Goal: Register for event/course: Register for event/course

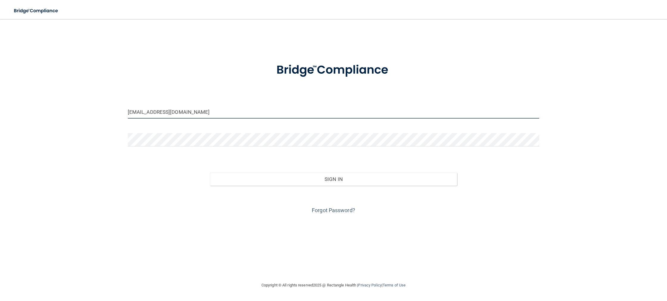
click at [252, 112] on input "drdupati@apollodermclinic.com" at bounding box center [333, 111] width 411 height 13
drag, startPoint x: 157, startPoint y: 109, endPoint x: 110, endPoint y: 106, distance: 47.1
click at [128, 106] on input "drdupati@apollodermclinic.com" at bounding box center [333, 111] width 411 height 13
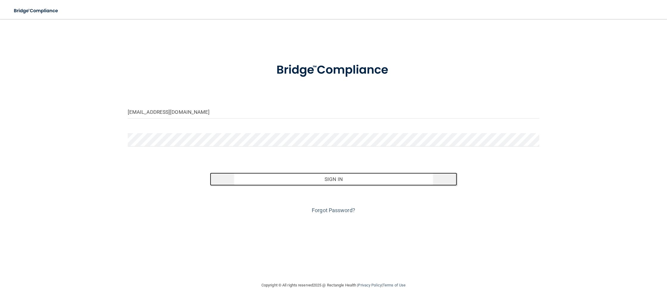
click at [310, 176] on button "Sign In" at bounding box center [333, 179] width 247 height 13
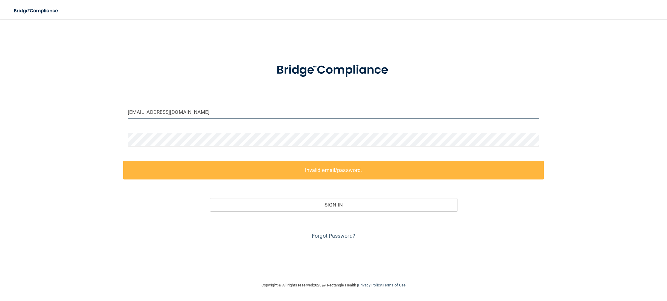
click at [164, 112] on input "sarahhunt.appoldermclininc@gmail.com" at bounding box center [333, 111] width 411 height 13
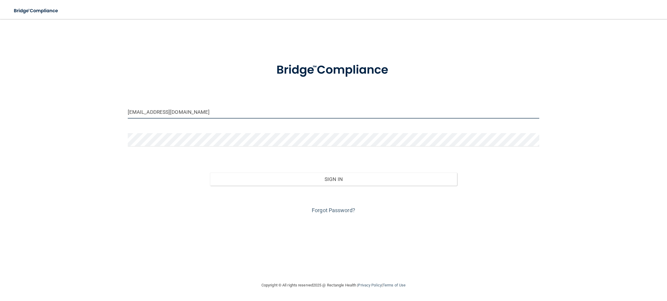
type input "sarahhunt.apollodermclininc@gmail.com"
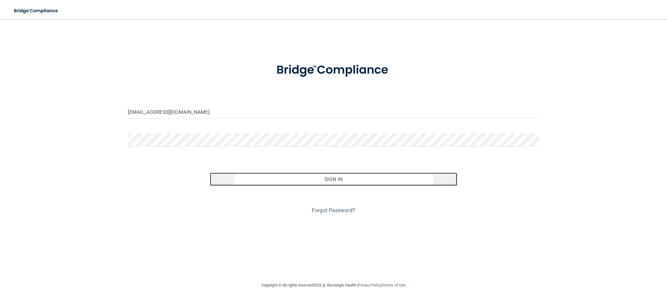
click at [285, 174] on button "Sign In" at bounding box center [333, 179] width 247 height 13
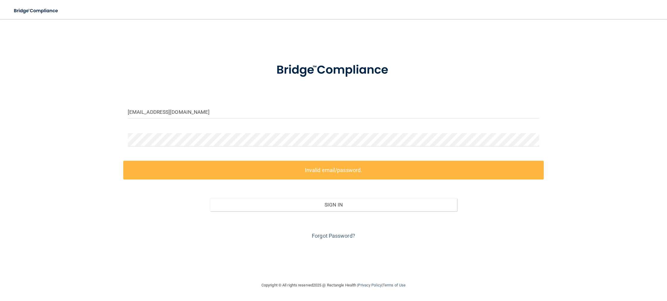
click at [262, 148] on div at bounding box center [333, 142] width 420 height 18
click at [140, 143] on div at bounding box center [333, 142] width 420 height 18
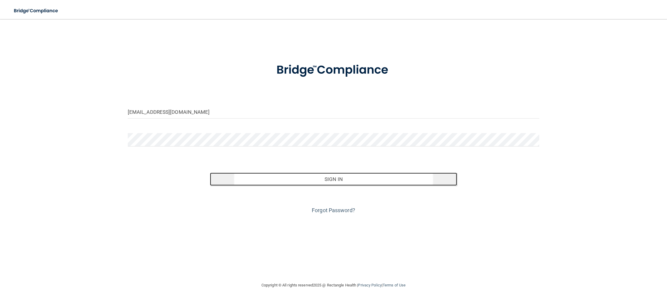
click at [248, 180] on button "Sign In" at bounding box center [333, 179] width 247 height 13
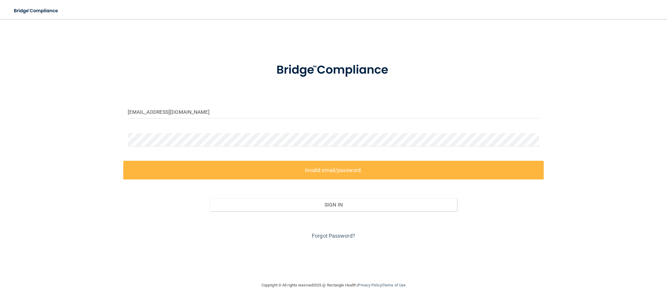
click at [601, 46] on div "sarahhunt.apollodermclininc@gmail.com Invalid email/password. You don't have pe…" at bounding box center [333, 150] width 643 height 251
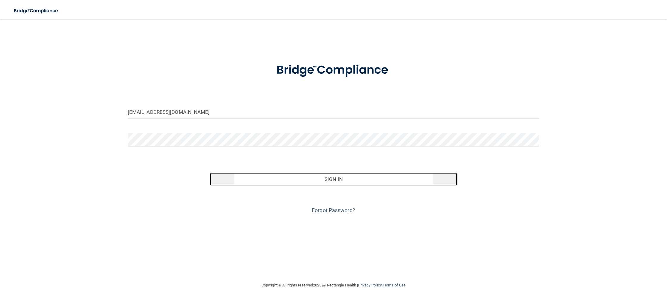
click at [269, 181] on button "Sign In" at bounding box center [333, 179] width 247 height 13
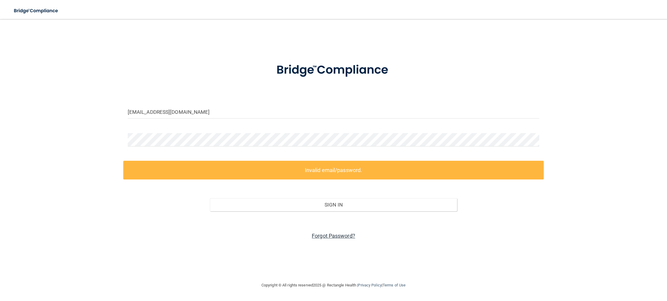
click at [330, 233] on link "Forgot Password?" at bounding box center [333, 236] width 43 height 6
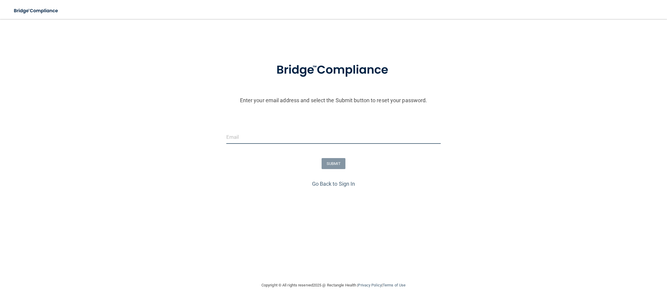
click at [287, 137] on input "email" at bounding box center [333, 137] width 214 height 13
type input "sarahhunt.apollodermclinic@gmail.com"
click at [331, 168] on button "SUBMIT" at bounding box center [333, 163] width 24 height 11
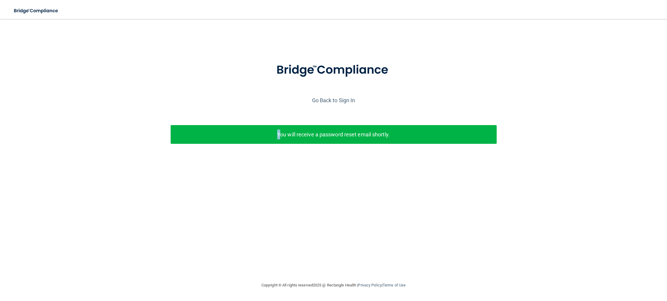
drag, startPoint x: 281, startPoint y: 134, endPoint x: 178, endPoint y: 43, distance: 137.8
click at [268, 128] on div "You will receive a password reset email shortly." at bounding box center [333, 134] width 326 height 19
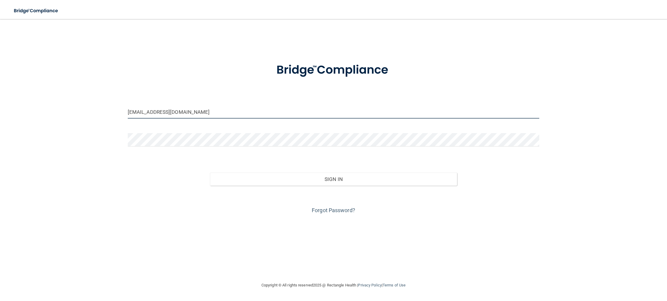
click at [280, 109] on input "drdupati@apollodermclinic.com" at bounding box center [333, 111] width 411 height 13
drag, startPoint x: 79, startPoint y: 107, endPoint x: 57, endPoint y: 104, distance: 21.9
click at [128, 105] on input "drdupati@apollodermclinic.com" at bounding box center [333, 111] width 411 height 13
type input "[EMAIL_ADDRESS][DOMAIN_NAME]"
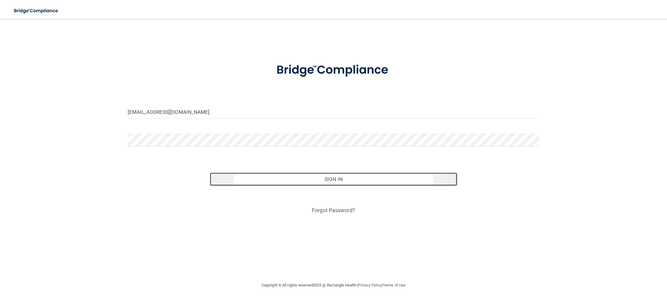
click at [259, 176] on button "Sign In" at bounding box center [333, 179] width 247 height 13
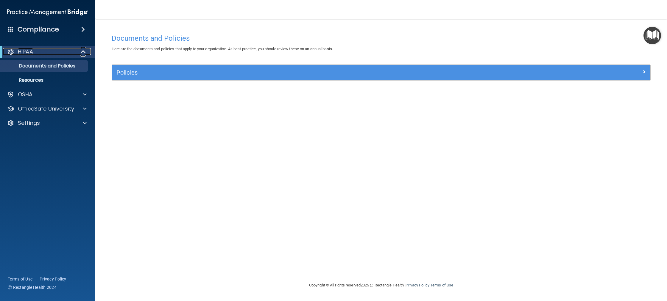
click at [86, 50] on div at bounding box center [83, 51] width 15 height 7
click at [86, 50] on span at bounding box center [85, 51] width 4 height 7
click at [84, 31] on span at bounding box center [83, 29] width 4 height 7
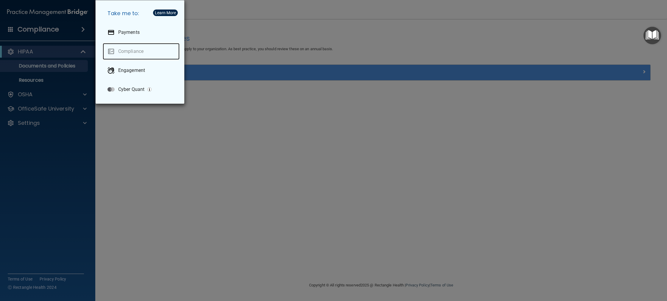
click at [142, 51] on link "Compliance" at bounding box center [141, 51] width 77 height 17
click at [520, 173] on div "Take me to: Payments Compliance Engagement Cyber Quant" at bounding box center [333, 150] width 667 height 301
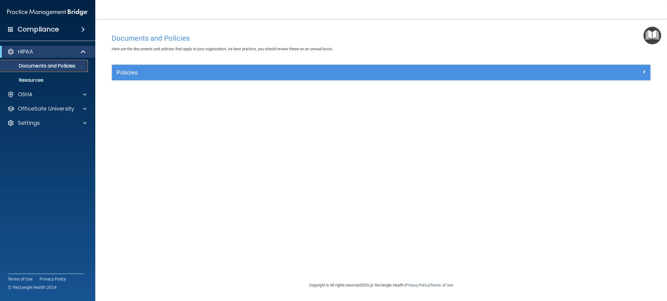
click at [72, 67] on p "Documents and Policies" at bounding box center [44, 66] width 81 height 6
click at [82, 52] on span at bounding box center [83, 51] width 5 height 7
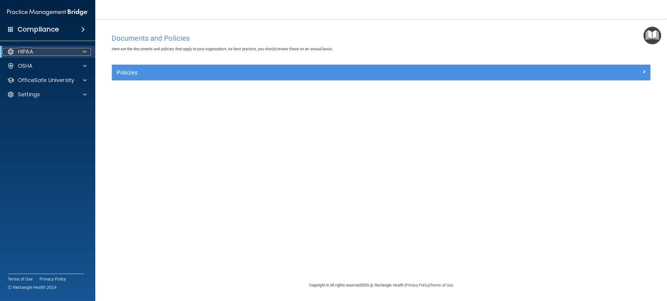
click at [34, 54] on div "HIPAA" at bounding box center [39, 51] width 73 height 7
click at [12, 30] on span at bounding box center [10, 28] width 5 height 5
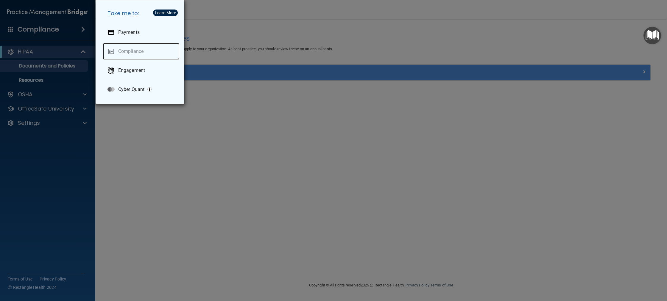
click at [134, 52] on link "Compliance" at bounding box center [141, 51] width 77 height 17
click at [371, 109] on div "Take me to: Payments Compliance Engagement Cyber Quant" at bounding box center [333, 150] width 667 height 301
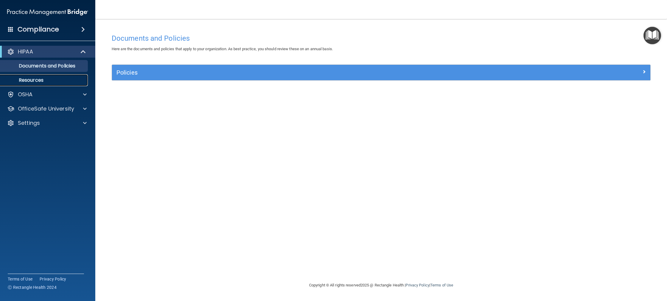
click at [70, 83] on p "Resources" at bounding box center [44, 80] width 81 height 6
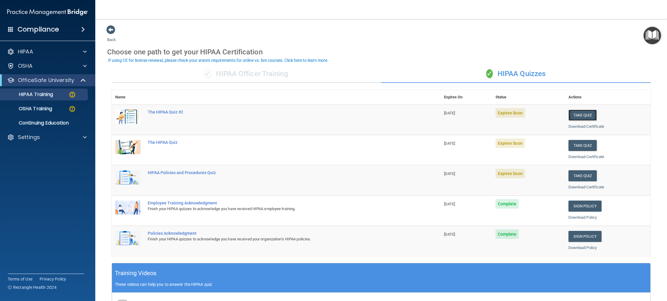
click at [579, 115] on button "Take Quiz" at bounding box center [582, 115] width 29 height 11
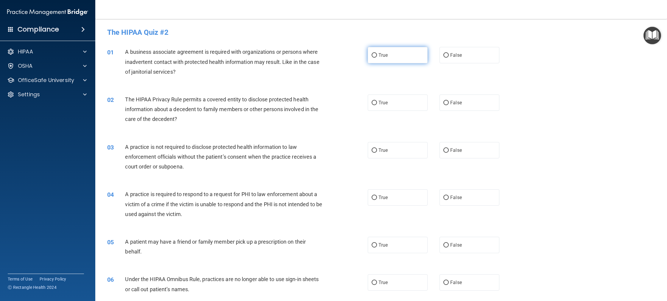
click at [381, 56] on span "True" at bounding box center [382, 55] width 9 height 6
click at [377, 56] on input "True" at bounding box center [373, 55] width 5 height 4
radio input "true"
click at [464, 102] on label "False" at bounding box center [469, 103] width 60 height 16
click at [448, 102] on input "False" at bounding box center [445, 103] width 5 height 4
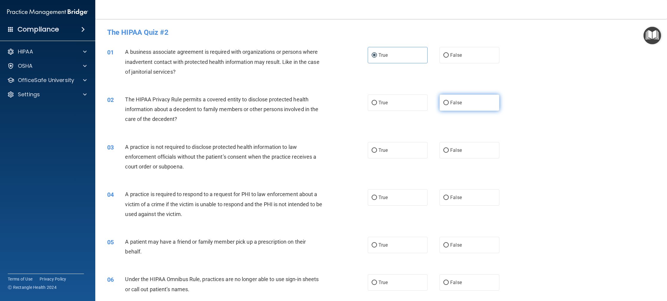
radio input "true"
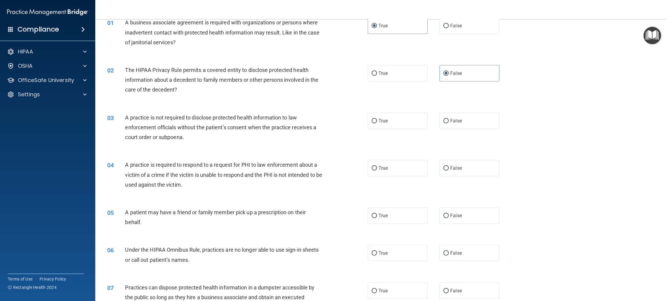
scroll to position [43, 0]
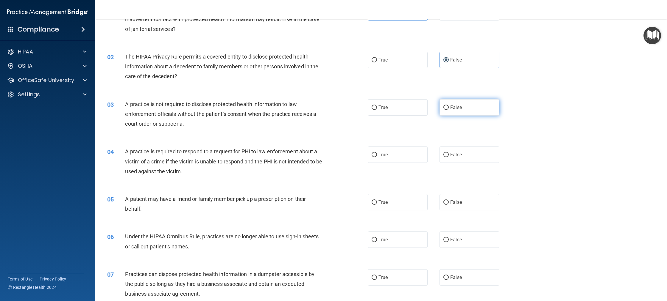
click at [453, 108] on span "False" at bounding box center [456, 108] width 12 height 6
click at [448, 108] on input "False" at bounding box center [445, 108] width 5 height 4
radio input "true"
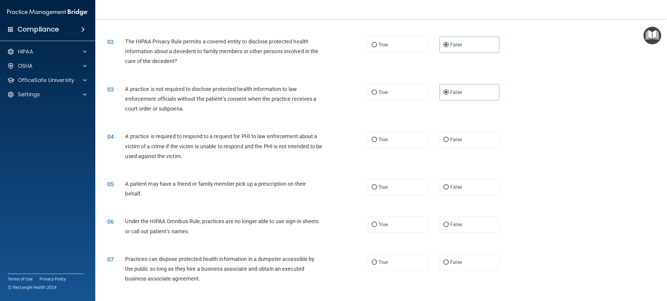
scroll to position [71, 0]
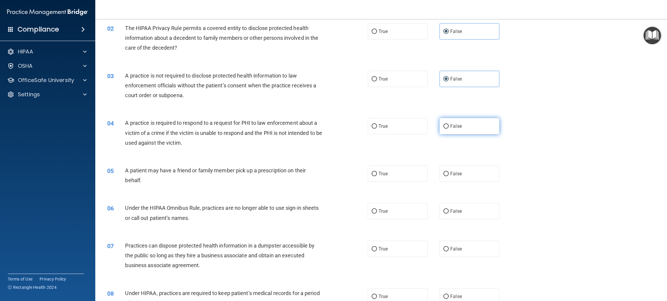
click at [460, 126] on label "False" at bounding box center [469, 126] width 60 height 16
click at [448, 126] on input "False" at bounding box center [445, 126] width 5 height 4
radio input "true"
click at [397, 176] on label "True" at bounding box center [397, 174] width 60 height 16
click at [377, 176] on input "True" at bounding box center [373, 174] width 5 height 4
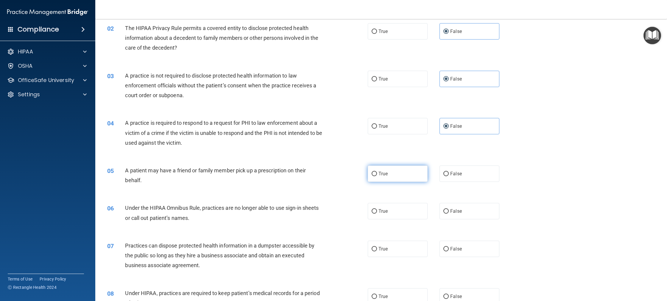
radio input "true"
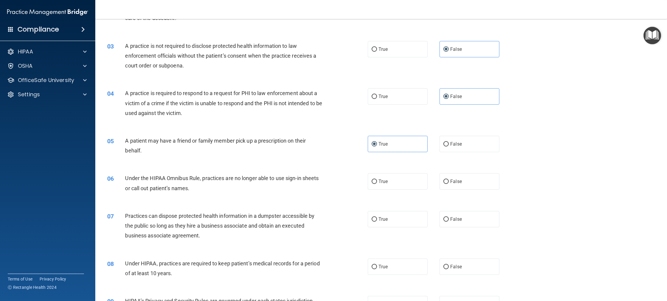
scroll to position [148, 0]
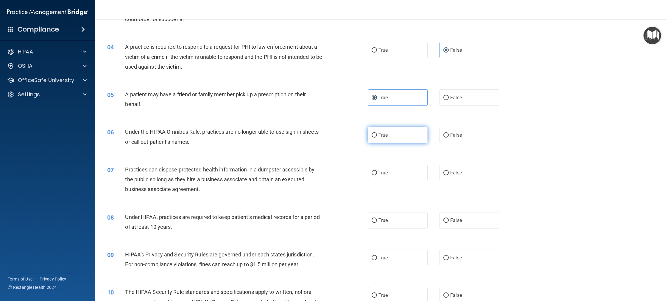
click at [396, 138] on label "True" at bounding box center [397, 135] width 60 height 16
click at [377, 138] on input "True" at bounding box center [373, 135] width 5 height 4
radio input "true"
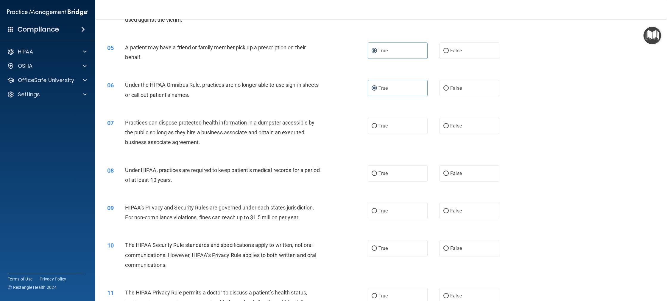
scroll to position [195, 0]
click at [452, 128] on span "False" at bounding box center [456, 126] width 12 height 6
click at [448, 128] on input "False" at bounding box center [445, 125] width 5 height 4
radio input "true"
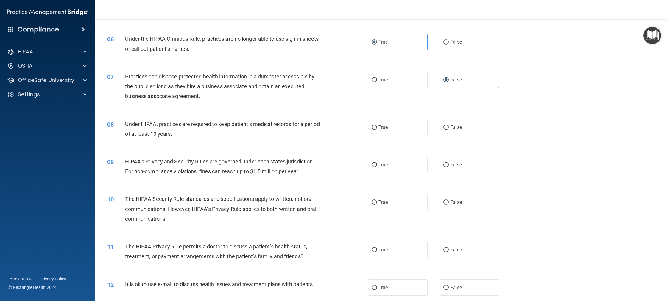
scroll to position [243, 0]
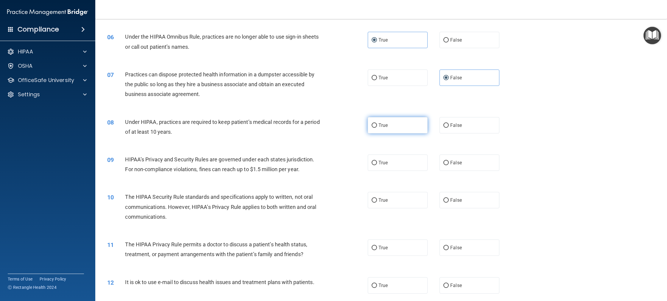
click at [384, 132] on label "True" at bounding box center [397, 125] width 60 height 16
click at [377, 128] on input "True" at bounding box center [373, 125] width 5 height 4
radio input "true"
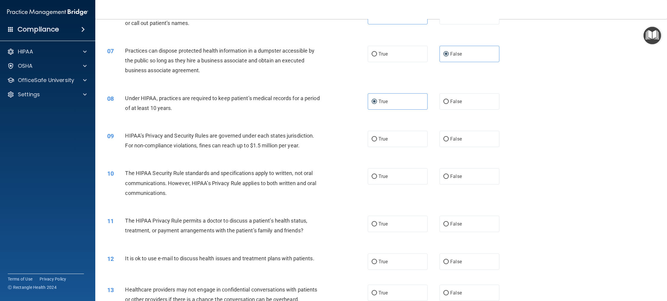
scroll to position [271, 0]
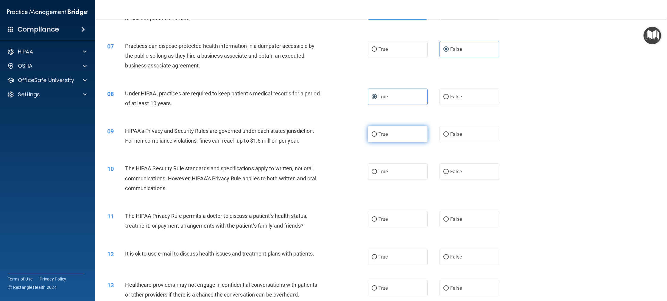
click at [391, 137] on label "True" at bounding box center [397, 134] width 60 height 16
click at [377, 137] on input "True" at bounding box center [373, 134] width 5 height 4
radio input "true"
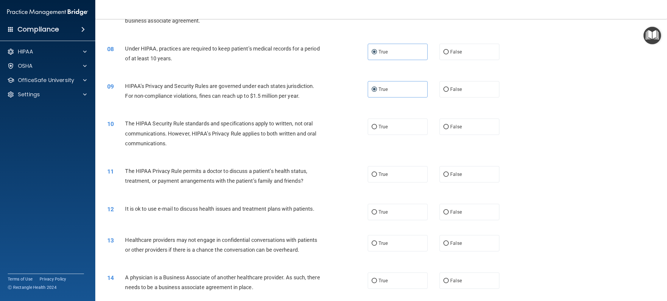
scroll to position [319, 0]
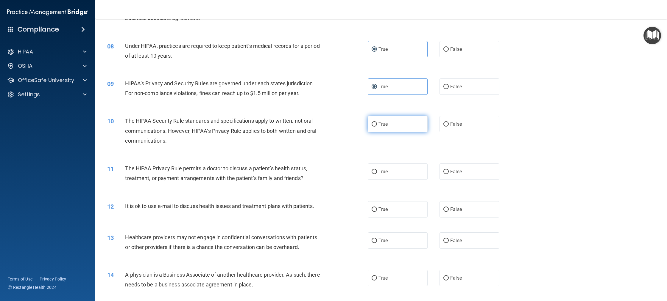
click at [388, 126] on label "True" at bounding box center [397, 124] width 60 height 16
click at [377, 126] on input "True" at bounding box center [373, 124] width 5 height 4
radio input "true"
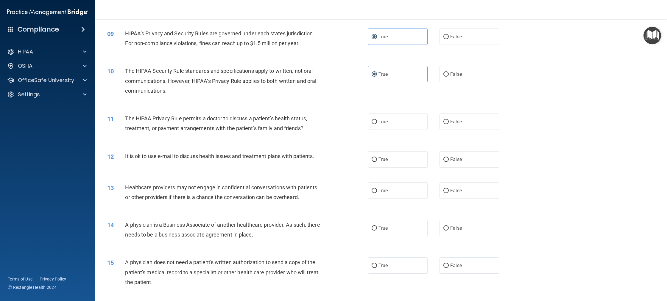
scroll to position [371, 0]
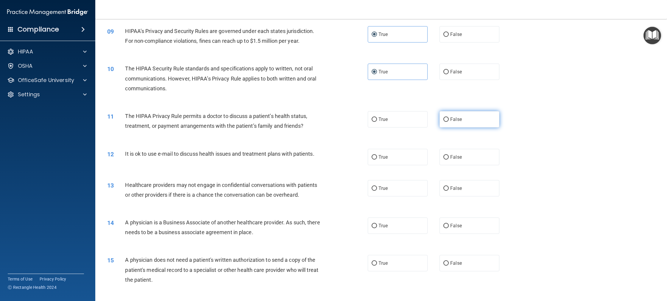
click at [457, 123] on label "False" at bounding box center [469, 119] width 60 height 16
click at [448, 122] on input "False" at bounding box center [445, 120] width 5 height 4
radio input "true"
click at [464, 153] on label "False" at bounding box center [469, 157] width 60 height 16
click at [448, 155] on input "False" at bounding box center [445, 157] width 5 height 4
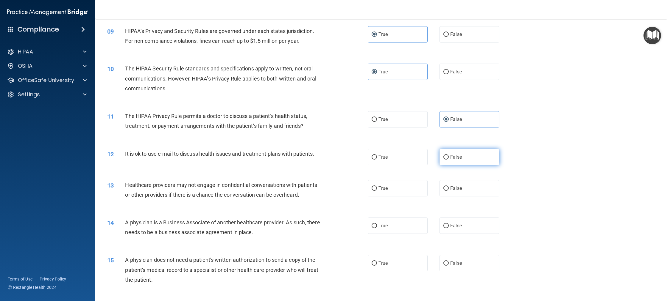
radio input "true"
click at [381, 187] on span "True" at bounding box center [382, 189] width 9 height 6
click at [377, 187] on input "True" at bounding box center [373, 189] width 5 height 4
radio input "true"
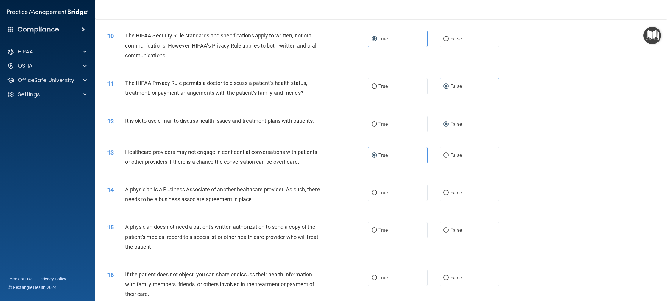
scroll to position [409, 0]
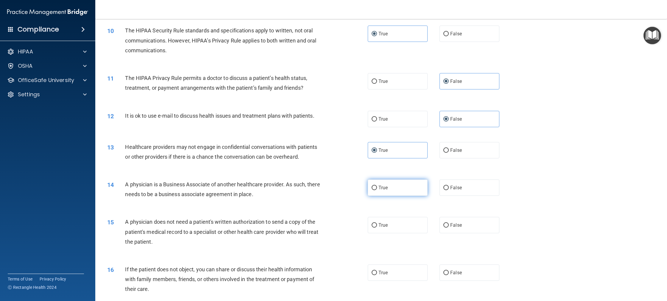
click at [392, 192] on label "True" at bounding box center [397, 188] width 60 height 16
click at [377, 190] on input "True" at bounding box center [373, 188] width 5 height 4
radio input "true"
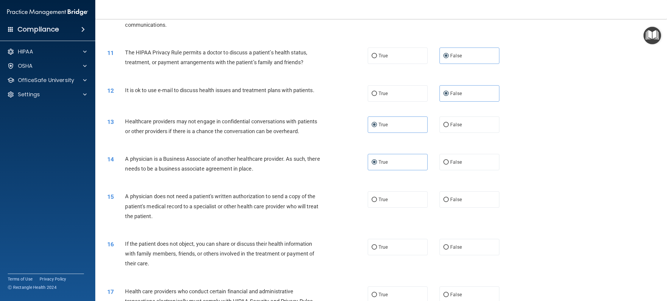
scroll to position [438, 0]
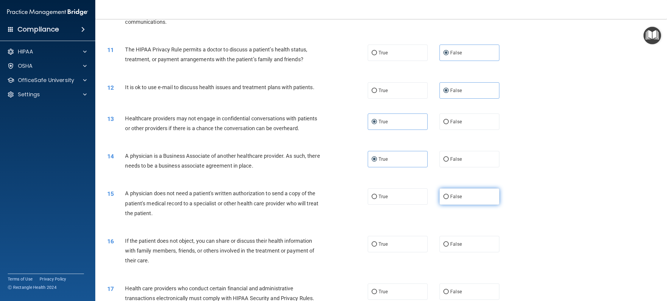
click at [469, 201] on label "False" at bounding box center [469, 197] width 60 height 16
click at [448, 199] on input "False" at bounding box center [445, 197] width 5 height 4
radio input "true"
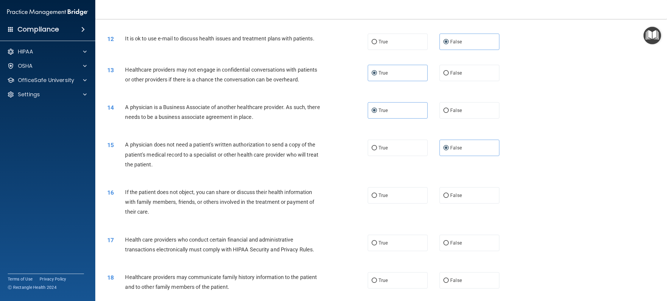
scroll to position [500, 0]
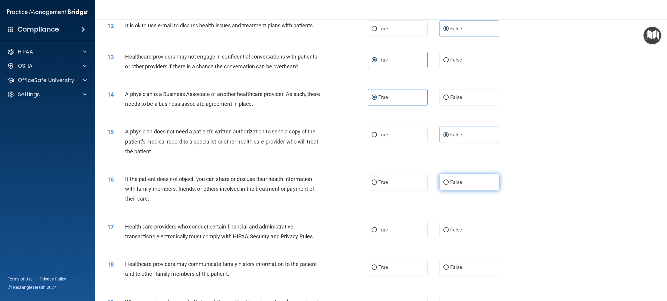
click at [457, 185] on span "False" at bounding box center [456, 183] width 12 height 6
click at [448, 185] on input "False" at bounding box center [445, 183] width 5 height 4
radio input "true"
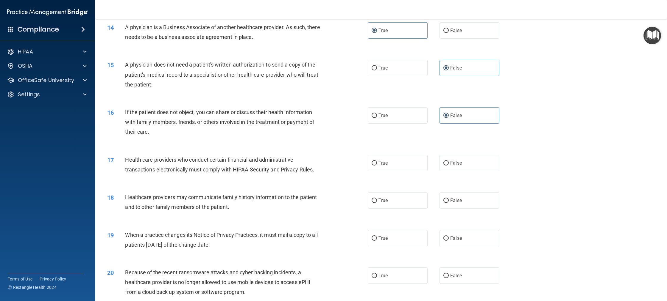
scroll to position [576, 0]
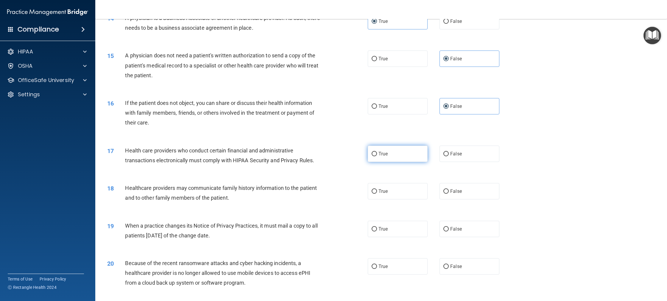
click at [389, 154] on label "True" at bounding box center [397, 154] width 60 height 16
click at [377, 154] on input "True" at bounding box center [373, 154] width 5 height 4
radio input "true"
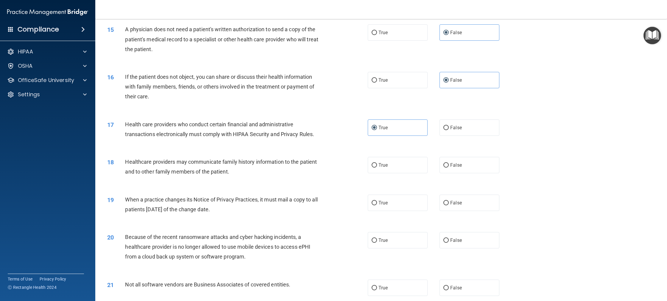
scroll to position [605, 0]
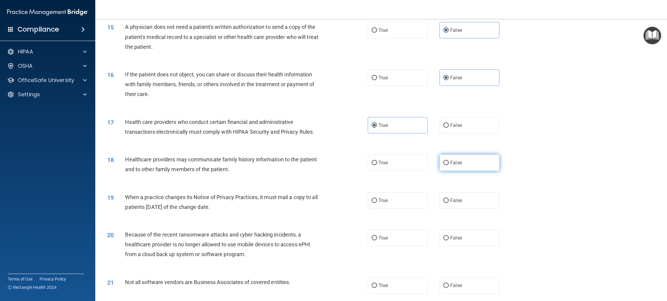
click at [448, 169] on label "False" at bounding box center [469, 163] width 60 height 16
click at [448, 165] on input "False" at bounding box center [445, 163] width 5 height 4
radio input "true"
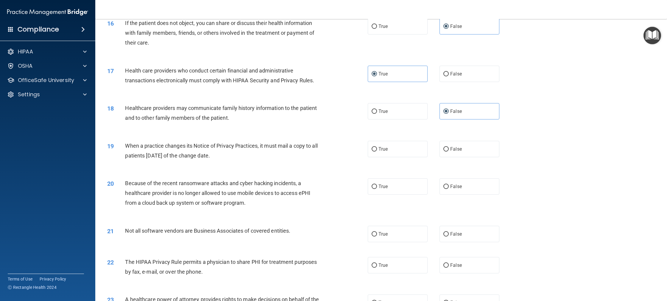
scroll to position [657, 0]
click at [375, 150] on label "True" at bounding box center [397, 148] width 60 height 16
click at [375, 150] on input "True" at bounding box center [373, 148] width 5 height 4
radio input "true"
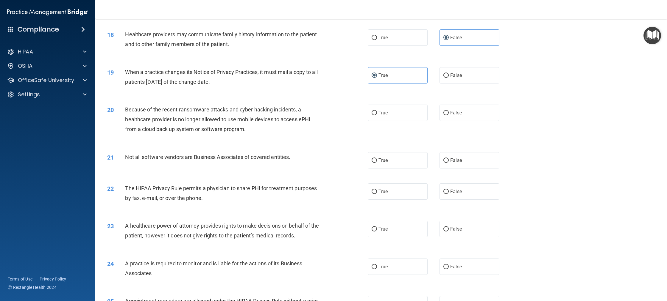
scroll to position [738, 0]
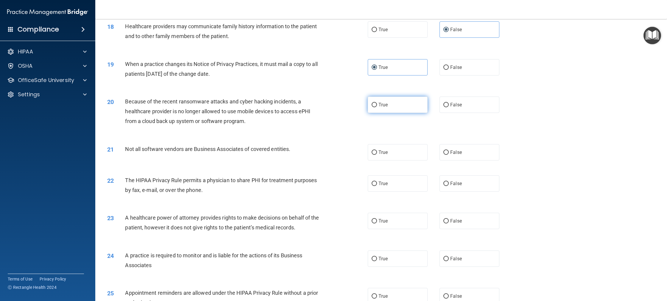
click at [406, 105] on label "True" at bounding box center [397, 105] width 60 height 16
click at [377, 105] on input "True" at bounding box center [373, 105] width 5 height 4
radio input "true"
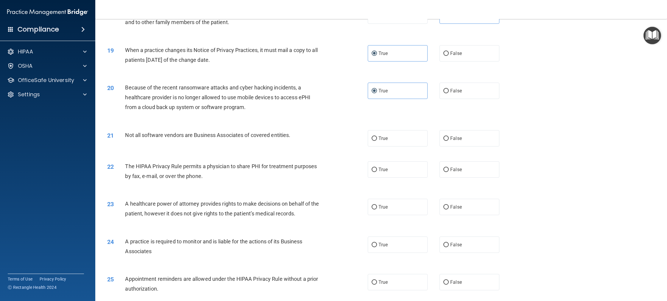
scroll to position [752, 0]
click at [383, 137] on span "True" at bounding box center [382, 138] width 9 height 6
click at [377, 137] on input "True" at bounding box center [373, 138] width 5 height 4
radio input "true"
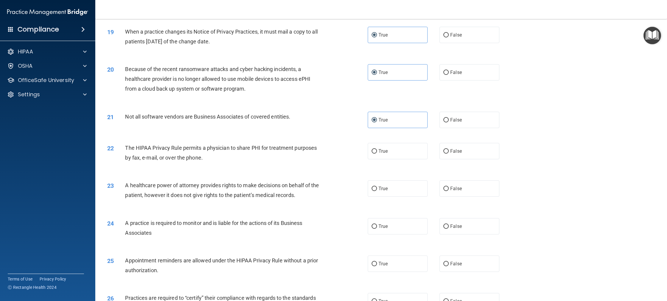
scroll to position [771, 0]
drag, startPoint x: 453, startPoint y: 154, endPoint x: 420, endPoint y: 153, distance: 33.6
click at [453, 153] on label "False" at bounding box center [469, 150] width 60 height 16
click at [444, 148] on label "False" at bounding box center [469, 150] width 60 height 16
click at [444, 148] on input "False" at bounding box center [445, 150] width 5 height 4
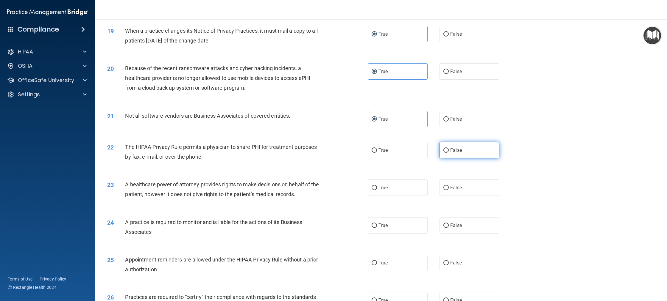
radio input "true"
click at [395, 154] on label "True" at bounding box center [397, 150] width 60 height 16
click at [377, 153] on input "True" at bounding box center [373, 150] width 5 height 4
radio input "true"
radio input "false"
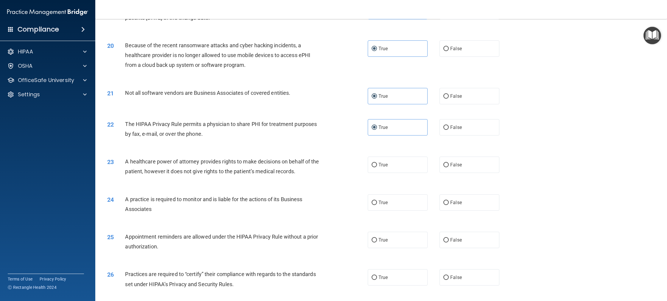
scroll to position [795, 0]
click at [451, 163] on span "False" at bounding box center [456, 164] width 12 height 6
click at [448, 163] on input "False" at bounding box center [445, 164] width 5 height 4
radio input "true"
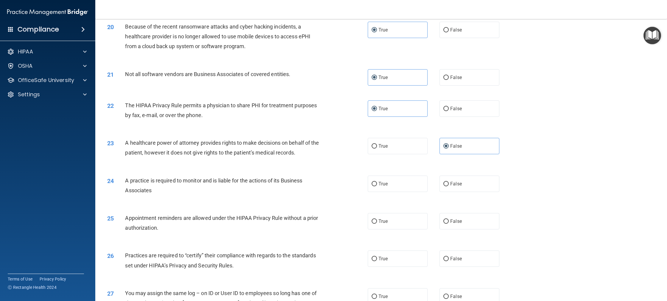
scroll to position [814, 0]
click at [470, 187] on label "False" at bounding box center [469, 183] width 60 height 16
click at [448, 185] on input "False" at bounding box center [445, 183] width 5 height 4
radio input "true"
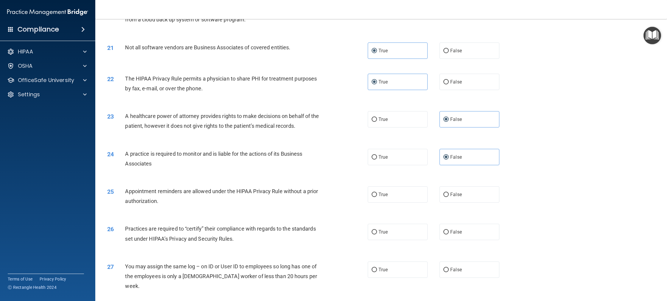
scroll to position [847, 0]
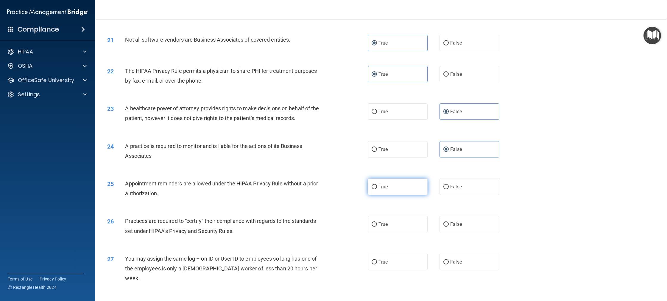
click at [389, 190] on label "True" at bounding box center [397, 187] width 60 height 16
click at [377, 190] on input "True" at bounding box center [373, 187] width 5 height 4
radio input "true"
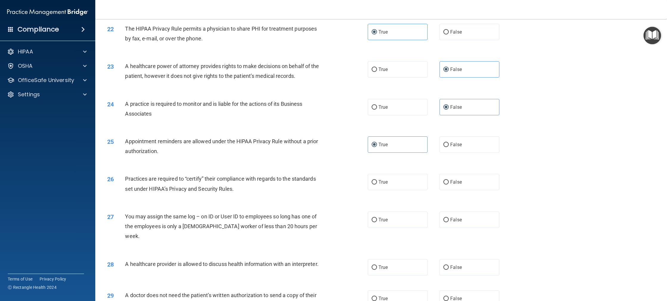
scroll to position [895, 0]
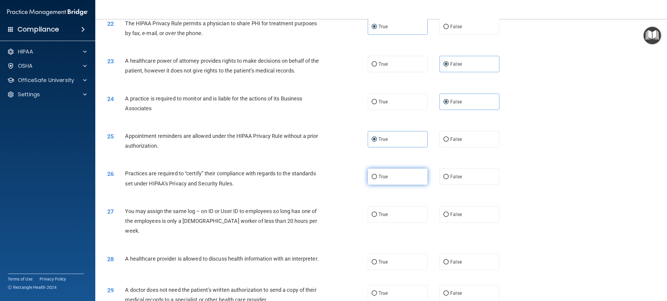
click at [380, 179] on span "True" at bounding box center [382, 177] width 9 height 6
click at [377, 179] on input "True" at bounding box center [373, 177] width 5 height 4
radio input "true"
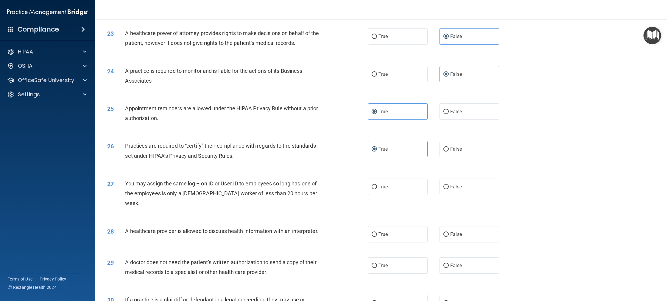
scroll to position [938, 0]
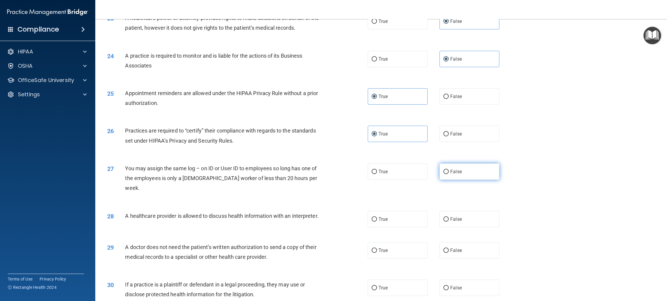
click at [455, 176] on label "False" at bounding box center [469, 172] width 60 height 16
click at [448, 174] on input "False" at bounding box center [445, 172] width 5 height 4
radio input "true"
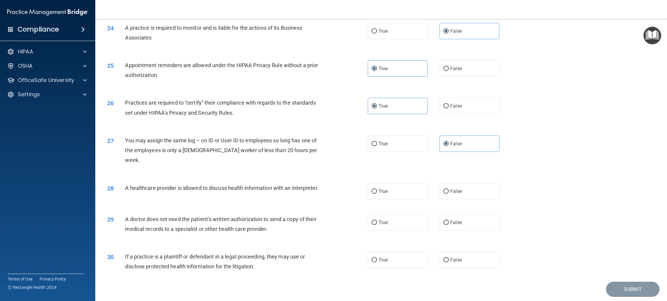
scroll to position [976, 0]
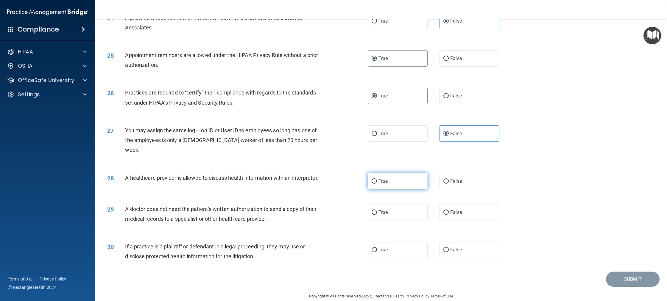
click at [405, 173] on label "True" at bounding box center [397, 181] width 60 height 16
click at [377, 179] on input "True" at bounding box center [373, 181] width 5 height 4
radio input "true"
click at [453, 206] on label "False" at bounding box center [469, 212] width 60 height 16
click at [448, 211] on input "False" at bounding box center [445, 213] width 5 height 4
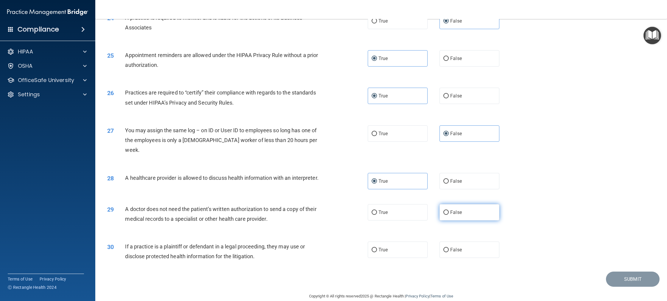
radio input "true"
click at [470, 242] on label "False" at bounding box center [469, 250] width 60 height 16
click at [448, 248] on input "False" at bounding box center [445, 250] width 5 height 4
radio input "true"
click at [628, 272] on button "Submit" at bounding box center [633, 279] width 54 height 15
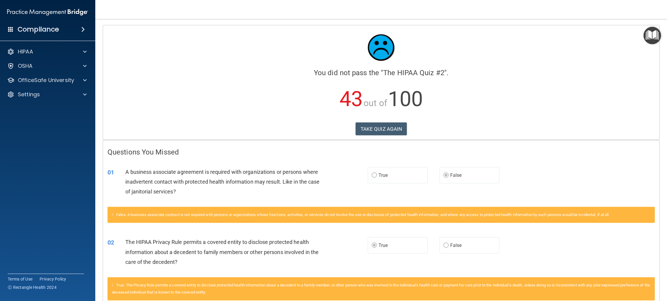
click at [383, 176] on span "True" at bounding box center [382, 176] width 9 height 6
click at [377, 126] on button "TAKE QUIZ AGAIN" at bounding box center [380, 129] width 51 height 13
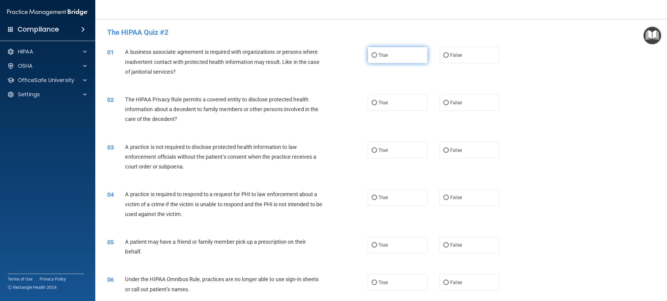
click at [388, 58] on label "True" at bounding box center [397, 55] width 60 height 16
click at [377, 58] on input "True" at bounding box center [373, 55] width 5 height 4
radio input "true"
click at [380, 107] on label "True" at bounding box center [397, 103] width 60 height 16
click at [377, 105] on input "True" at bounding box center [373, 103] width 5 height 4
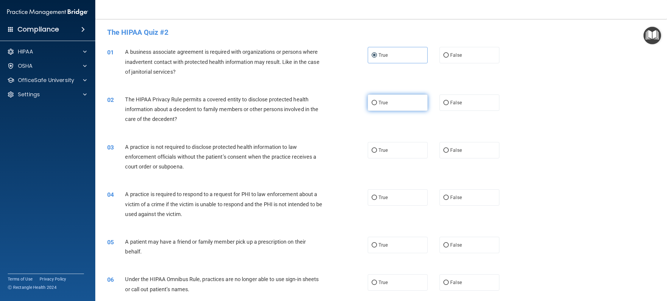
radio input "true"
click at [373, 151] on input "True" at bounding box center [373, 150] width 5 height 4
radio input "true"
click at [465, 154] on label "False" at bounding box center [469, 150] width 60 height 16
click at [448, 153] on input "False" at bounding box center [445, 150] width 5 height 4
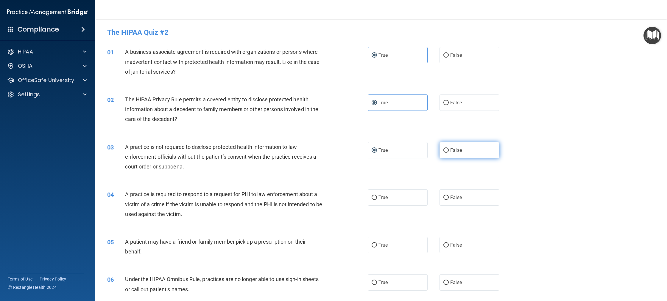
radio input "true"
radio input "false"
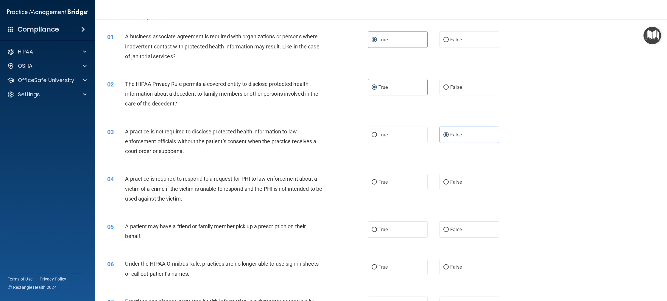
scroll to position [19, 0]
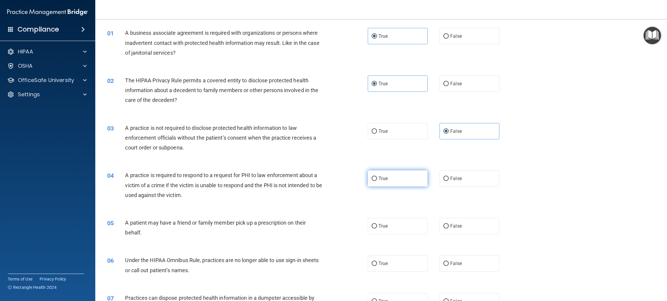
click at [387, 178] on label "True" at bounding box center [397, 178] width 60 height 16
click at [377, 178] on input "True" at bounding box center [373, 179] width 5 height 4
radio input "true"
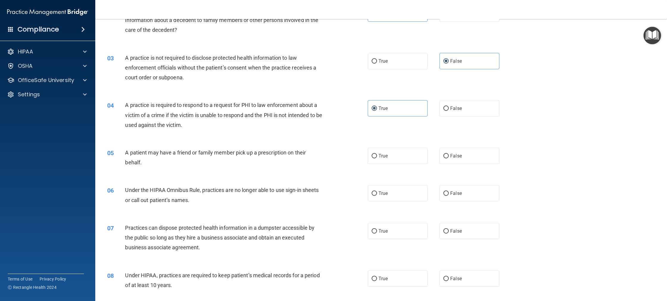
scroll to position [90, 0]
click at [394, 157] on label "True" at bounding box center [397, 155] width 60 height 16
click at [377, 157] on input "True" at bounding box center [373, 155] width 5 height 4
radio input "true"
click at [465, 193] on label "False" at bounding box center [469, 192] width 60 height 16
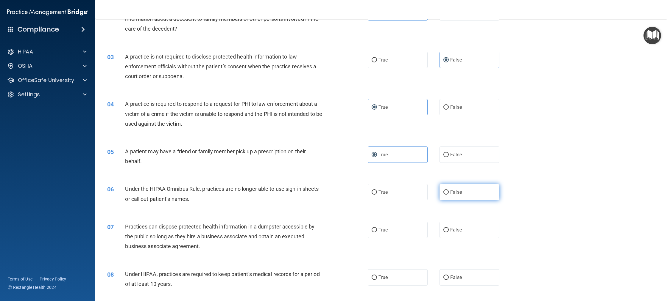
click at [448, 193] on input "False" at bounding box center [445, 192] width 5 height 4
radio input "true"
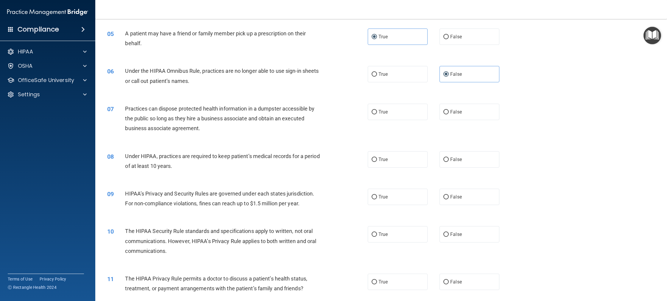
scroll to position [209, 0]
click at [445, 112] on input "False" at bounding box center [445, 111] width 5 height 4
radio input "true"
drag, startPoint x: 440, startPoint y: 160, endPoint x: 446, endPoint y: 159, distance: 6.4
click at [442, 159] on label "False" at bounding box center [469, 159] width 60 height 16
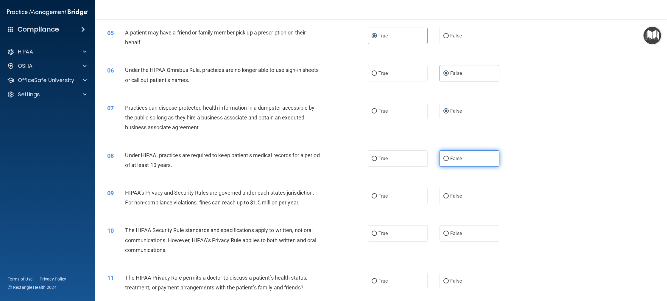
click at [446, 159] on label "False" at bounding box center [469, 159] width 60 height 16
click at [446, 159] on input "False" at bounding box center [445, 159] width 5 height 4
radio input "true"
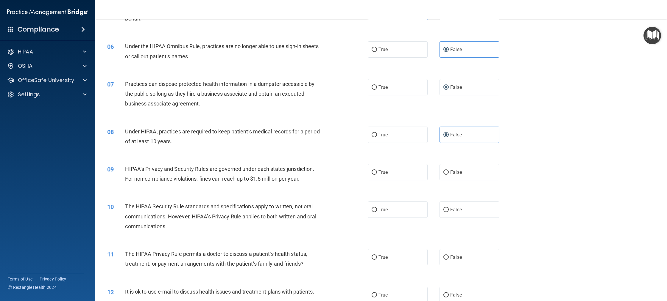
scroll to position [257, 0]
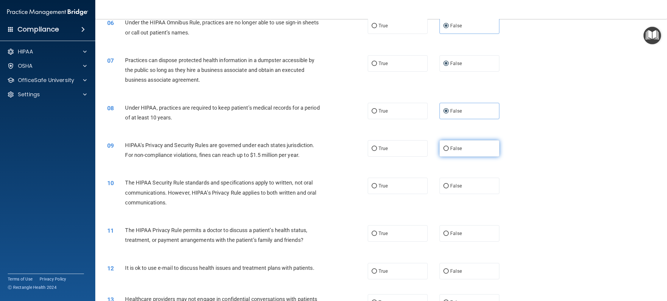
click at [451, 148] on span "False" at bounding box center [456, 149] width 12 height 6
click at [448, 148] on input "False" at bounding box center [445, 149] width 5 height 4
radio input "true"
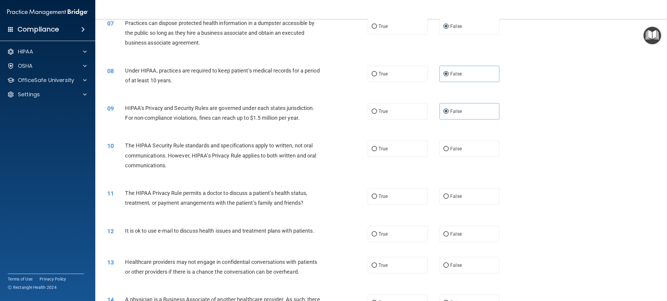
scroll to position [300, 0]
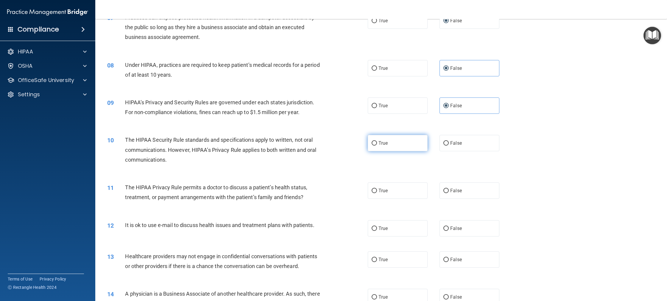
click at [378, 145] on span "True" at bounding box center [382, 143] width 9 height 6
click at [377, 145] on input "True" at bounding box center [373, 143] width 5 height 4
radio input "true"
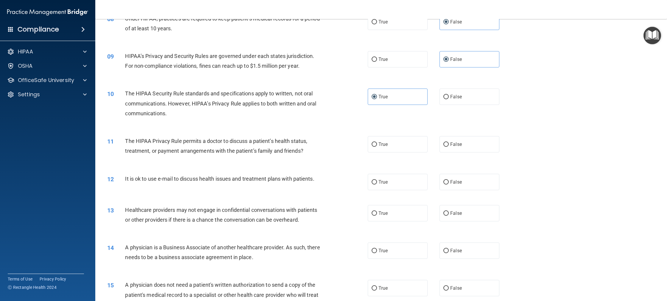
scroll to position [357, 0]
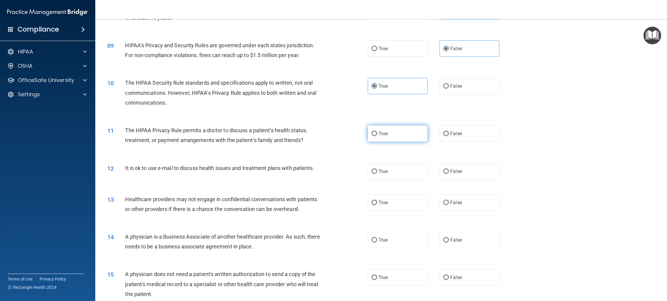
click at [380, 135] on span "True" at bounding box center [382, 134] width 9 height 6
click at [377, 135] on input "True" at bounding box center [373, 134] width 5 height 4
radio input "true"
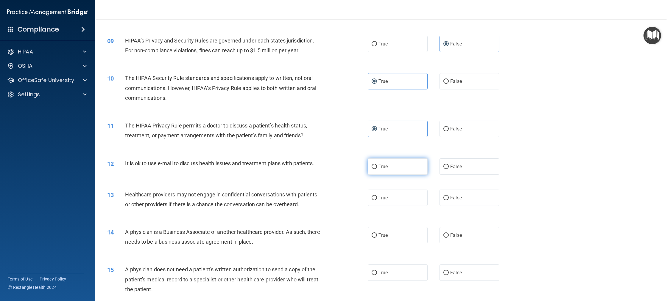
click at [385, 172] on label "True" at bounding box center [397, 167] width 60 height 16
click at [377, 169] on input "True" at bounding box center [373, 167] width 5 height 4
radio input "true"
click at [451, 202] on label "False" at bounding box center [469, 198] width 60 height 16
click at [448, 201] on input "False" at bounding box center [445, 198] width 5 height 4
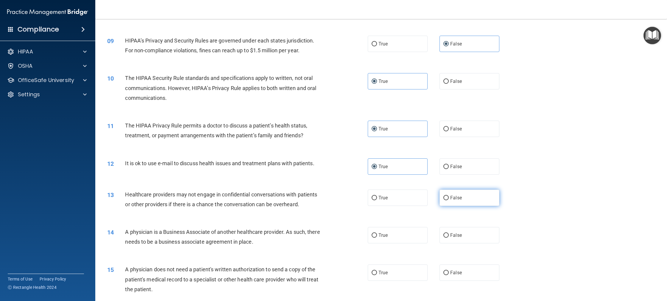
radio input "true"
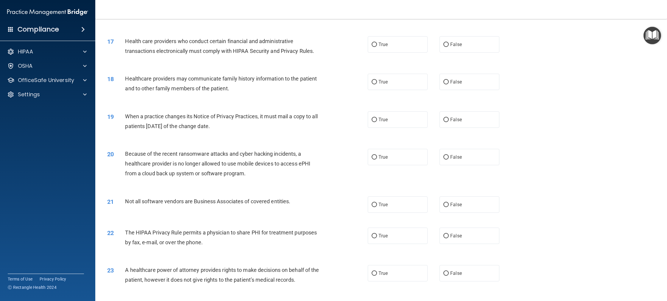
scroll to position [690, 0]
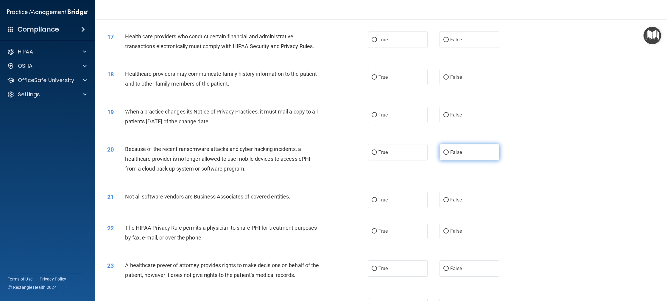
click at [453, 153] on span "False" at bounding box center [456, 153] width 12 height 6
click at [448, 153] on input "False" at bounding box center [445, 153] width 5 height 4
radio input "true"
click at [387, 203] on label "True" at bounding box center [397, 200] width 60 height 16
click at [377, 203] on input "True" at bounding box center [373, 200] width 5 height 4
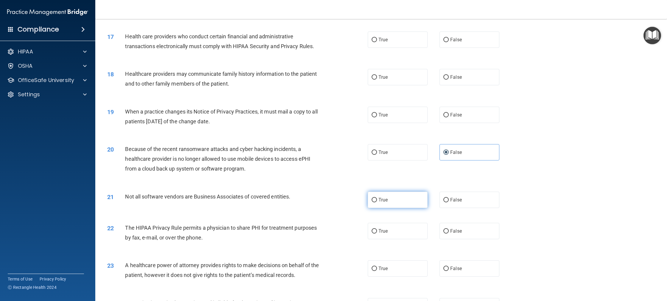
radio input "true"
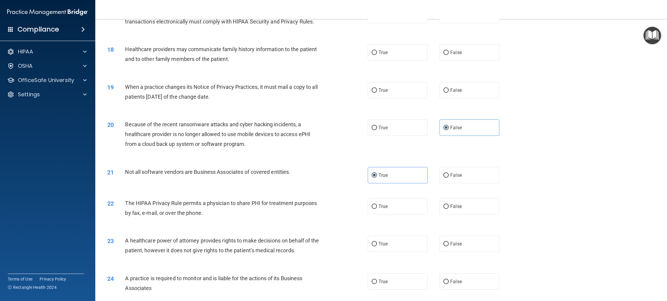
scroll to position [719, 0]
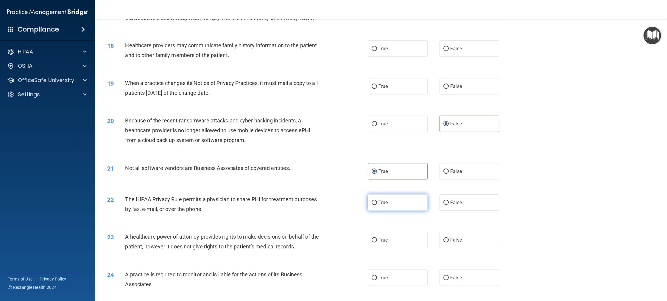
click at [383, 207] on label "True" at bounding box center [397, 203] width 60 height 16
click at [377, 205] on input "True" at bounding box center [373, 203] width 5 height 4
radio input "true"
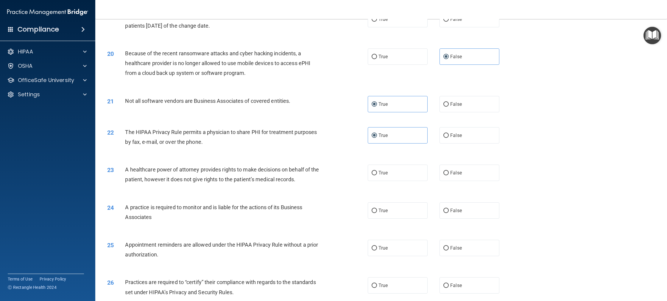
scroll to position [790, 0]
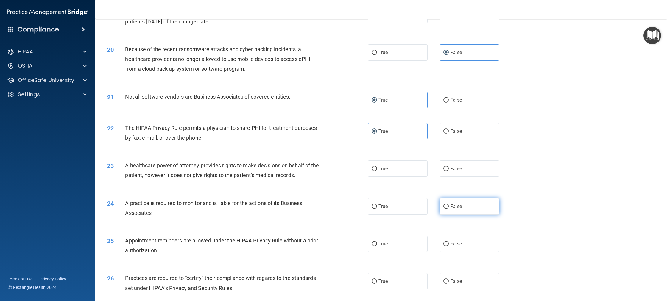
click at [474, 208] on label "False" at bounding box center [469, 206] width 60 height 16
click at [448, 208] on input "False" at bounding box center [445, 207] width 5 height 4
radio input "true"
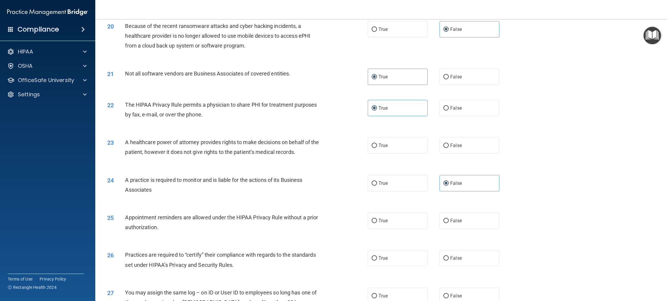
scroll to position [828, 0]
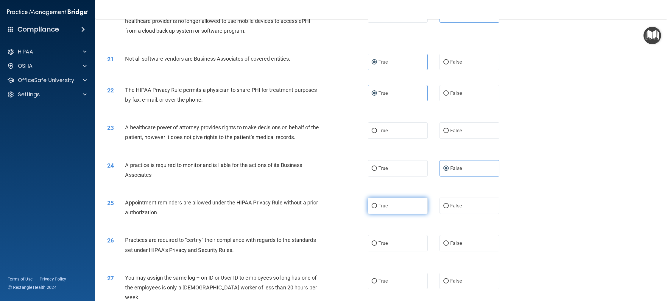
click at [378, 205] on span "True" at bounding box center [382, 206] width 9 height 6
click at [377, 205] on input "True" at bounding box center [373, 206] width 5 height 4
radio input "true"
click at [460, 241] on label "False" at bounding box center [469, 243] width 60 height 16
click at [448, 242] on input "False" at bounding box center [445, 244] width 5 height 4
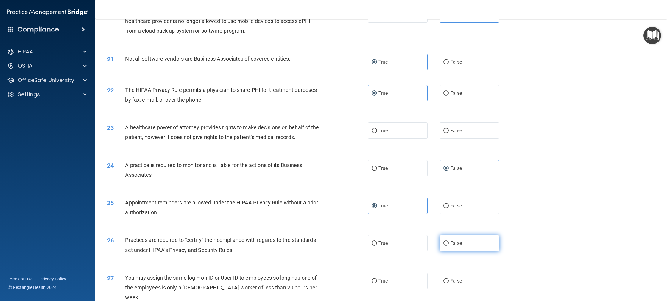
radio input "true"
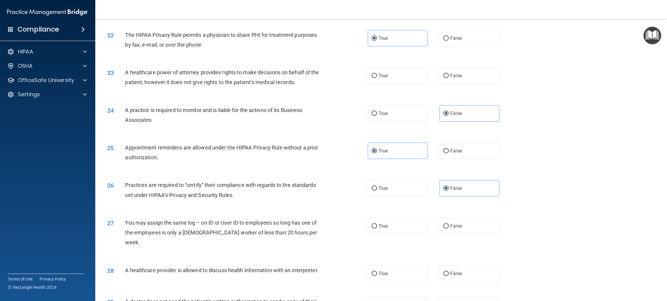
scroll to position [885, 0]
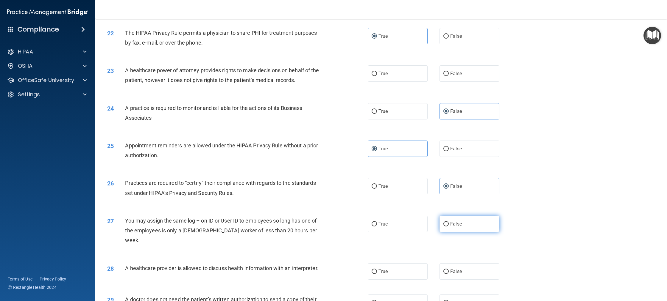
click at [453, 227] on span "False" at bounding box center [456, 224] width 12 height 6
click at [448, 227] on input "False" at bounding box center [445, 224] width 5 height 4
radio input "true"
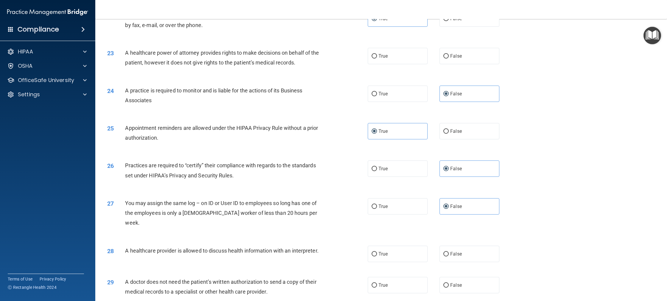
scroll to position [924, 0]
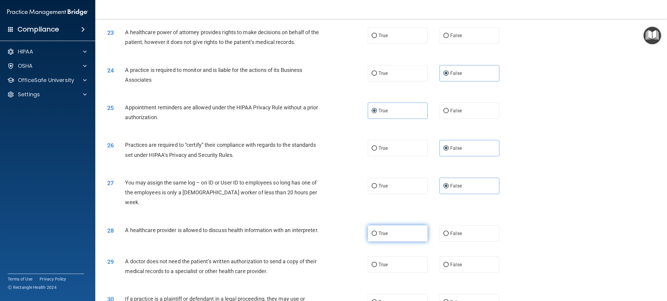
click at [387, 230] on label "True" at bounding box center [397, 234] width 60 height 16
click at [377, 232] on input "True" at bounding box center [373, 234] width 5 height 4
radio input "true"
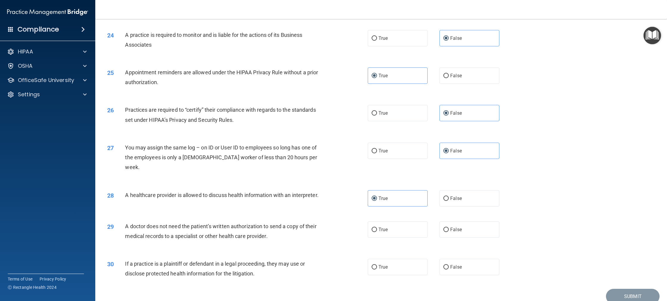
scroll to position [962, 0]
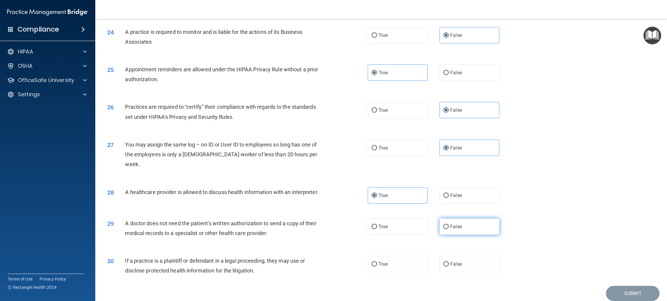
click at [454, 221] on label "False" at bounding box center [469, 227] width 60 height 16
click at [448, 225] on input "False" at bounding box center [445, 227] width 5 height 4
radio input "true"
click at [397, 256] on label "True" at bounding box center [397, 264] width 60 height 16
click at [377, 262] on input "True" at bounding box center [373, 264] width 5 height 4
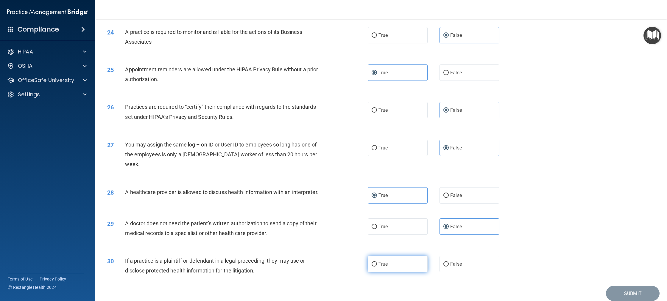
radio input "true"
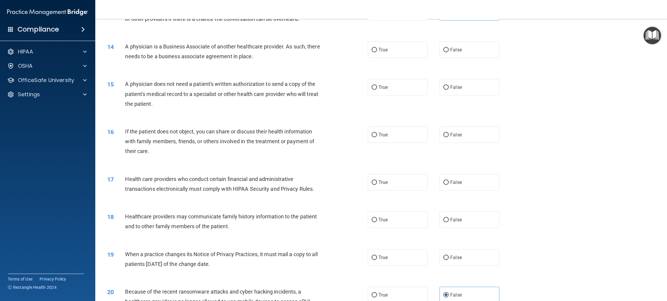
scroll to position [490, 0]
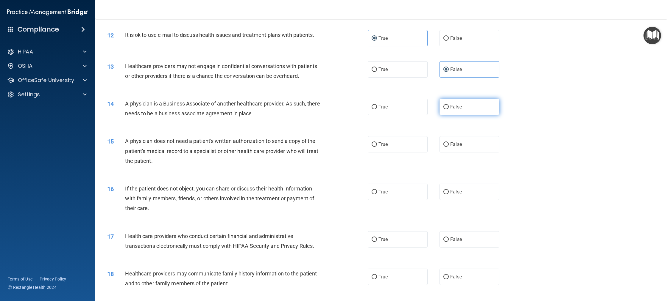
click at [450, 106] on span "False" at bounding box center [456, 107] width 12 height 6
click at [448, 106] on input "False" at bounding box center [445, 107] width 5 height 4
radio input "true"
click at [379, 149] on label "True" at bounding box center [397, 144] width 60 height 16
click at [377, 147] on input "True" at bounding box center [373, 145] width 5 height 4
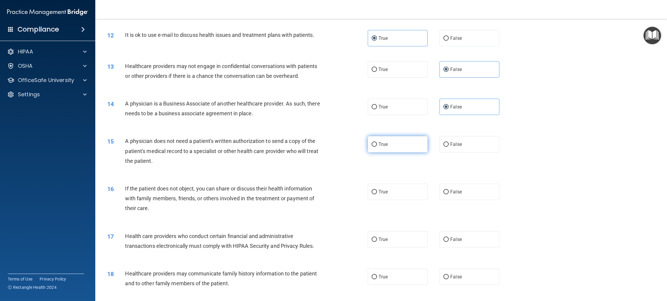
radio input "true"
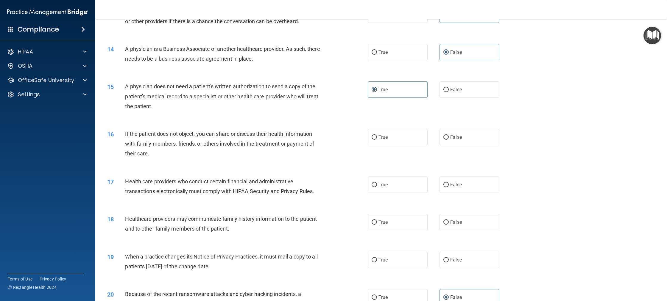
scroll to position [547, 0]
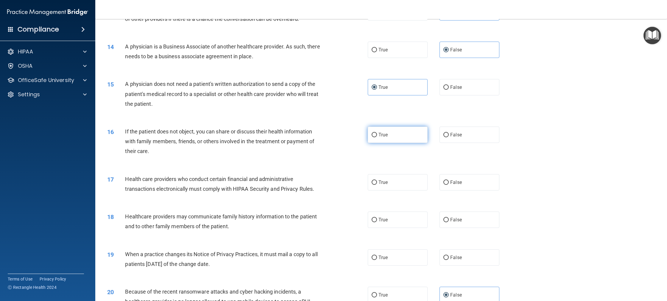
click at [398, 140] on label "True" at bounding box center [397, 135] width 60 height 16
click at [377, 137] on input "True" at bounding box center [373, 135] width 5 height 4
radio input "true"
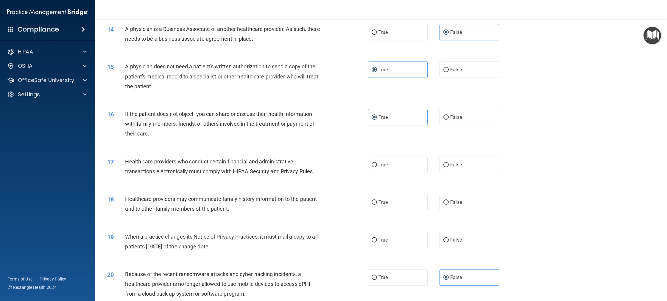
scroll to position [567, 0]
click at [394, 170] on label "True" at bounding box center [397, 163] width 60 height 16
click at [377, 166] on input "True" at bounding box center [373, 164] width 5 height 4
radio input "true"
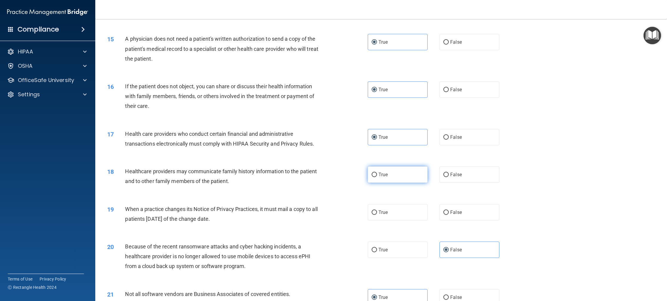
scroll to position [595, 0]
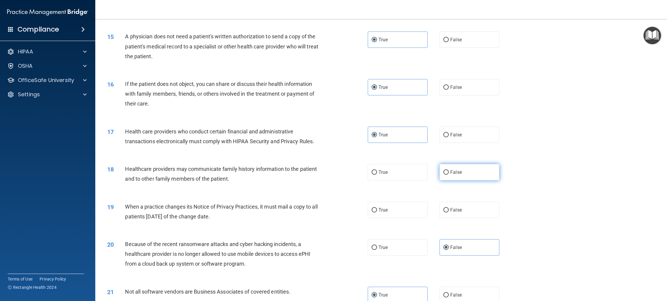
click at [452, 172] on span "False" at bounding box center [456, 173] width 12 height 6
click at [448, 172] on input "False" at bounding box center [445, 172] width 5 height 4
radio input "true"
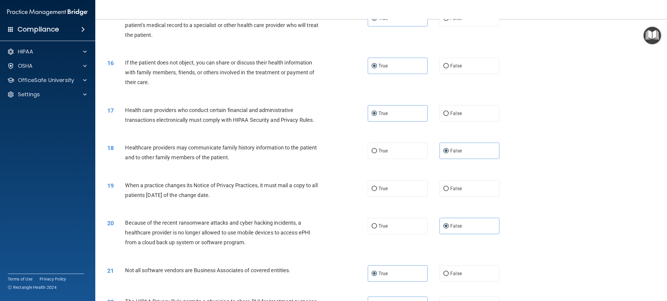
scroll to position [624, 0]
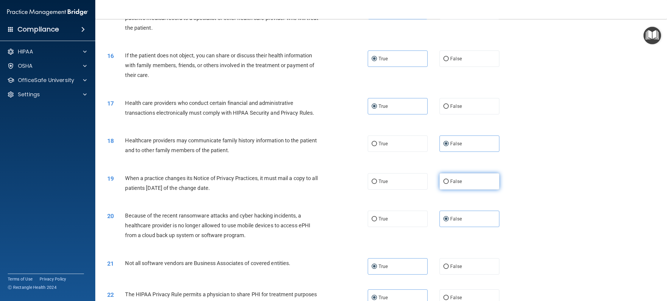
click at [439, 182] on label "False" at bounding box center [469, 181] width 60 height 16
click at [443, 182] on input "False" at bounding box center [445, 182] width 5 height 4
radio input "true"
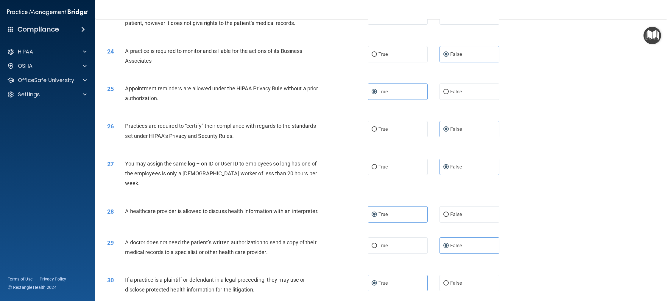
scroll to position [976, 0]
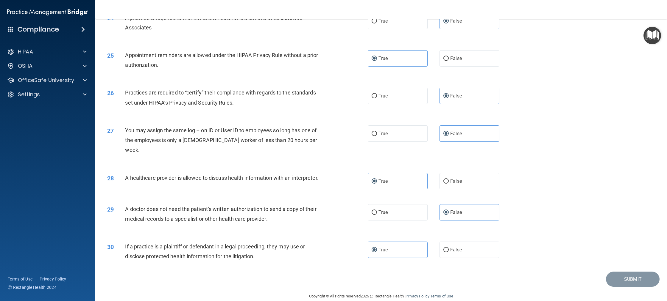
click at [553, 239] on div "30 If a practice is a plaintiff or defendant in a legal proceeding, they may us…" at bounding box center [381, 252] width 556 height 37
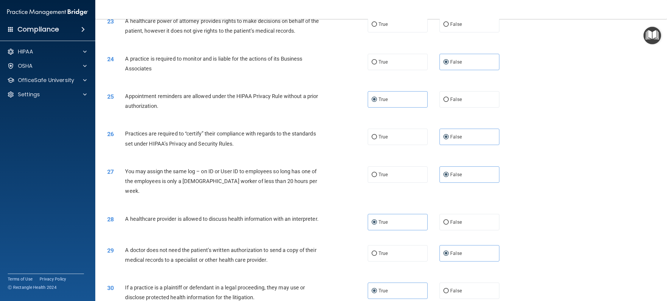
scroll to position [933, 0]
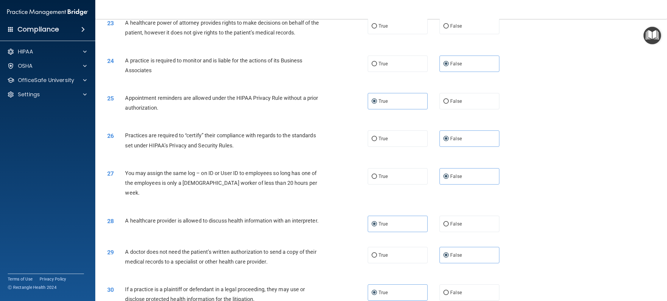
click at [337, 129] on div "26 Practices are required to “certify” their compliance with regards to the sta…" at bounding box center [381, 141] width 556 height 37
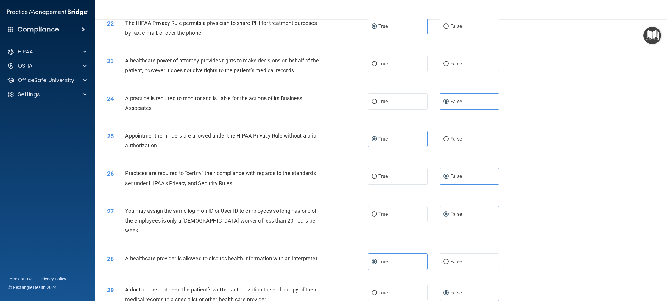
scroll to position [843, 0]
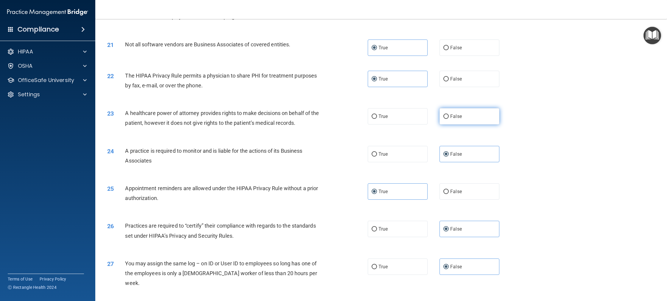
click at [463, 122] on label "False" at bounding box center [469, 116] width 60 height 16
click at [448, 119] on input "False" at bounding box center [445, 117] width 5 height 4
radio input "true"
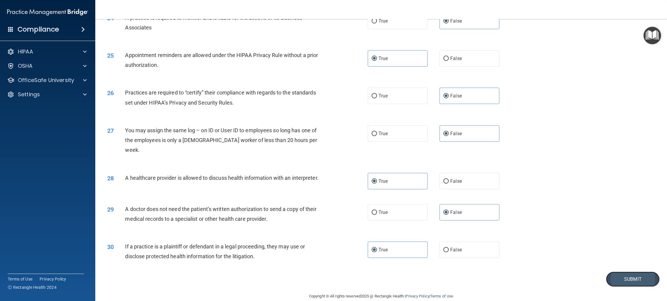
click at [638, 272] on button "Submit" at bounding box center [633, 279] width 54 height 15
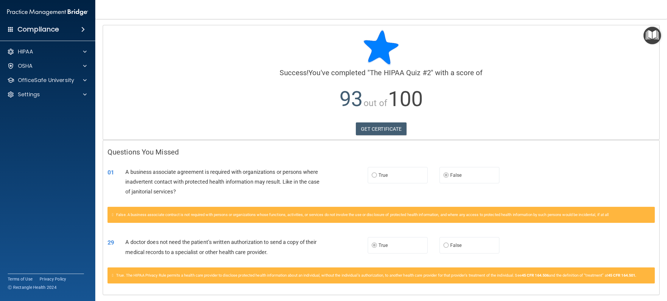
click at [60, 31] on div "Compliance" at bounding box center [47, 29] width 95 height 13
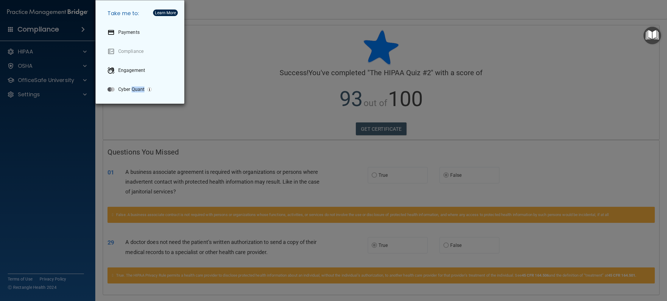
click at [60, 31] on div "Take me to: Payments Compliance Engagement Cyber Quant" at bounding box center [333, 150] width 667 height 301
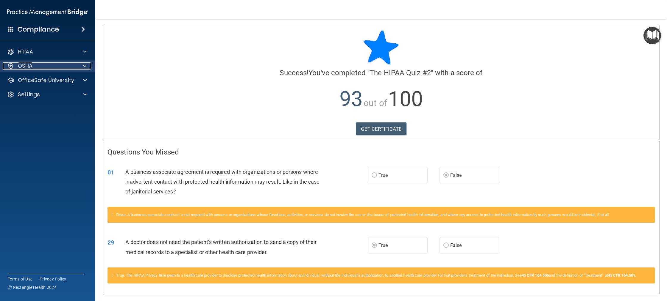
click at [85, 68] on span at bounding box center [85, 65] width 4 height 7
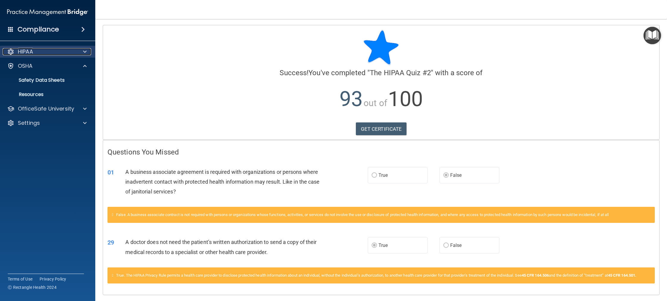
click at [81, 52] on div at bounding box center [83, 51] width 15 height 7
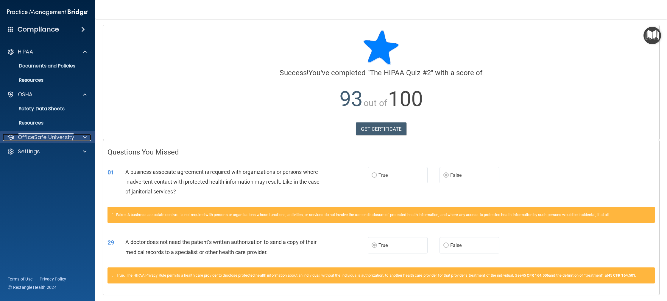
click at [84, 138] on span at bounding box center [85, 137] width 4 height 7
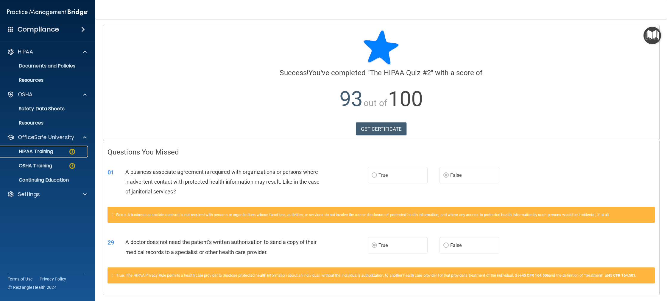
click at [60, 152] on div "HIPAA Training" at bounding box center [44, 152] width 81 height 6
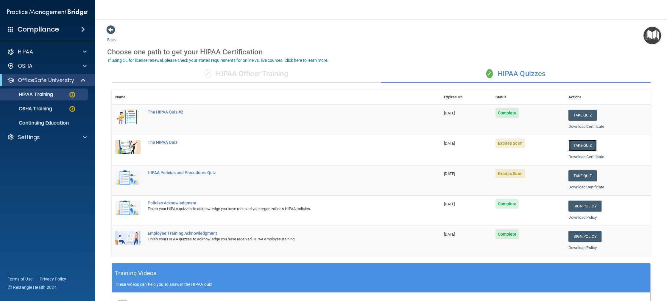
click at [588, 145] on button "Take Quiz" at bounding box center [582, 145] width 29 height 11
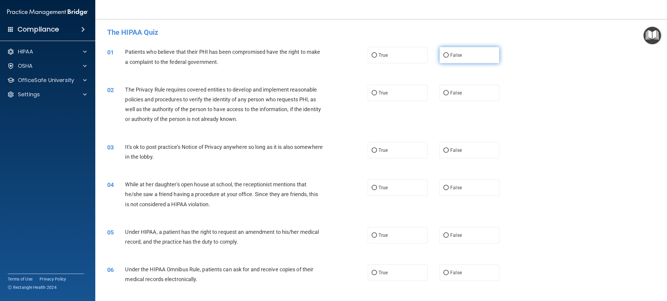
click at [456, 52] on label "False" at bounding box center [469, 55] width 60 height 16
click at [448, 53] on input "False" at bounding box center [445, 55] width 5 height 4
radio input "true"
click at [375, 56] on label "True" at bounding box center [397, 55] width 60 height 16
click at [375, 56] on input "True" at bounding box center [373, 55] width 5 height 4
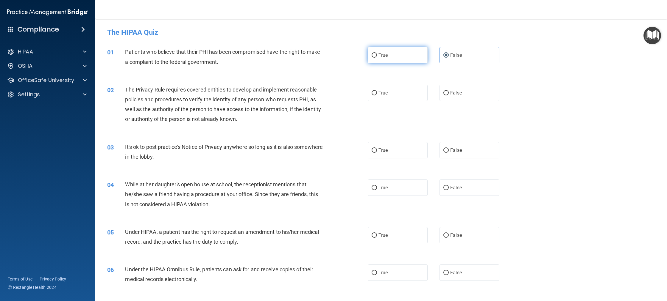
radio input "true"
radio input "false"
click at [374, 95] on input "True" at bounding box center [373, 93] width 5 height 4
radio input "true"
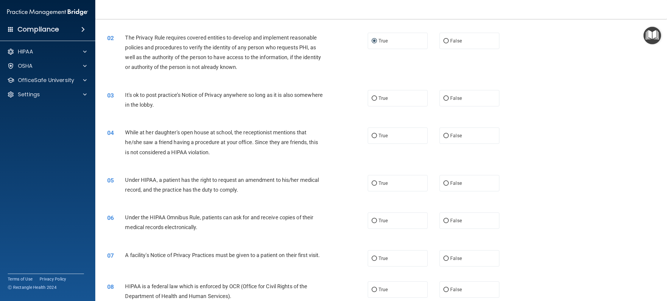
scroll to position [52, 0]
click at [461, 98] on label "False" at bounding box center [469, 98] width 60 height 16
click at [448, 98] on input "False" at bounding box center [445, 98] width 5 height 4
radio input "true"
click at [339, 116] on div "03 It's ok to post practice’s Notice of Privacy anywhere so long as it is also …" at bounding box center [381, 100] width 556 height 37
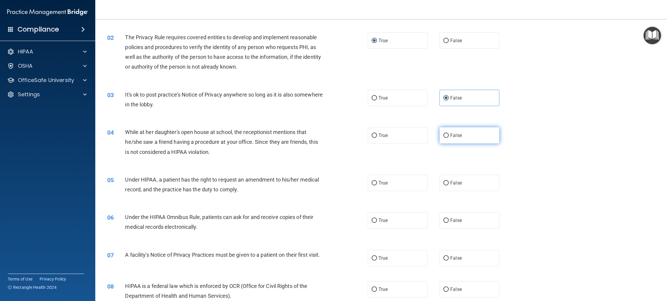
click at [458, 143] on label "False" at bounding box center [469, 135] width 60 height 16
click at [448, 138] on input "False" at bounding box center [445, 136] width 5 height 4
radio input "true"
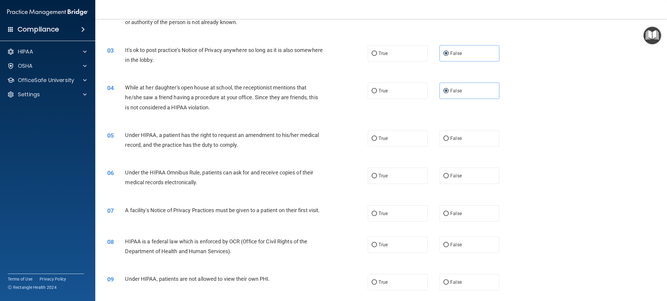
scroll to position [100, 0]
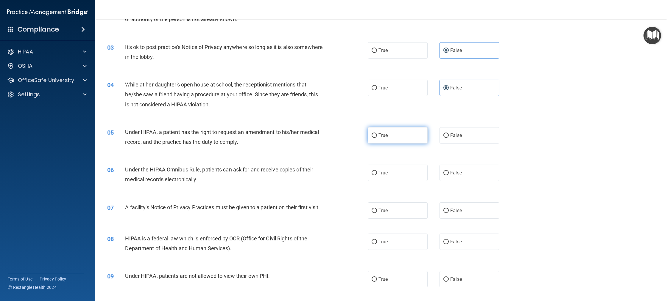
click at [390, 137] on label "True" at bounding box center [397, 135] width 60 height 16
click at [377, 137] on input "True" at bounding box center [373, 136] width 5 height 4
radio input "true"
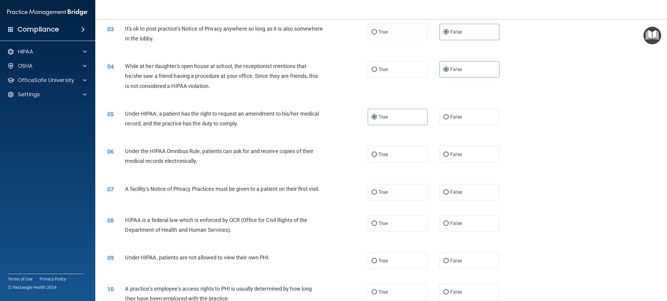
scroll to position [119, 0]
click at [373, 153] on input "True" at bounding box center [373, 154] width 5 height 4
radio input "true"
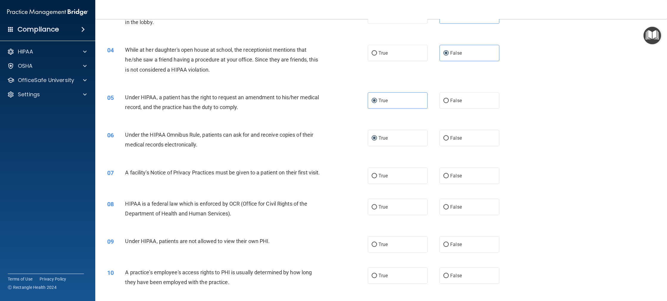
scroll to position [138, 0]
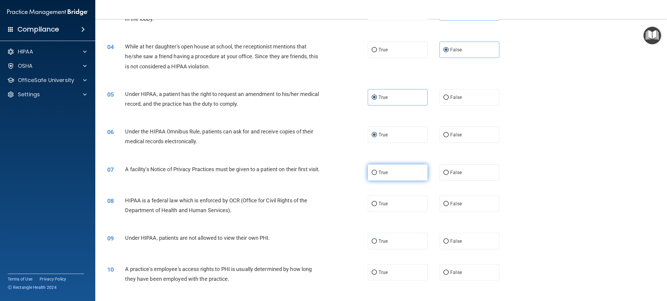
click at [392, 176] on label "True" at bounding box center [397, 173] width 60 height 16
click at [377, 175] on input "True" at bounding box center [373, 173] width 5 height 4
radio input "true"
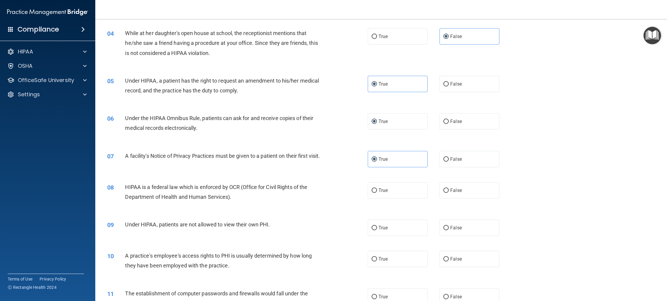
scroll to position [162, 0]
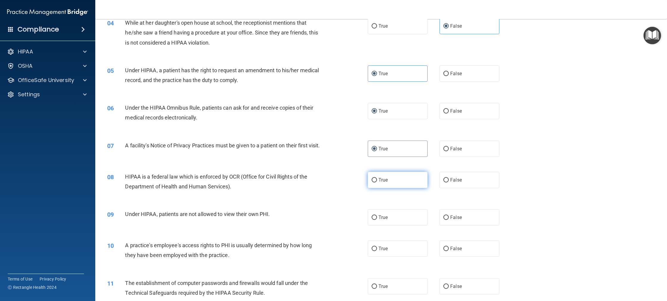
click at [384, 183] on span "True" at bounding box center [382, 180] width 9 height 6
click at [377, 183] on input "True" at bounding box center [373, 180] width 5 height 4
radio input "true"
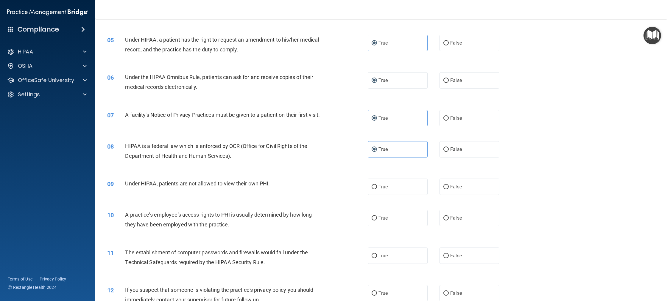
scroll to position [200, 0]
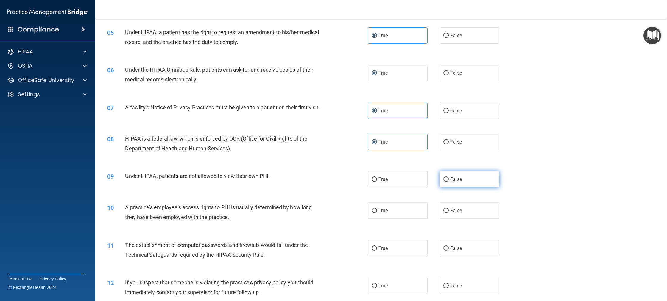
click at [446, 182] on input "False" at bounding box center [445, 180] width 5 height 4
radio input "true"
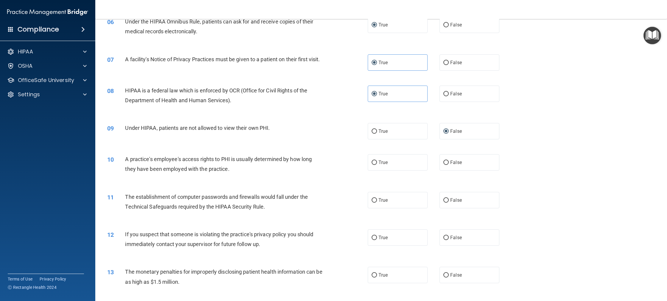
scroll to position [271, 0]
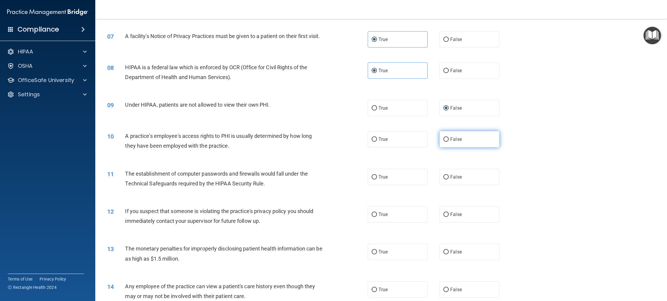
click at [463, 145] on label "False" at bounding box center [469, 139] width 60 height 16
click at [448, 142] on input "False" at bounding box center [445, 139] width 5 height 4
radio input "true"
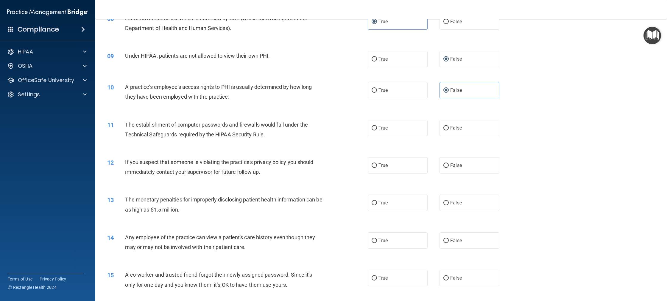
scroll to position [338, 0]
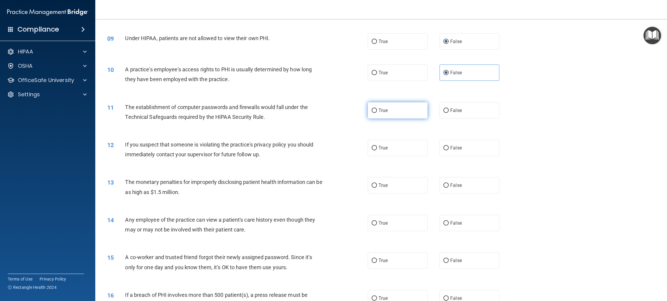
click at [384, 113] on span "True" at bounding box center [382, 111] width 9 height 6
click at [377, 113] on input "True" at bounding box center [373, 111] width 5 height 4
radio input "true"
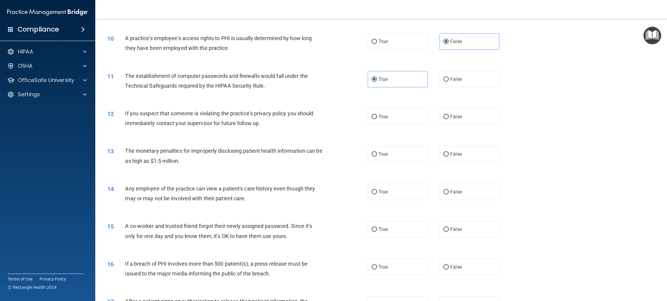
scroll to position [371, 0]
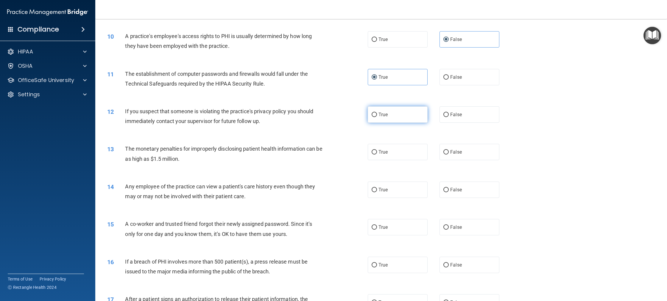
click at [407, 122] on label "True" at bounding box center [397, 115] width 60 height 16
click at [377, 117] on input "True" at bounding box center [373, 115] width 5 height 4
radio input "true"
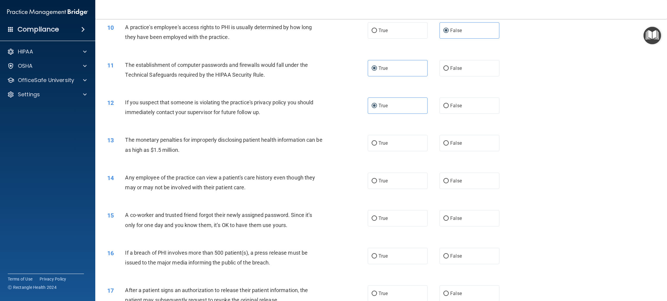
scroll to position [381, 0]
click at [403, 148] on label "True" at bounding box center [397, 142] width 60 height 16
click at [377, 145] on input "True" at bounding box center [373, 143] width 5 height 4
radio input "true"
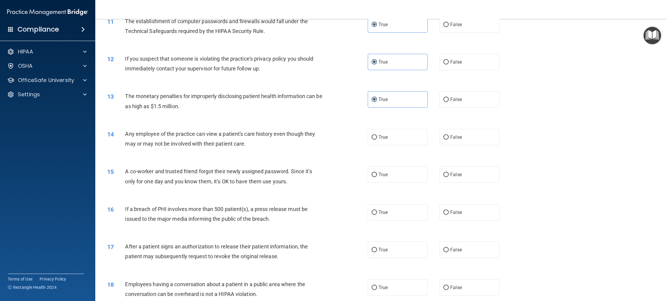
scroll to position [448, 0]
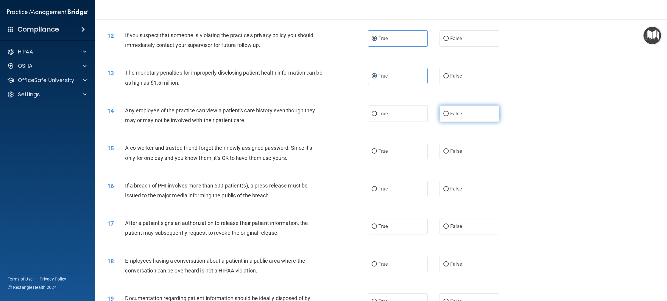
click at [450, 117] on span "False" at bounding box center [456, 114] width 12 height 6
click at [448, 116] on input "False" at bounding box center [445, 114] width 5 height 4
radio input "true"
click at [468, 159] on label "False" at bounding box center [469, 151] width 60 height 16
click at [448, 154] on input "False" at bounding box center [445, 151] width 5 height 4
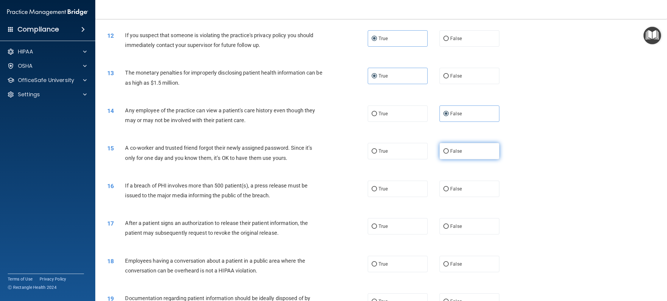
radio input "true"
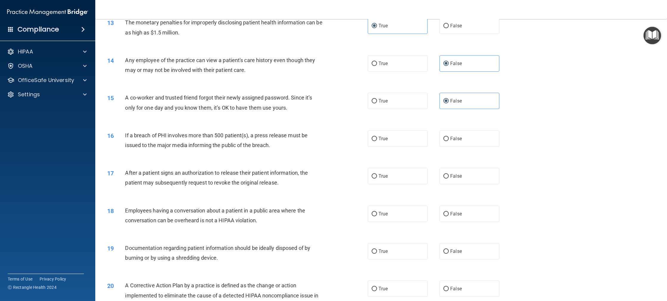
scroll to position [500, 0]
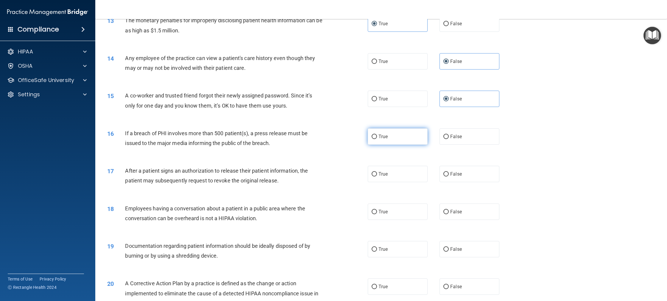
click at [389, 143] on label "True" at bounding box center [397, 137] width 60 height 16
click at [377, 139] on input "True" at bounding box center [373, 137] width 5 height 4
radio input "true"
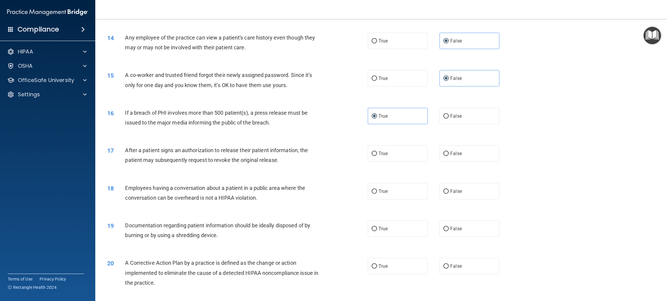
scroll to position [533, 0]
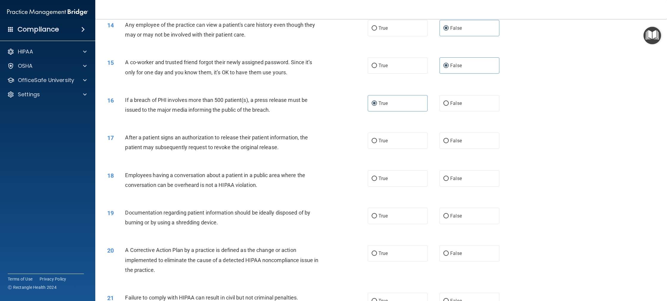
click at [321, 125] on div "16 If a breach of PHI involves more than 500 patient(s), a press release must b…" at bounding box center [381, 106] width 556 height 37
click at [385, 144] on span "True" at bounding box center [382, 141] width 9 height 6
click at [377, 143] on input "True" at bounding box center [373, 141] width 5 height 4
radio input "true"
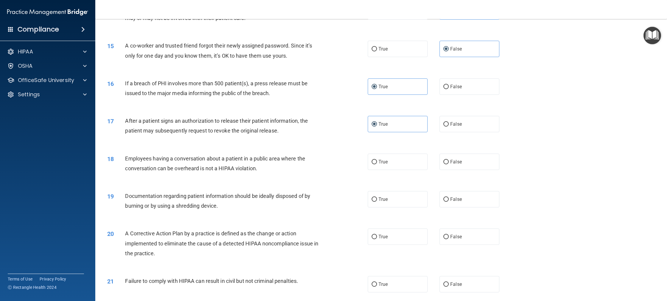
scroll to position [562, 0]
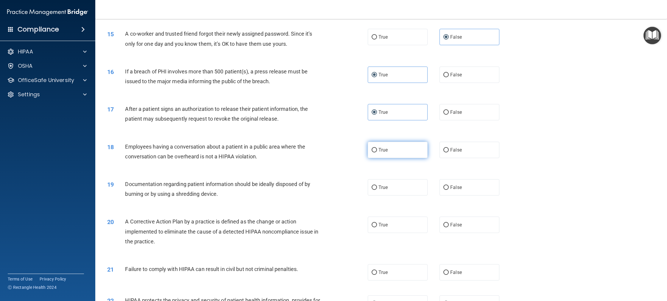
click at [389, 158] on label "True" at bounding box center [397, 150] width 60 height 16
click at [377, 153] on input "True" at bounding box center [373, 150] width 5 height 4
radio input "true"
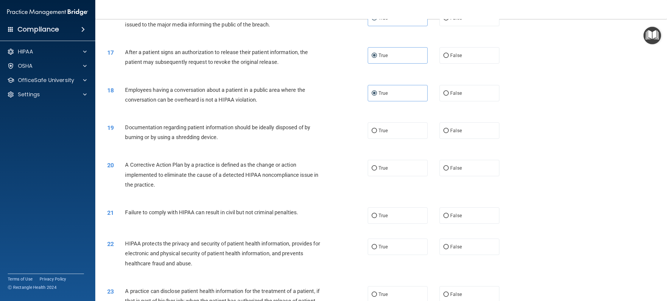
scroll to position [619, 0]
click at [396, 137] on label "True" at bounding box center [397, 130] width 60 height 16
click at [377, 133] on input "True" at bounding box center [373, 131] width 5 height 4
radio input "true"
click at [391, 175] on label "True" at bounding box center [397, 168] width 60 height 16
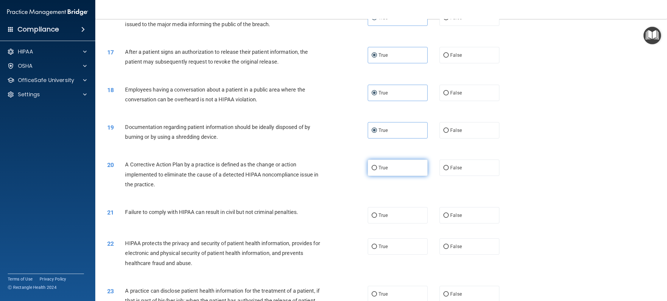
click at [377, 170] on input "True" at bounding box center [373, 168] width 5 height 4
radio input "true"
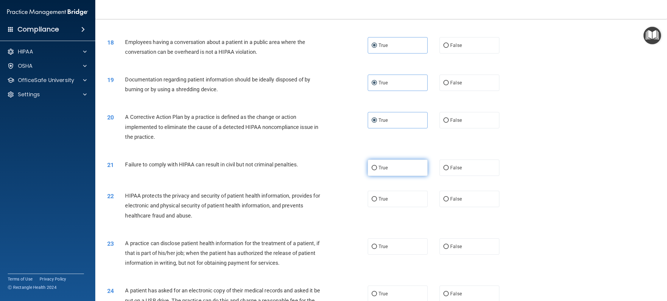
click at [391, 175] on label "True" at bounding box center [397, 168] width 60 height 16
click at [377, 170] on input "True" at bounding box center [373, 168] width 5 height 4
radio input "true"
drag, startPoint x: 464, startPoint y: 174, endPoint x: 250, endPoint y: 89, distance: 229.9
click at [462, 173] on label "False" at bounding box center [469, 168] width 60 height 16
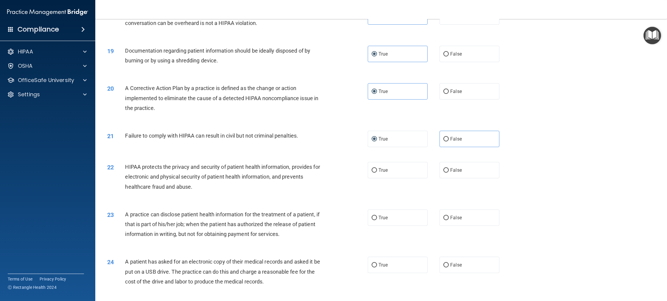
scroll to position [700, 0]
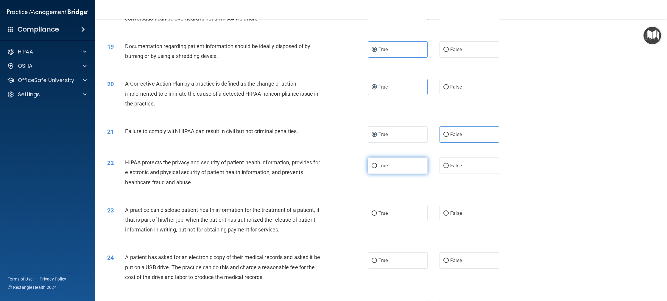
click at [398, 173] on label "True" at bounding box center [397, 166] width 60 height 16
click at [377, 168] on input "True" at bounding box center [373, 166] width 5 height 4
radio input "true"
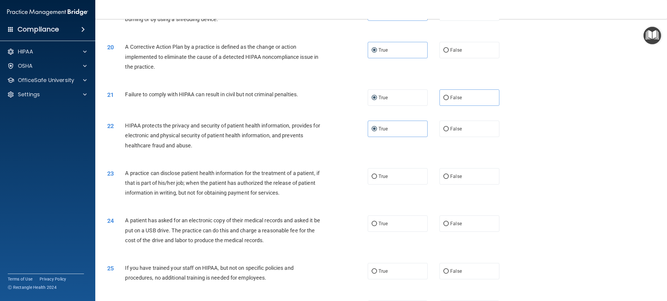
scroll to position [766, 0]
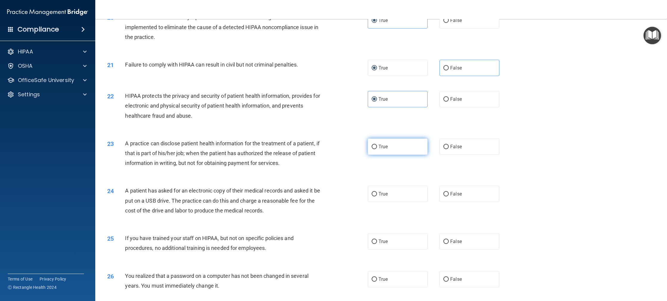
click at [379, 155] on label "True" at bounding box center [397, 147] width 60 height 16
click at [377, 149] on input "True" at bounding box center [373, 147] width 5 height 4
radio input "true"
click at [452, 197] on span "False" at bounding box center [456, 194] width 12 height 6
click at [448, 197] on input "False" at bounding box center [445, 194] width 5 height 4
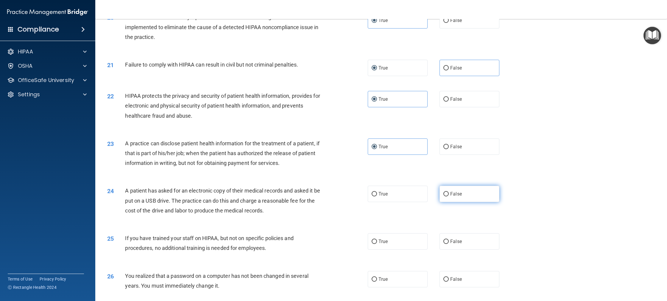
radio input "true"
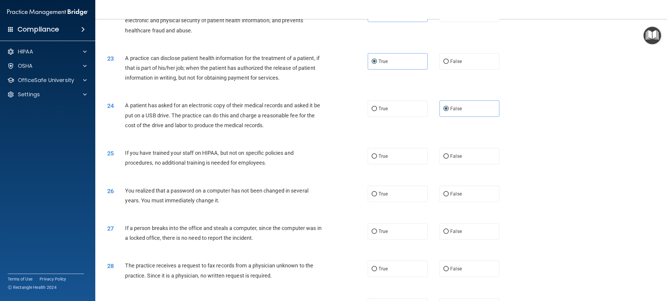
scroll to position [852, 0]
click at [445, 159] on input "False" at bounding box center [445, 156] width 5 height 4
radio input "true"
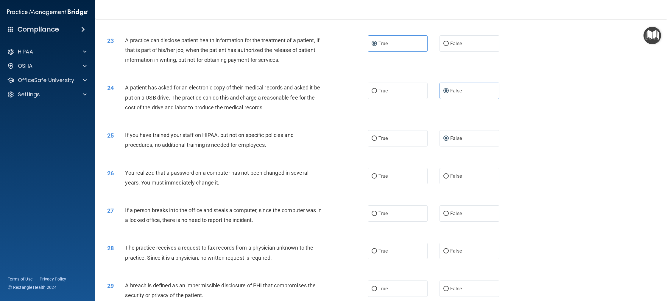
scroll to position [871, 0]
click at [384, 178] on span "True" at bounding box center [382, 175] width 9 height 6
click at [377, 177] on input "True" at bounding box center [373, 175] width 5 height 4
radio input "true"
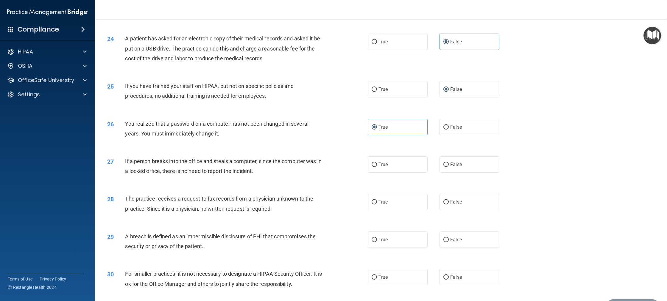
scroll to position [924, 0]
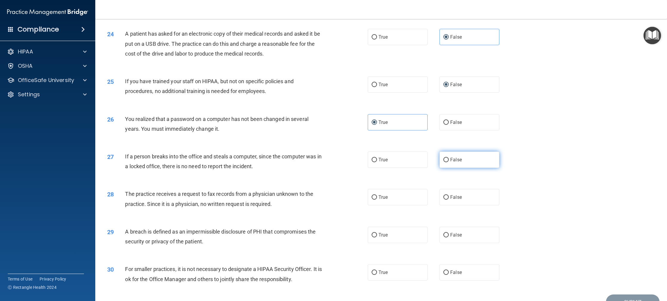
click at [453, 168] on label "False" at bounding box center [469, 160] width 60 height 16
click at [448, 162] on input "False" at bounding box center [445, 160] width 5 height 4
radio input "true"
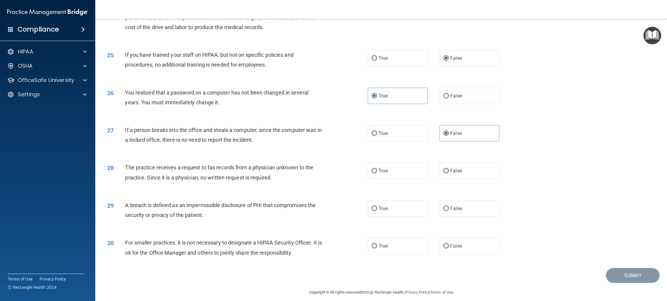
scroll to position [952, 0]
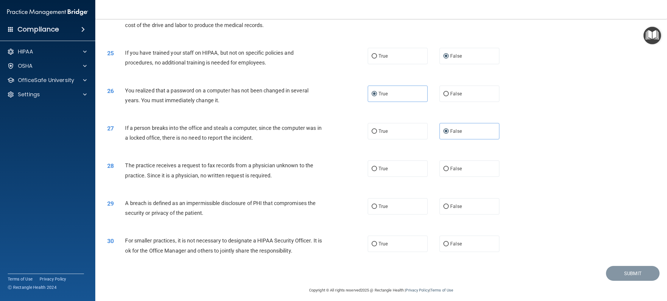
click at [437, 176] on div "True False" at bounding box center [439, 169] width 144 height 16
click at [445, 171] on input "False" at bounding box center [445, 169] width 5 height 4
radio input "true"
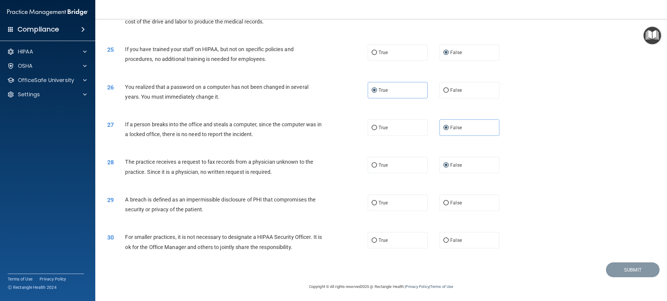
scroll to position [962, 0]
click at [387, 211] on label "True" at bounding box center [397, 203] width 60 height 16
click at [377, 206] on input "True" at bounding box center [373, 203] width 5 height 4
radio input "true"
click at [378, 240] on span "True" at bounding box center [382, 241] width 9 height 6
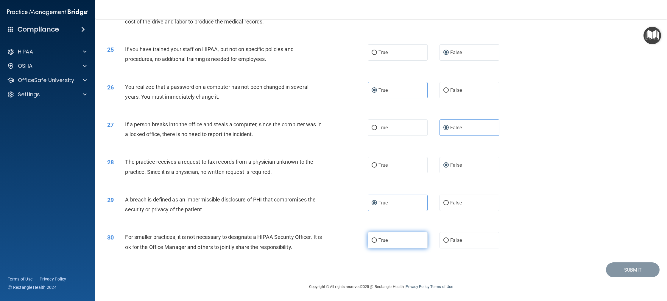
click at [377, 240] on input "True" at bounding box center [373, 241] width 5 height 4
radio input "true"
drag, startPoint x: 503, startPoint y: 259, endPoint x: 583, endPoint y: 259, distance: 79.4
click at [573, 262] on div "30 For smaller practices, it is not necessary to designate a HIPAA Security Off…" at bounding box center [381, 243] width 556 height 37
click at [633, 276] on button "Submit" at bounding box center [633, 270] width 54 height 15
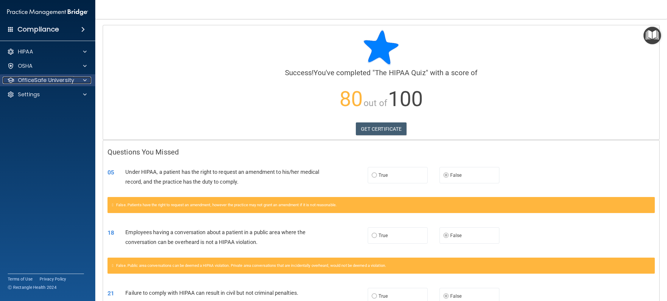
click at [65, 78] on p "OfficeSafe University" at bounding box center [46, 80] width 56 height 7
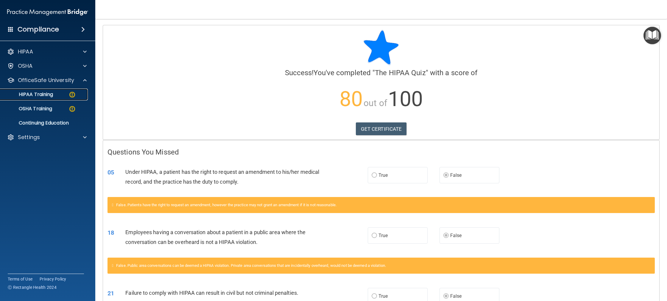
click at [56, 92] on link "HIPAA Training" at bounding box center [41, 95] width 94 height 12
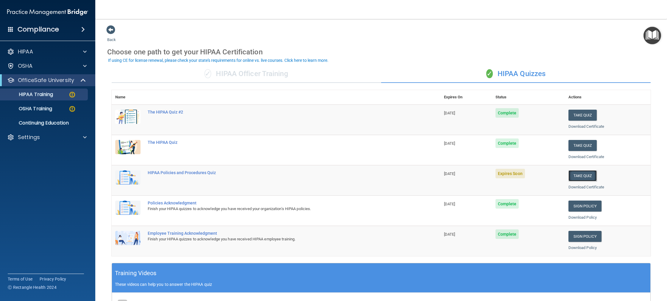
click at [583, 174] on button "Take Quiz" at bounding box center [582, 175] width 29 height 11
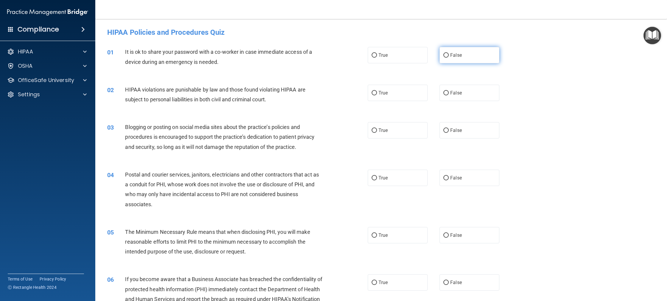
click at [475, 55] on label "False" at bounding box center [469, 55] width 60 height 16
click at [448, 55] on input "False" at bounding box center [445, 55] width 5 height 4
radio input "true"
click at [384, 90] on span "True" at bounding box center [382, 93] width 9 height 6
click at [377, 91] on input "True" at bounding box center [373, 93] width 5 height 4
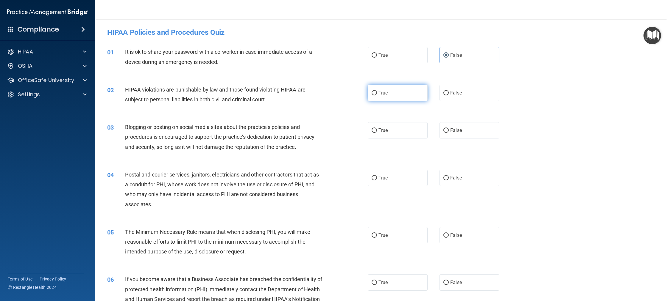
radio input "true"
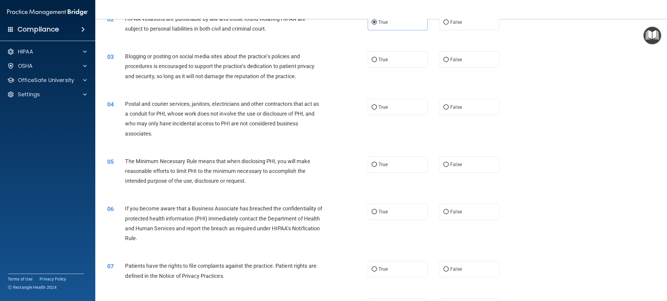
scroll to position [76, 0]
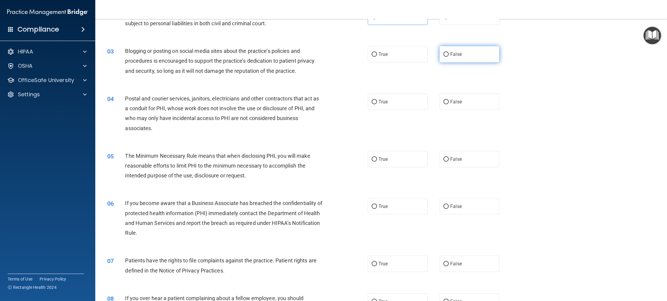
click at [470, 58] on label "False" at bounding box center [469, 54] width 60 height 16
click at [448, 57] on input "False" at bounding box center [445, 54] width 5 height 4
radio input "true"
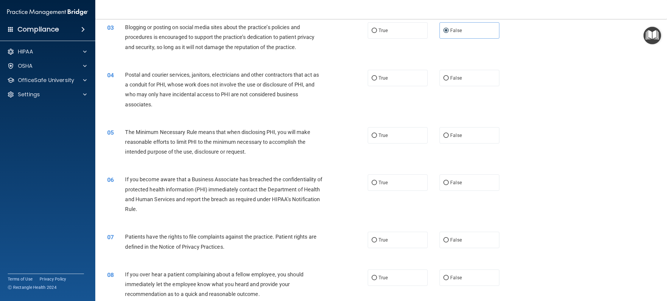
scroll to position [105, 0]
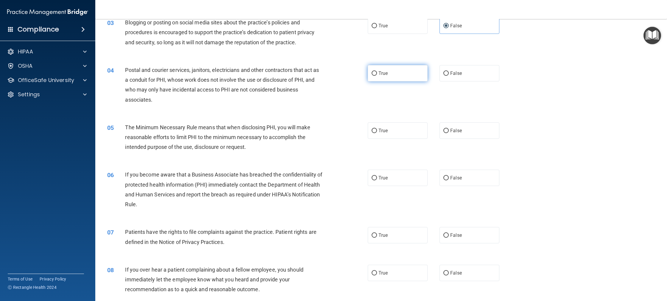
click at [397, 78] on label "True" at bounding box center [397, 73] width 60 height 16
click at [377, 76] on input "True" at bounding box center [373, 73] width 5 height 4
radio input "true"
click at [581, 128] on div "05 The Minimum Necessary Rule means that when disclosing PHI, you will make rea…" at bounding box center [381, 139] width 556 height 48
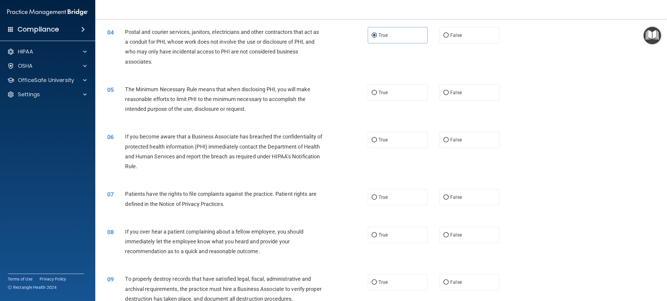
scroll to position [148, 0]
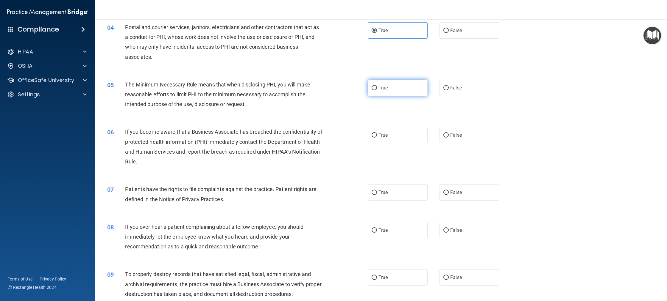
click at [378, 88] on span "True" at bounding box center [382, 88] width 9 height 6
click at [376, 88] on input "True" at bounding box center [373, 88] width 5 height 4
radio input "true"
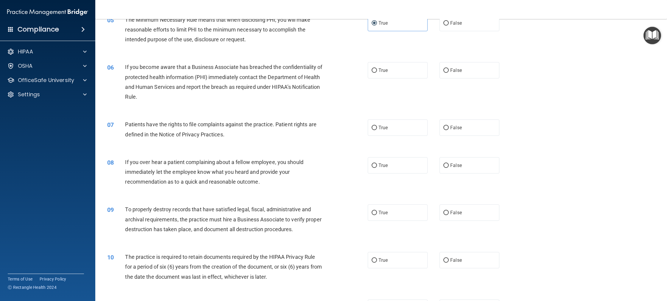
scroll to position [219, 0]
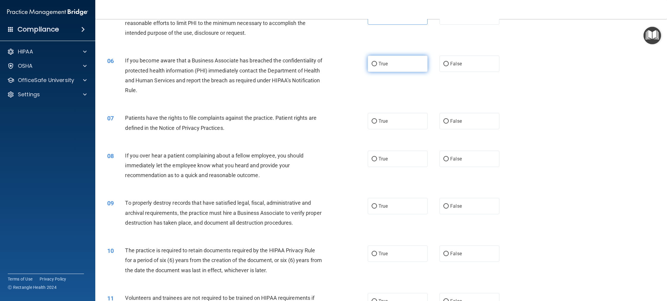
click at [390, 61] on label "True" at bounding box center [397, 64] width 60 height 16
click at [377, 62] on input "True" at bounding box center [373, 64] width 5 height 4
radio input "true"
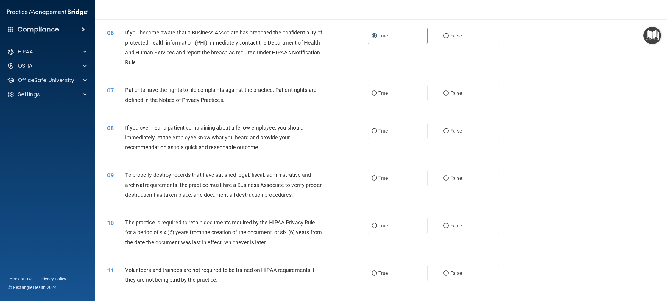
scroll to position [248, 0]
click at [395, 88] on label "True" at bounding box center [397, 93] width 60 height 16
click at [377, 91] on input "True" at bounding box center [373, 93] width 5 height 4
radio input "true"
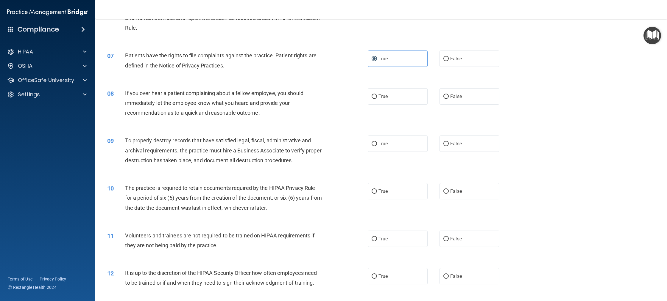
scroll to position [290, 0]
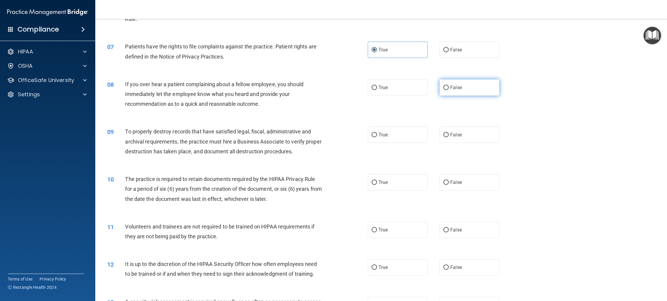
click at [459, 86] on span "False" at bounding box center [456, 88] width 12 height 6
click at [448, 86] on input "False" at bounding box center [445, 88] width 5 height 4
radio input "true"
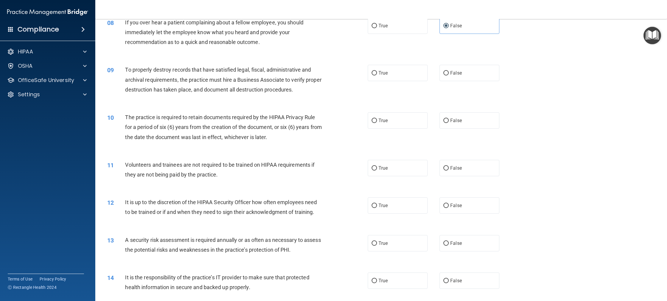
scroll to position [357, 0]
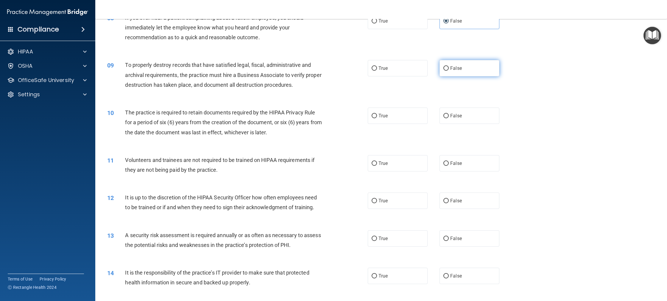
click at [450, 70] on span "False" at bounding box center [456, 68] width 12 height 6
click at [448, 70] on input "False" at bounding box center [445, 68] width 5 height 4
radio input "true"
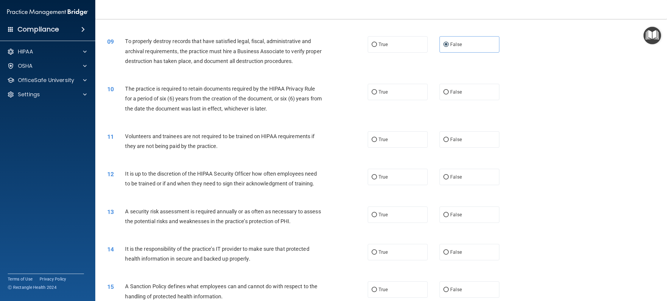
scroll to position [386, 0]
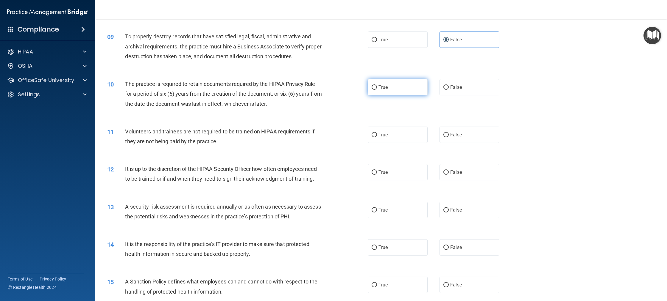
click at [381, 90] on span "True" at bounding box center [382, 88] width 9 height 6
click at [377, 90] on input "True" at bounding box center [373, 87] width 5 height 4
radio input "true"
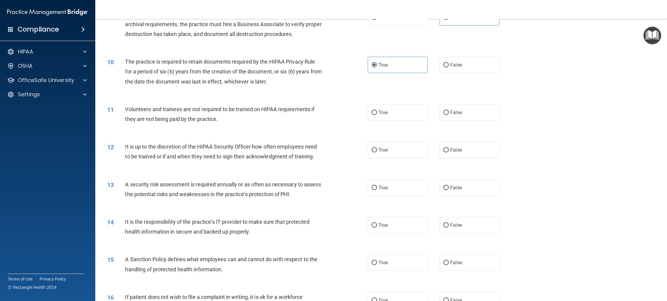
scroll to position [414, 0]
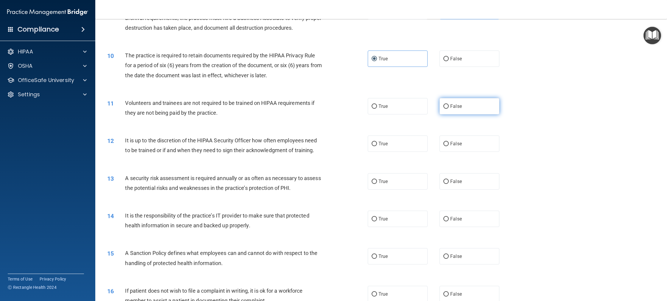
click at [450, 108] on span "False" at bounding box center [456, 107] width 12 height 6
click at [448, 108] on input "False" at bounding box center [445, 106] width 5 height 4
radio input "true"
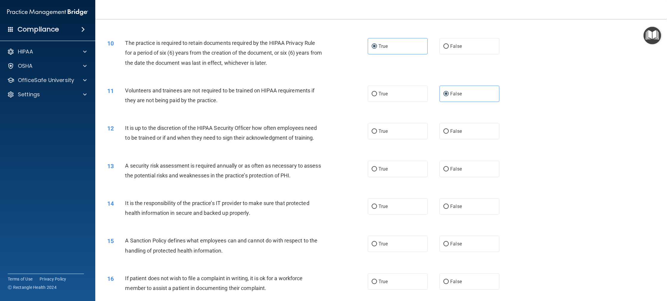
scroll to position [433, 0]
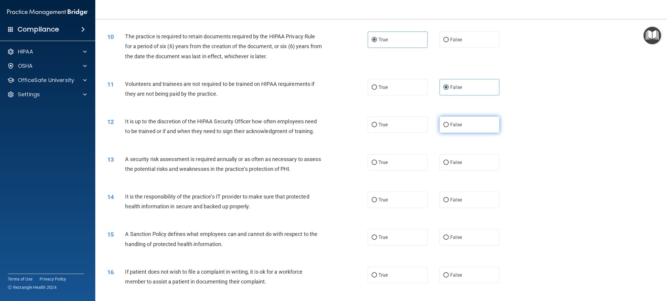
click at [467, 125] on label "False" at bounding box center [469, 125] width 60 height 16
click at [448, 125] on input "False" at bounding box center [445, 125] width 5 height 4
radio input "true"
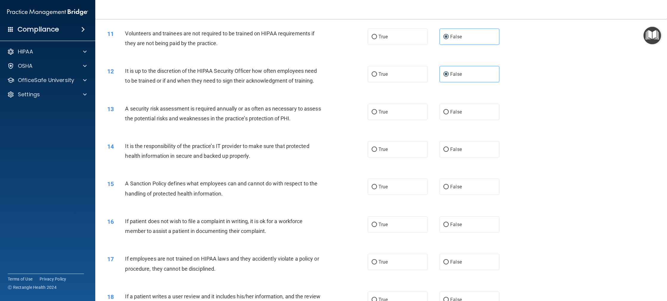
scroll to position [486, 0]
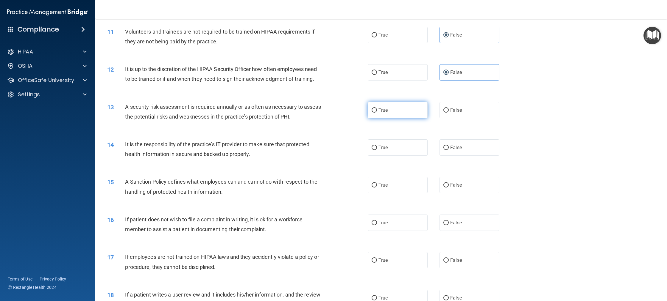
click at [391, 112] on label "True" at bounding box center [397, 110] width 60 height 16
click at [377, 112] on input "True" at bounding box center [373, 110] width 5 height 4
radio input "true"
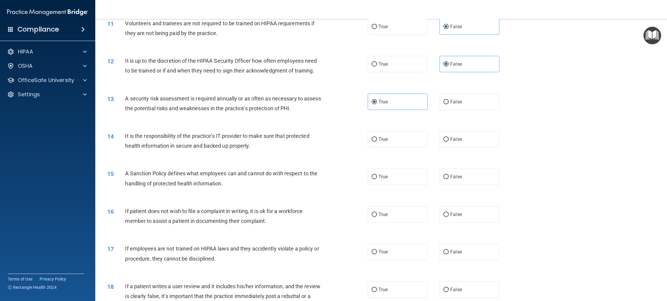
scroll to position [495, 0]
click at [397, 146] on label "True" at bounding box center [397, 138] width 60 height 16
click at [377, 141] on input "True" at bounding box center [373, 138] width 5 height 4
radio input "true"
click at [455, 138] on span "False" at bounding box center [456, 138] width 12 height 6
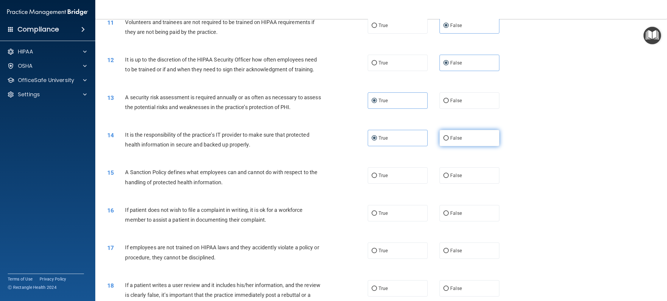
click at [448, 138] on input "False" at bounding box center [445, 138] width 5 height 4
radio input "true"
click at [398, 139] on label "True" at bounding box center [397, 138] width 60 height 16
click at [377, 139] on input "True" at bounding box center [373, 138] width 5 height 4
radio input "true"
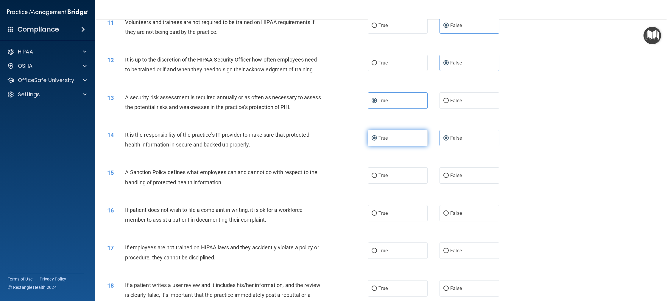
radio input "false"
click at [399, 184] on label "True" at bounding box center [397, 176] width 60 height 16
click at [377, 178] on input "True" at bounding box center [373, 176] width 5 height 4
radio input "true"
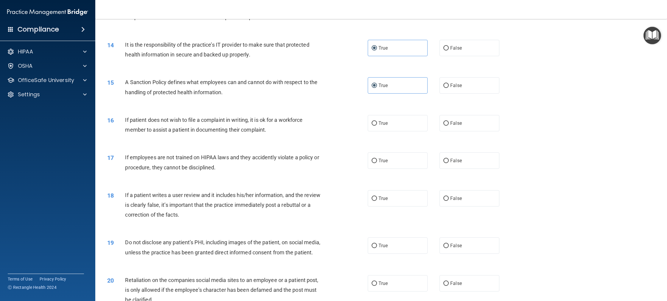
scroll to position [586, 0]
click at [394, 123] on label "True" at bounding box center [397, 123] width 60 height 16
click at [377, 123] on input "True" at bounding box center [373, 123] width 5 height 4
radio input "true"
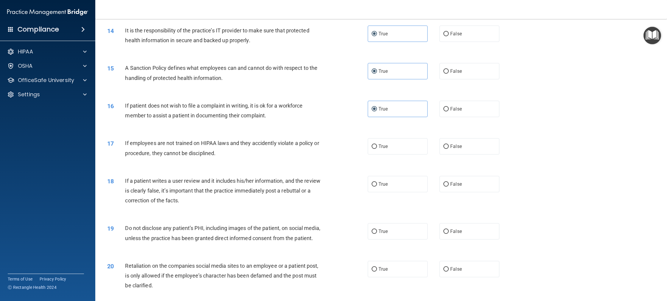
scroll to position [600, 0]
click at [399, 146] on label "True" at bounding box center [397, 146] width 60 height 16
click at [377, 146] on input "True" at bounding box center [373, 146] width 5 height 4
radio input "true"
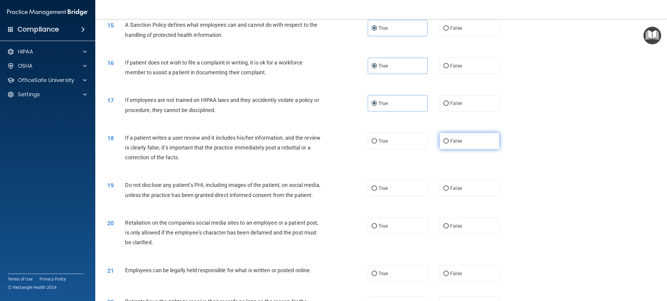
click at [469, 143] on label "False" at bounding box center [469, 141] width 60 height 16
click at [448, 143] on input "False" at bounding box center [445, 141] width 5 height 4
radio input "true"
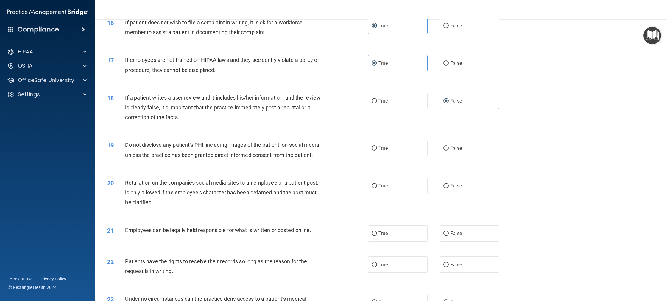
scroll to position [681, 0]
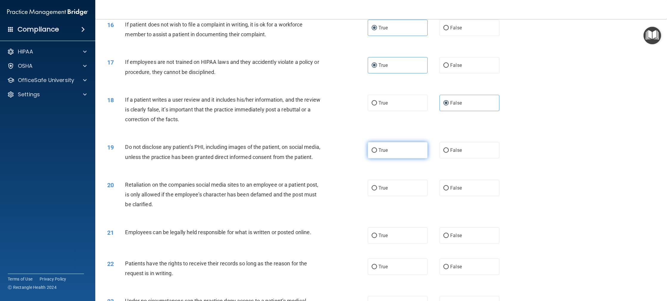
click at [394, 153] on label "True" at bounding box center [397, 150] width 60 height 16
click at [377, 153] on input "True" at bounding box center [373, 150] width 5 height 4
radio input "true"
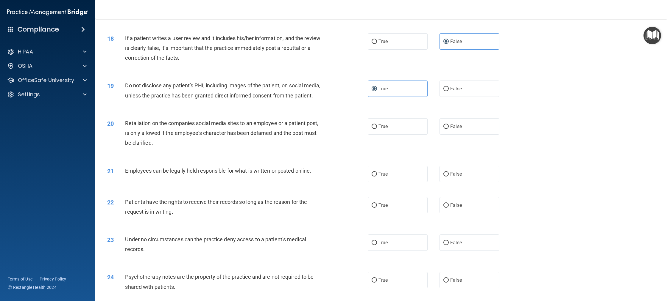
scroll to position [743, 0]
click at [470, 134] on label "False" at bounding box center [469, 126] width 60 height 16
click at [448, 129] on input "False" at bounding box center [445, 126] width 5 height 4
radio input "true"
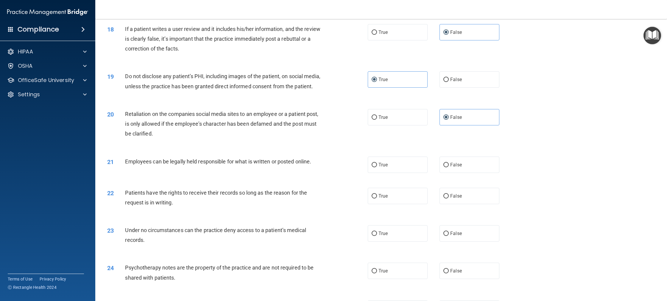
scroll to position [795, 0]
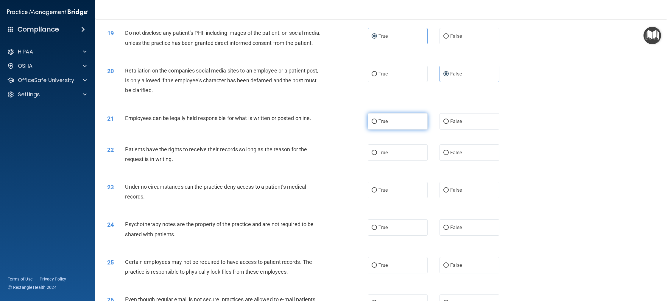
click at [367, 130] on label "True" at bounding box center [397, 121] width 60 height 16
click at [371, 124] on input "True" at bounding box center [373, 122] width 5 height 4
radio input "true"
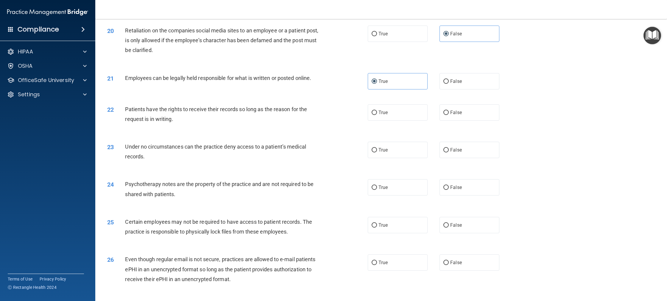
scroll to position [838, 0]
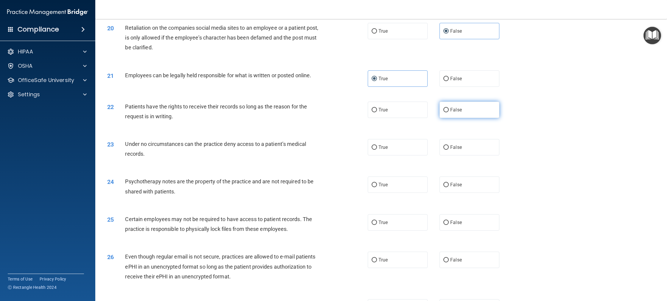
click at [464, 118] on label "False" at bounding box center [469, 110] width 60 height 16
click at [448, 112] on input "False" at bounding box center [445, 110] width 5 height 4
radio input "true"
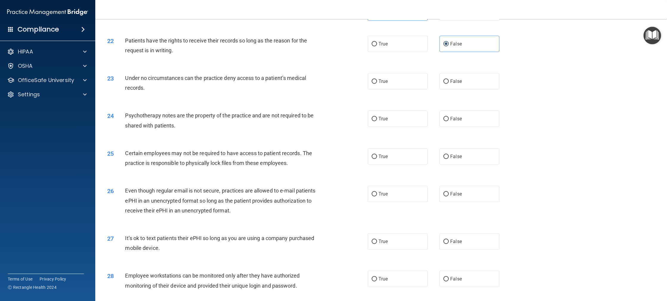
scroll to position [905, 0]
click at [403, 89] on label "True" at bounding box center [397, 81] width 60 height 16
click at [377, 83] on input "True" at bounding box center [373, 81] width 5 height 4
radio input "true"
click at [405, 126] on label "True" at bounding box center [397, 118] width 60 height 16
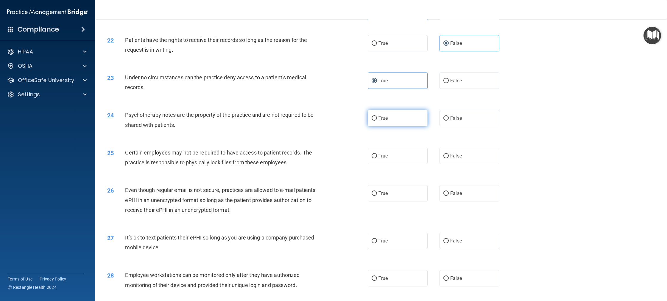
click at [377, 121] on input "True" at bounding box center [373, 118] width 5 height 4
radio input "true"
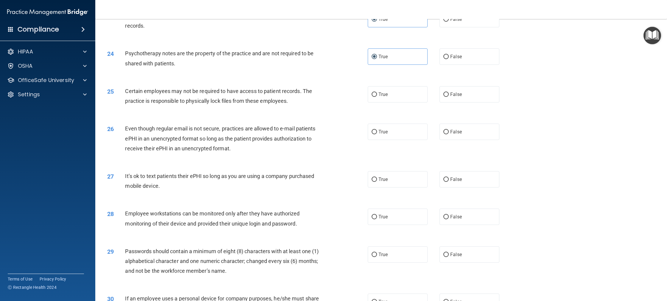
scroll to position [966, 0]
click at [380, 97] on span "True" at bounding box center [382, 94] width 9 height 6
click at [377, 97] on input "True" at bounding box center [373, 94] width 5 height 4
radio input "true"
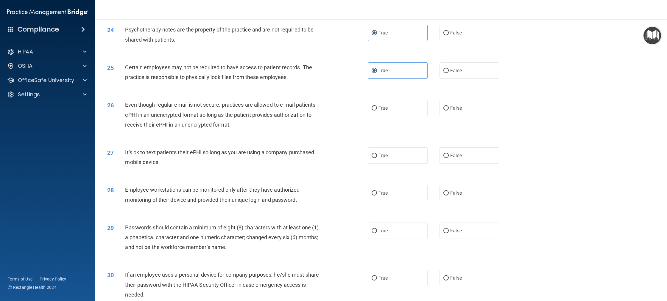
scroll to position [1000, 0]
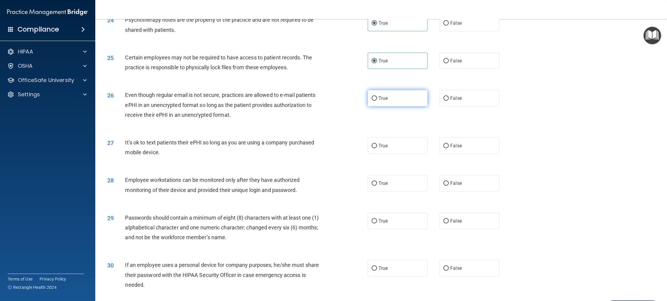
click at [381, 101] on span "True" at bounding box center [382, 99] width 9 height 6
click at [377, 101] on input "True" at bounding box center [373, 98] width 5 height 4
radio input "true"
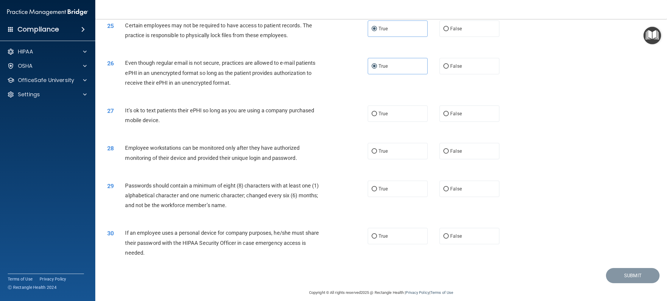
scroll to position [1043, 0]
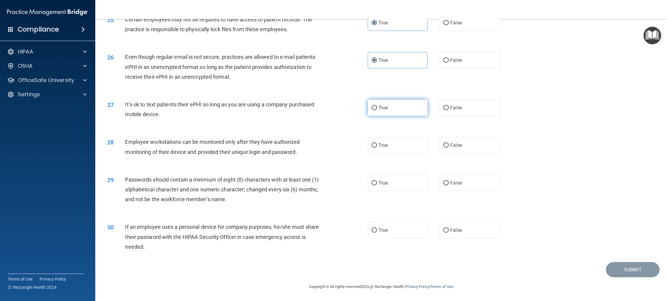
click at [404, 114] on label "True" at bounding box center [397, 108] width 60 height 16
click at [377, 110] on input "True" at bounding box center [373, 108] width 5 height 4
radio input "true"
click at [467, 148] on label "False" at bounding box center [469, 145] width 60 height 16
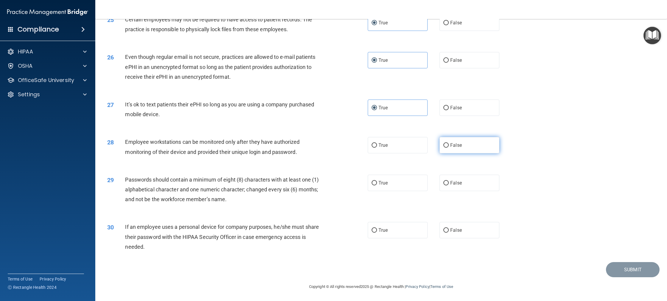
click at [448, 148] on input "False" at bounding box center [445, 145] width 5 height 4
radio input "true"
click at [380, 184] on span "True" at bounding box center [382, 183] width 9 height 6
click at [377, 184] on input "True" at bounding box center [373, 183] width 5 height 4
radio input "true"
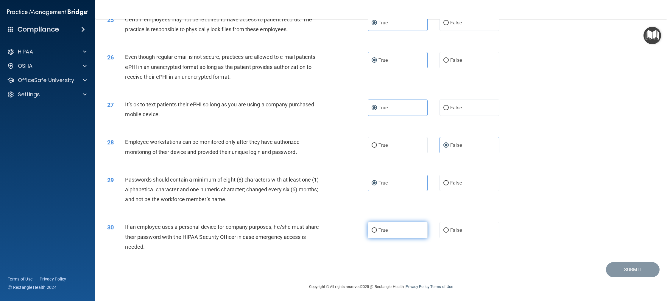
click at [385, 229] on span "True" at bounding box center [382, 231] width 9 height 6
click at [377, 229] on input "True" at bounding box center [373, 231] width 5 height 4
radio input "true"
click at [627, 269] on button "Submit" at bounding box center [633, 269] width 54 height 15
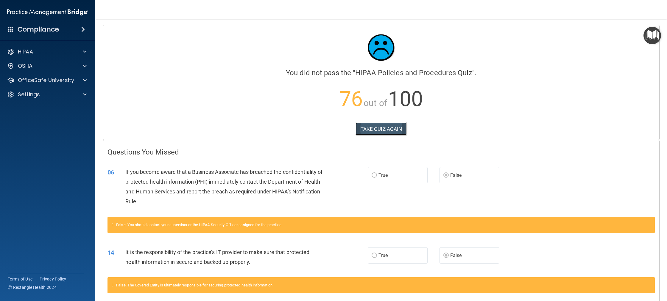
click at [362, 128] on button "TAKE QUIZ AGAIN" at bounding box center [380, 129] width 51 height 13
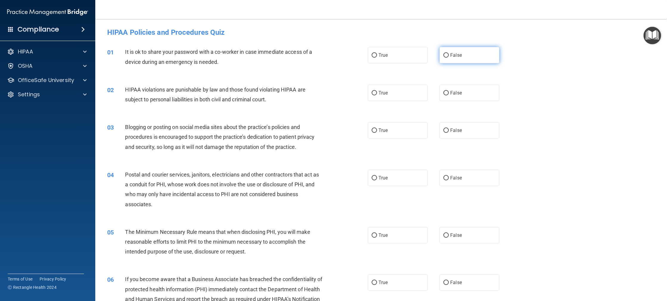
click at [450, 57] on span "False" at bounding box center [456, 55] width 12 height 6
click at [448, 57] on input "False" at bounding box center [445, 55] width 5 height 4
radio input "true"
click at [384, 99] on label "True" at bounding box center [397, 93] width 60 height 16
click at [377, 96] on input "True" at bounding box center [373, 93] width 5 height 4
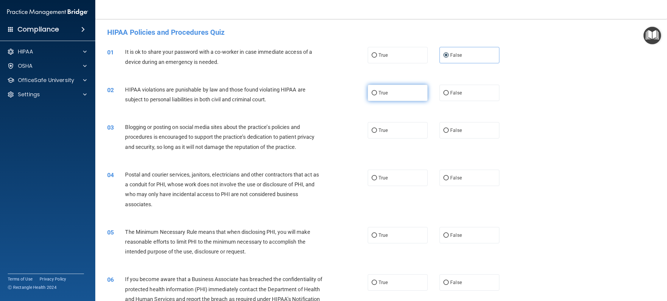
radio input "true"
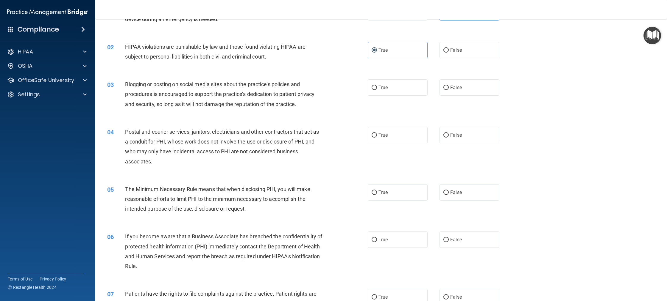
scroll to position [48, 0]
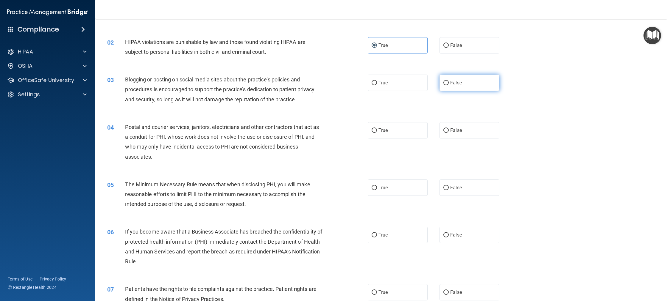
click at [455, 86] on label "False" at bounding box center [469, 83] width 60 height 16
click at [448, 85] on input "False" at bounding box center [445, 83] width 5 height 4
radio input "true"
click at [400, 132] on label "True" at bounding box center [397, 130] width 60 height 16
click at [377, 132] on input "True" at bounding box center [373, 131] width 5 height 4
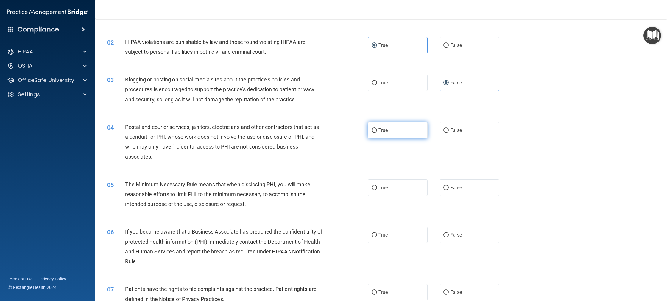
radio input "true"
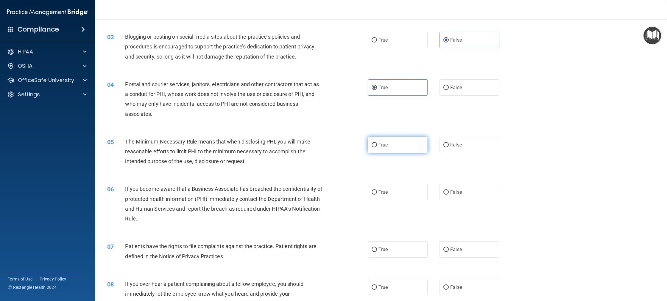
click at [381, 143] on span "True" at bounding box center [382, 145] width 9 height 6
click at [377, 143] on input "True" at bounding box center [373, 145] width 5 height 4
radio input "true"
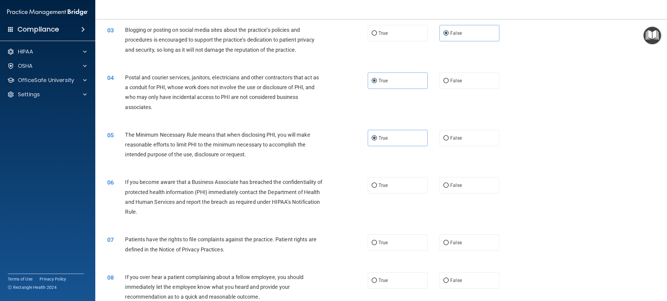
scroll to position [114, 0]
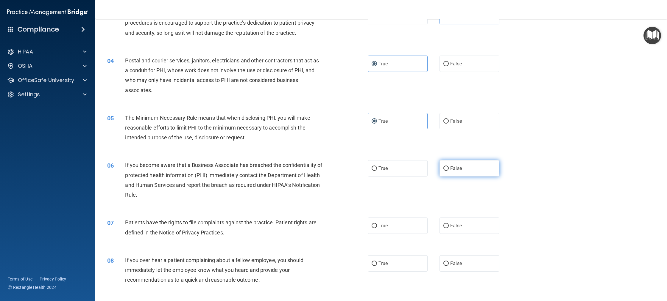
click at [450, 170] on span "False" at bounding box center [456, 169] width 12 height 6
click at [448, 170] on input "False" at bounding box center [445, 169] width 5 height 4
radio input "true"
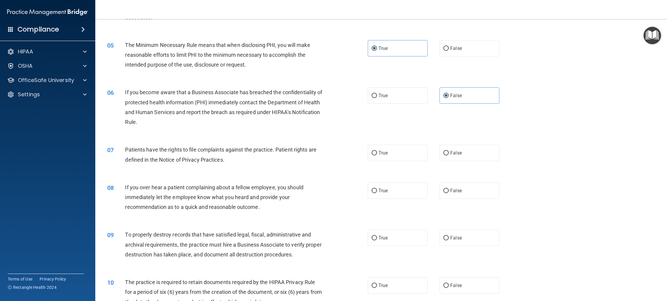
scroll to position [195, 0]
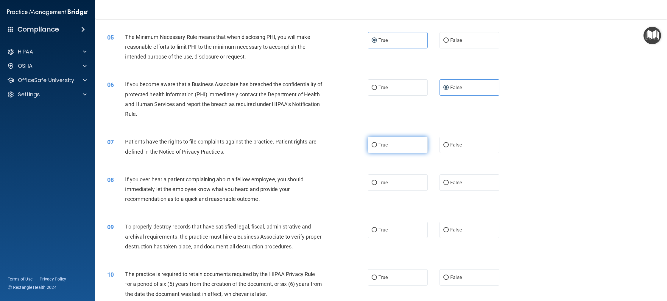
click at [379, 151] on label "True" at bounding box center [397, 145] width 60 height 16
click at [377, 148] on input "True" at bounding box center [373, 145] width 5 height 4
radio input "true"
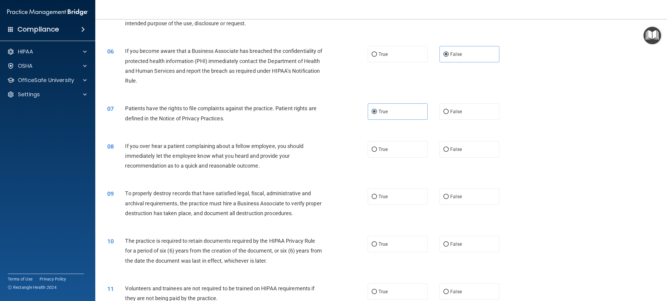
scroll to position [238, 0]
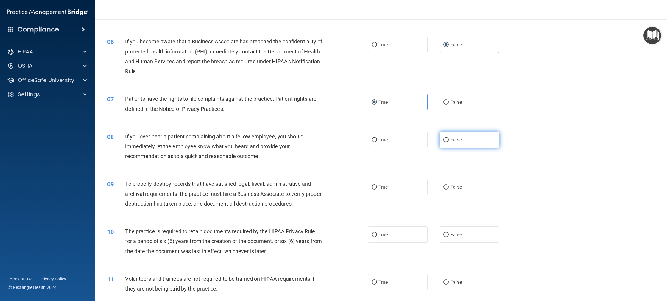
click at [454, 143] on label "False" at bounding box center [469, 140] width 60 height 16
click at [448, 143] on input "False" at bounding box center [445, 140] width 5 height 4
radio input "true"
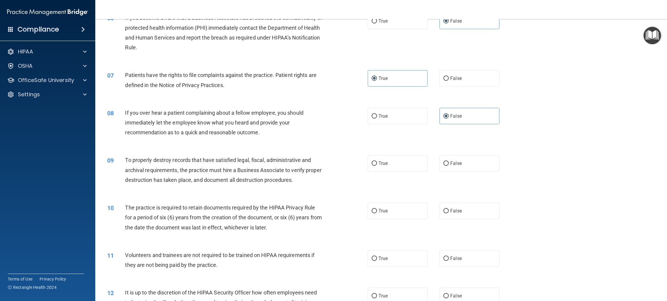
scroll to position [267, 0]
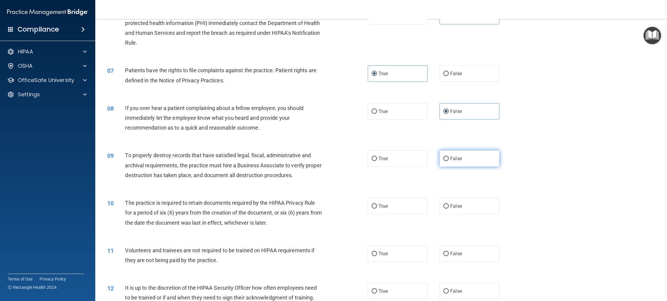
click at [446, 156] on label "False" at bounding box center [469, 159] width 60 height 16
click at [446, 157] on input "False" at bounding box center [445, 159] width 5 height 4
radio input "true"
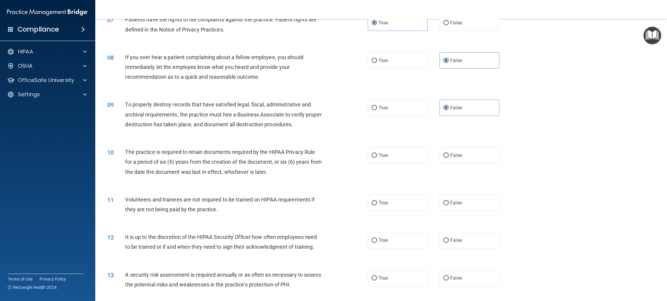
scroll to position [319, 0]
click at [402, 156] on label "True" at bounding box center [397, 154] width 60 height 16
click at [377, 156] on input "True" at bounding box center [373, 154] width 5 height 4
radio input "true"
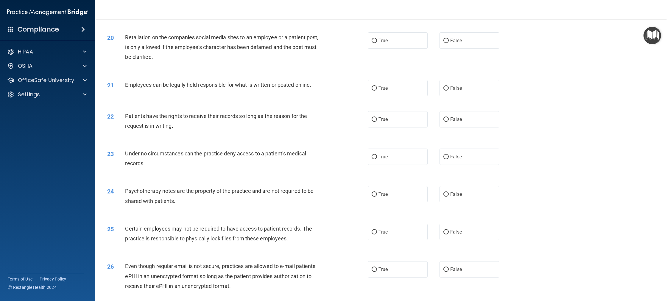
scroll to position [1048, 0]
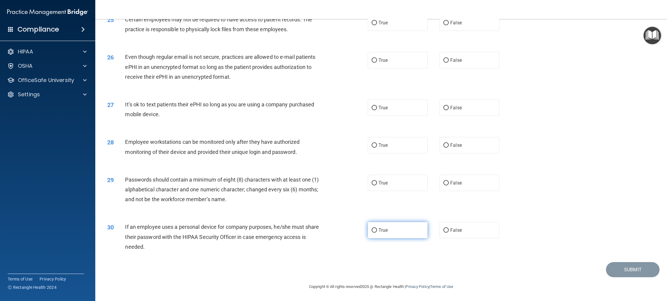
click at [389, 233] on label "True" at bounding box center [397, 230] width 60 height 16
click at [377, 233] on input "True" at bounding box center [373, 231] width 5 height 4
radio input "true"
click at [400, 190] on label "True" at bounding box center [397, 183] width 60 height 16
click at [377, 186] on input "True" at bounding box center [373, 183] width 5 height 4
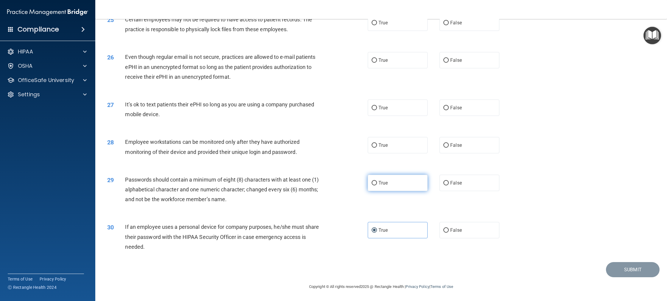
radio input "true"
click at [399, 150] on label "True" at bounding box center [397, 145] width 60 height 16
click at [377, 148] on input "True" at bounding box center [373, 145] width 5 height 4
radio input "true"
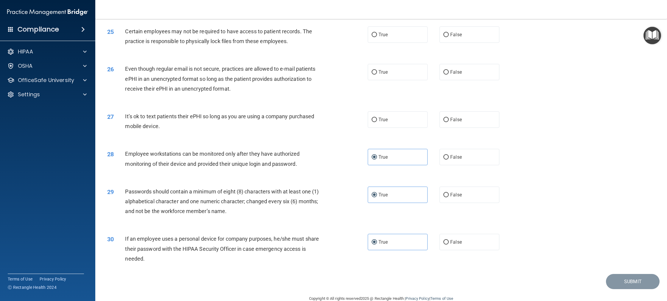
scroll to position [1024, 0]
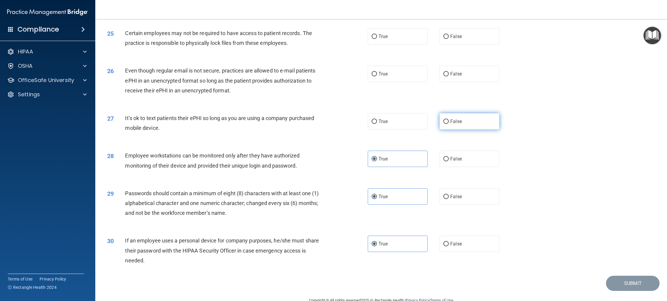
click at [466, 130] on label "False" at bounding box center [469, 121] width 60 height 16
click at [448, 124] on input "False" at bounding box center [445, 122] width 5 height 4
radio input "true"
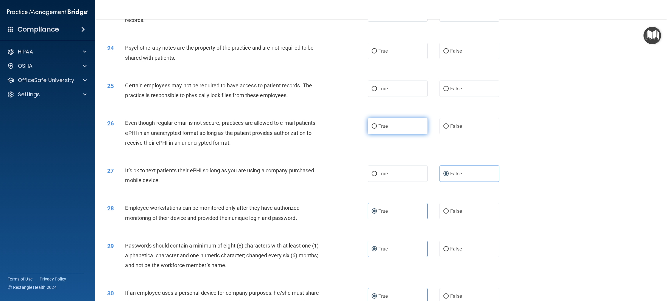
click at [378, 129] on span "True" at bounding box center [382, 126] width 9 height 6
click at [376, 129] on input "True" at bounding box center [373, 126] width 5 height 4
radio input "true"
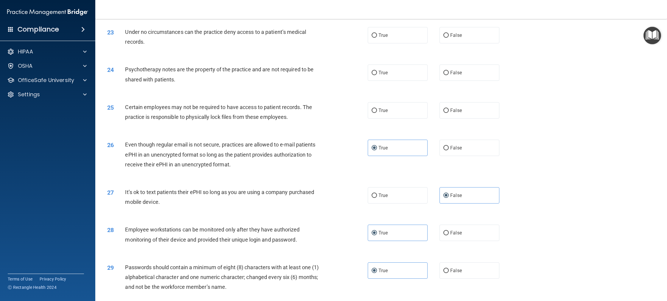
scroll to position [948, 0]
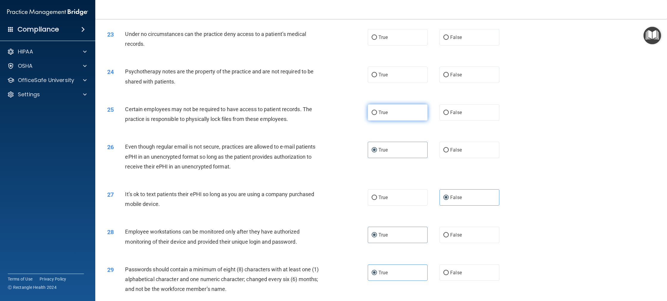
click at [381, 121] on label "True" at bounding box center [397, 112] width 60 height 16
click at [377, 115] on input "True" at bounding box center [373, 113] width 5 height 4
radio input "true"
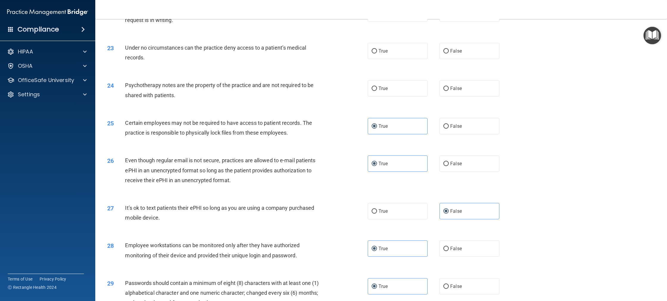
scroll to position [929, 0]
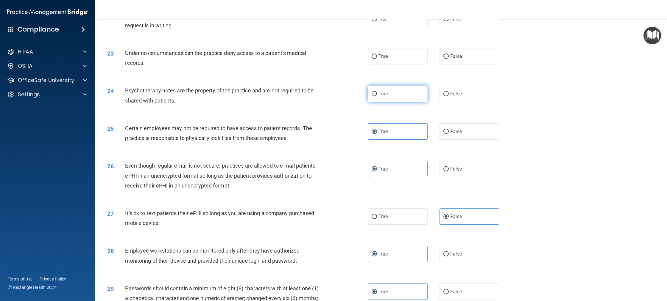
click at [390, 102] on label "True" at bounding box center [397, 94] width 60 height 16
click at [377, 96] on input "True" at bounding box center [373, 94] width 5 height 4
radio input "true"
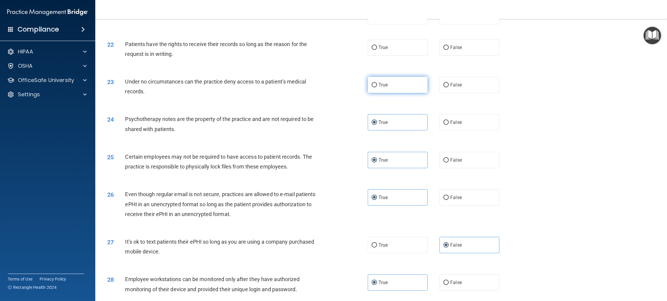
drag, startPoint x: 393, startPoint y: 98, endPoint x: 373, endPoint y: 98, distance: 19.9
click at [389, 93] on label "True" at bounding box center [397, 85] width 60 height 16
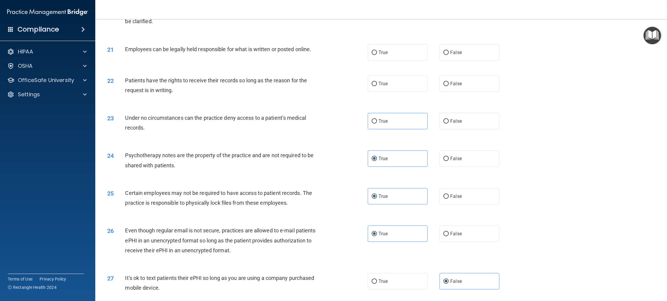
scroll to position [858, 0]
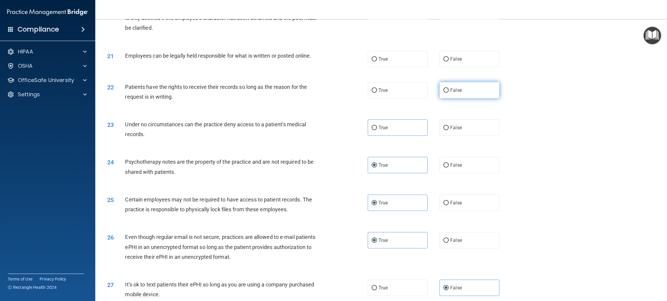
click at [455, 93] on span "False" at bounding box center [456, 90] width 12 height 6
click at [448, 93] on input "False" at bounding box center [445, 90] width 5 height 4
radio input "true"
click at [390, 98] on label "True" at bounding box center [397, 90] width 60 height 16
click at [377, 93] on input "True" at bounding box center [373, 90] width 5 height 4
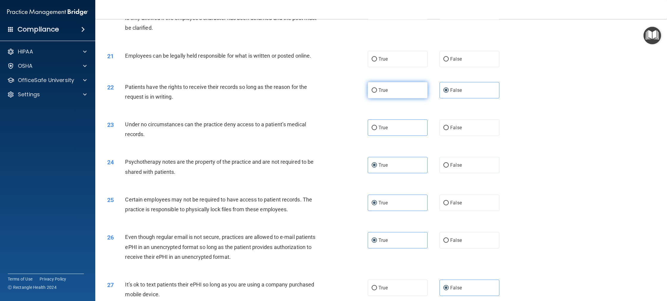
radio input "true"
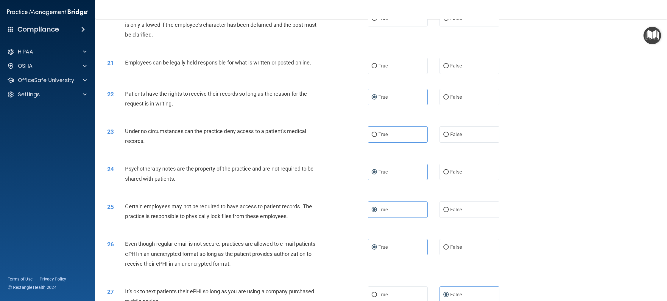
scroll to position [848, 0]
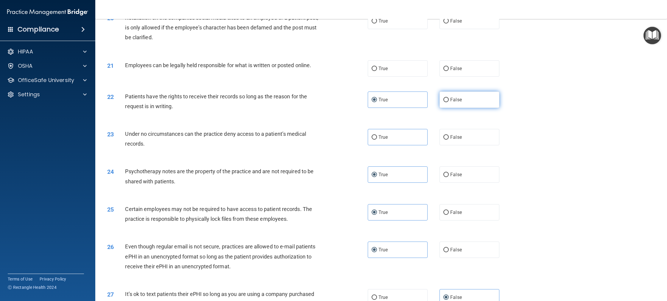
click at [480, 108] on label "False" at bounding box center [469, 100] width 60 height 16
click at [448, 102] on input "False" at bounding box center [445, 100] width 5 height 4
radio input "true"
click at [384, 103] on span "True" at bounding box center [382, 100] width 9 height 6
click at [377, 102] on input "True" at bounding box center [373, 100] width 5 height 4
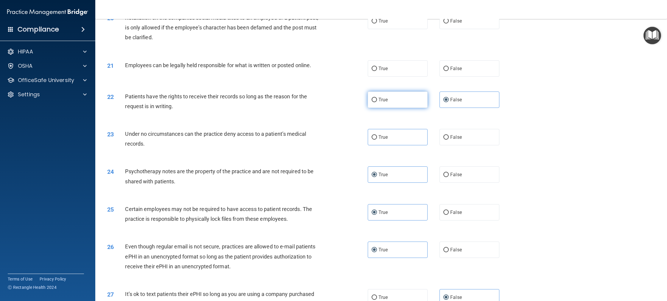
radio input "true"
radio input "false"
click at [383, 71] on span "True" at bounding box center [382, 69] width 9 height 6
click at [377, 71] on input "True" at bounding box center [373, 69] width 5 height 4
radio input "true"
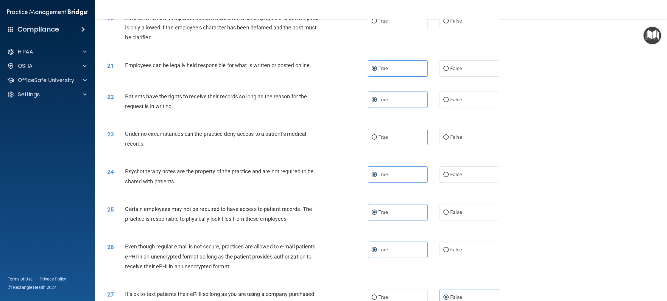
scroll to position [791, 0]
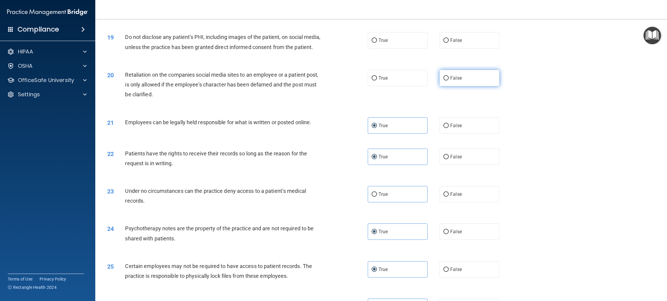
click at [459, 81] on span "False" at bounding box center [456, 78] width 12 height 6
click at [448, 81] on input "False" at bounding box center [445, 78] width 5 height 4
radio input "true"
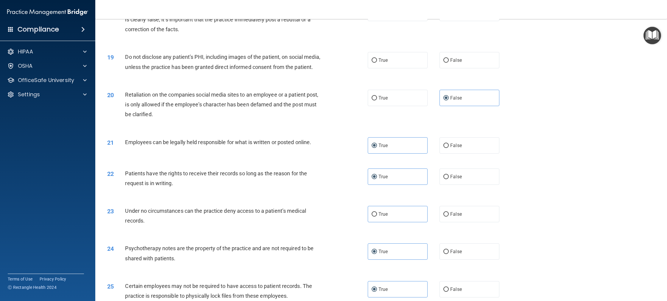
scroll to position [767, 0]
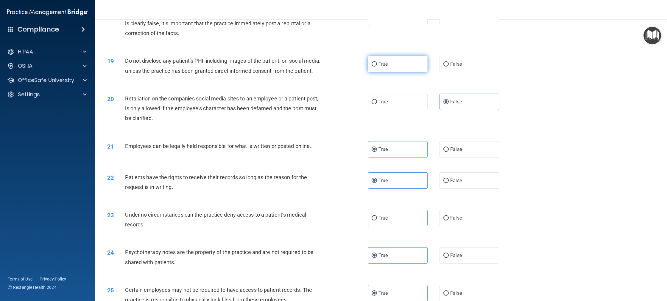
click at [380, 67] on span "True" at bounding box center [382, 64] width 9 height 6
click at [377, 67] on input "True" at bounding box center [373, 64] width 5 height 4
radio input "true"
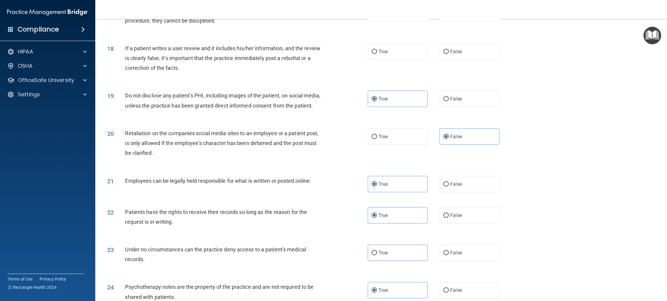
scroll to position [729, 0]
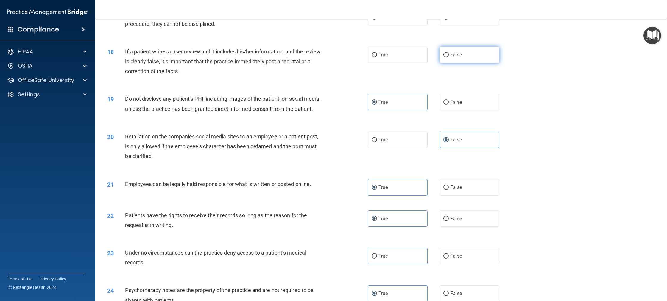
click at [468, 57] on label "False" at bounding box center [469, 55] width 60 height 16
click at [448, 57] on input "False" at bounding box center [445, 55] width 5 height 4
radio input "true"
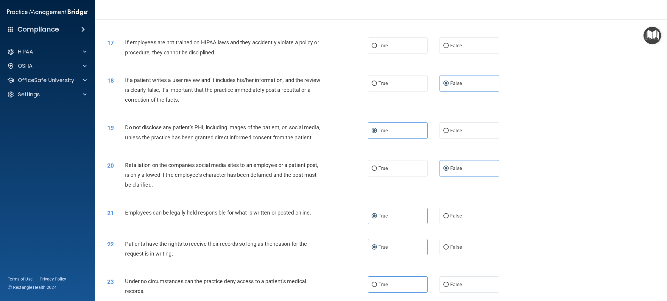
scroll to position [691, 0]
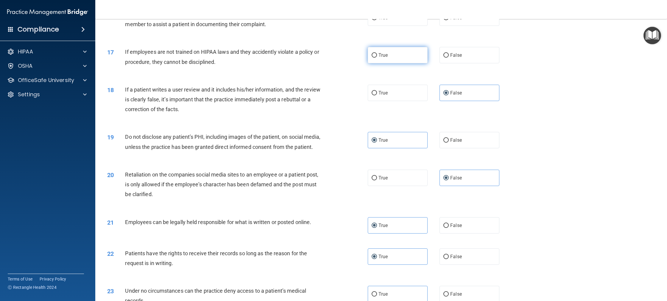
click at [396, 60] on label "True" at bounding box center [397, 55] width 60 height 16
click at [377, 58] on input "True" at bounding box center [373, 55] width 5 height 4
radio input "true"
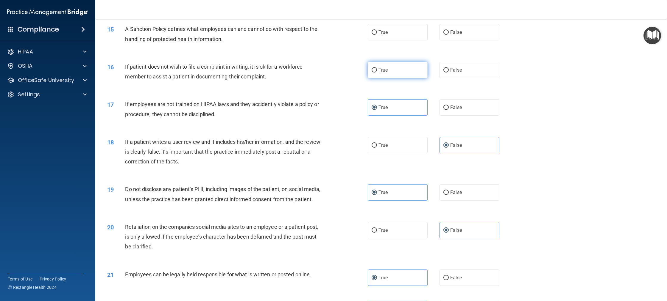
click at [375, 75] on label "True" at bounding box center [397, 70] width 60 height 16
click at [375, 73] on input "True" at bounding box center [373, 70] width 5 height 4
radio input "true"
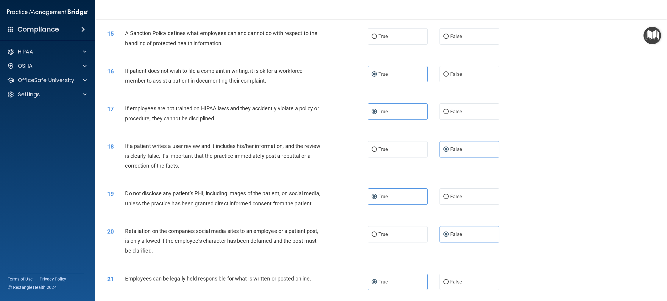
scroll to position [615, 0]
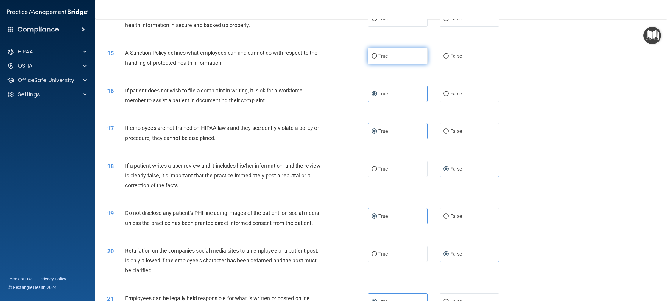
click at [371, 57] on input "True" at bounding box center [373, 56] width 5 height 4
radio input "true"
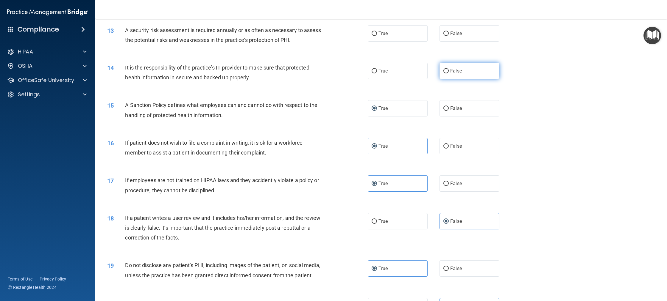
click at [445, 74] on label "False" at bounding box center [469, 71] width 60 height 16
click at [445, 73] on input "False" at bounding box center [445, 71] width 5 height 4
radio input "true"
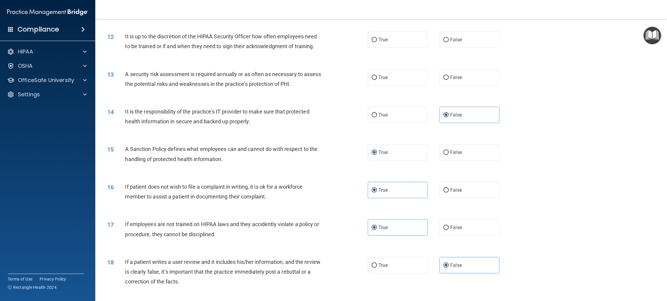
scroll to position [515, 0]
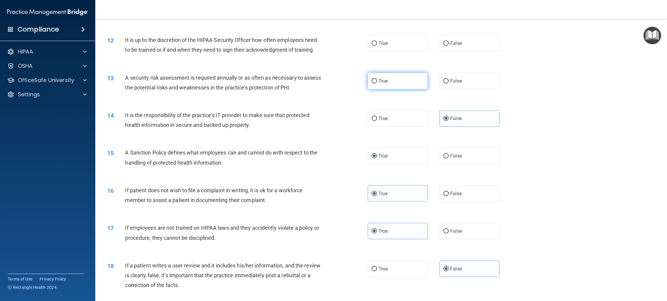
click at [411, 84] on label "True" at bounding box center [397, 81] width 60 height 16
click at [377, 84] on input "True" at bounding box center [373, 81] width 5 height 4
radio input "true"
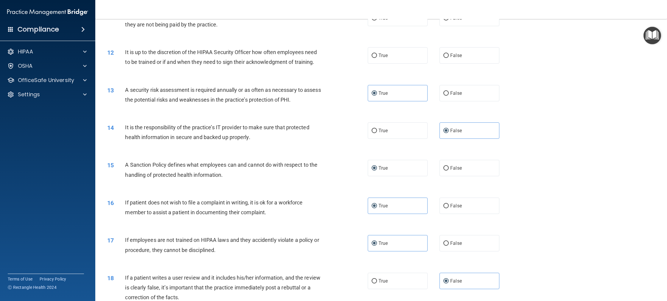
scroll to position [491, 0]
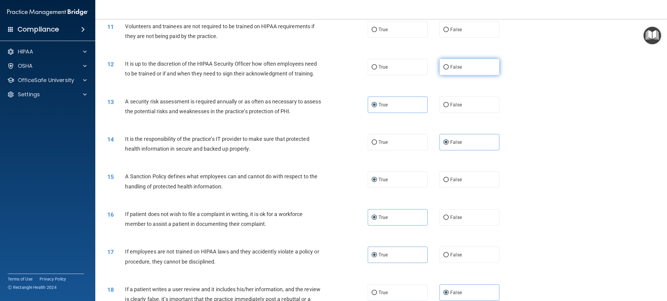
click at [462, 70] on label "False" at bounding box center [469, 67] width 60 height 16
click at [448, 70] on input "False" at bounding box center [445, 67] width 5 height 4
radio input "true"
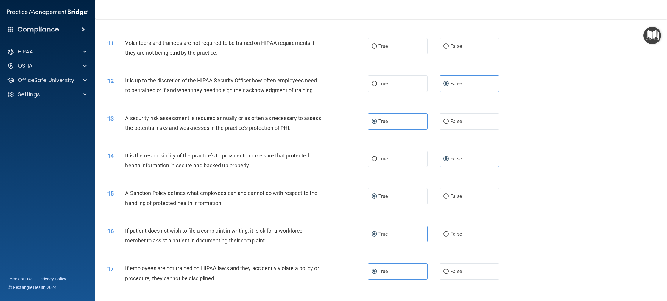
scroll to position [472, 0]
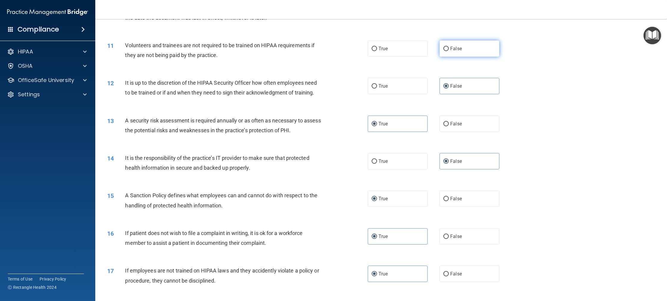
click at [473, 49] on label "False" at bounding box center [469, 48] width 60 height 16
click at [448, 49] on input "False" at bounding box center [445, 49] width 5 height 4
radio input "true"
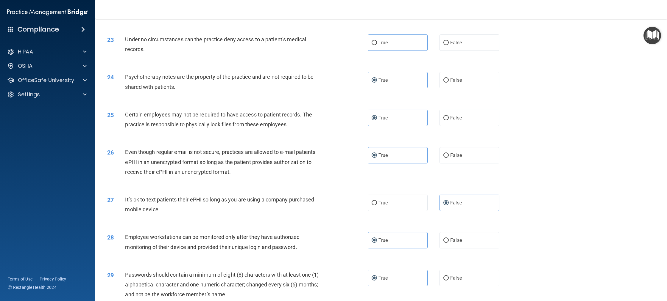
scroll to position [1048, 0]
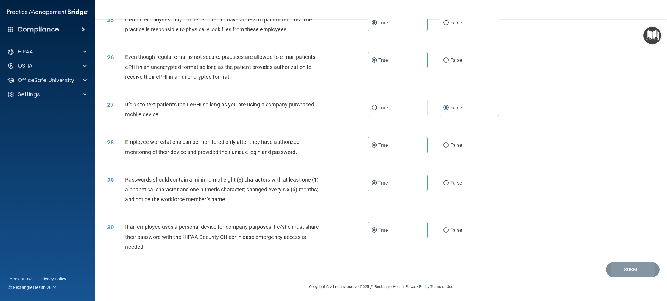
click at [633, 261] on div "30 If an employee uses a personal device for company purposes, he/she must shar…" at bounding box center [381, 239] width 556 height 48
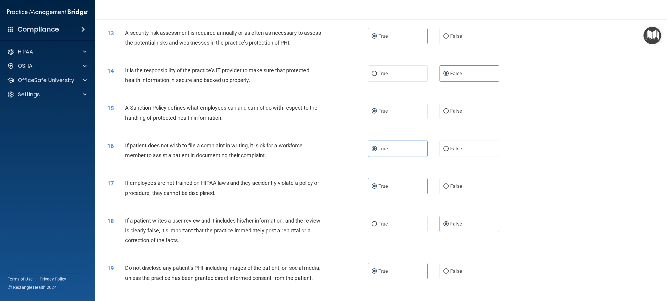
scroll to position [562, 0]
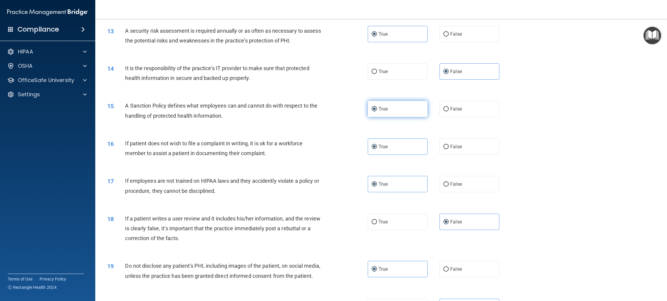
click at [404, 113] on label "True" at bounding box center [397, 109] width 60 height 16
click at [377, 112] on input "True" at bounding box center [373, 109] width 5 height 4
click at [579, 152] on div "16 If patient does not wish to file a complaint in writing, it is ok for a work…" at bounding box center [381, 149] width 556 height 37
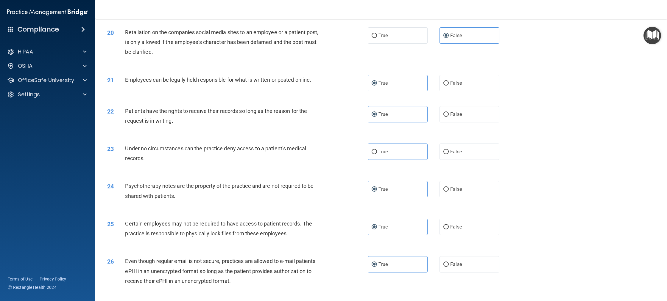
scroll to position [843, 0]
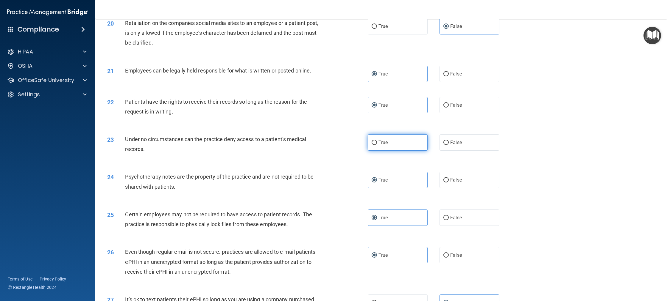
click at [376, 151] on label "True" at bounding box center [397, 142] width 60 height 16
click at [376, 145] on input "True" at bounding box center [373, 143] width 5 height 4
radio input "true"
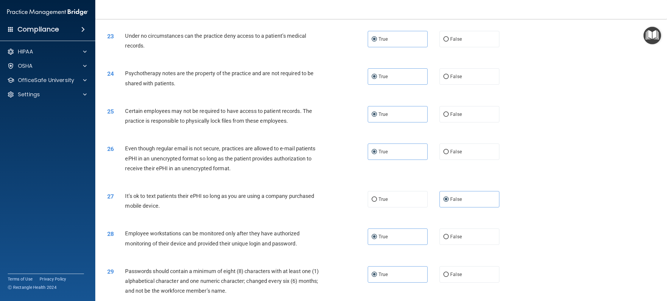
scroll to position [1048, 0]
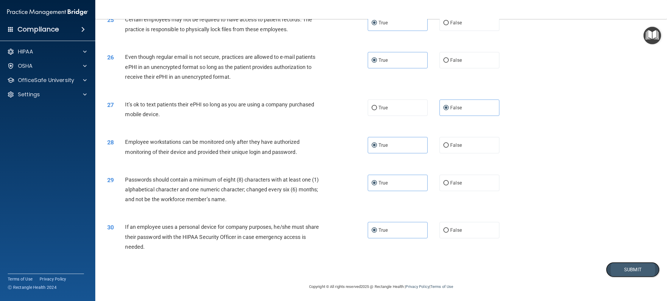
click at [628, 270] on button "Submit" at bounding box center [633, 269] width 54 height 15
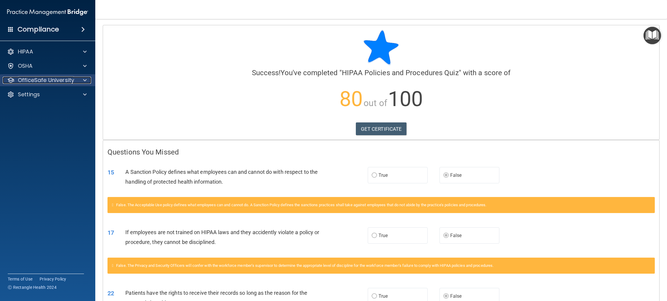
click at [74, 77] on div "OfficeSafe University" at bounding box center [40, 80] width 74 height 7
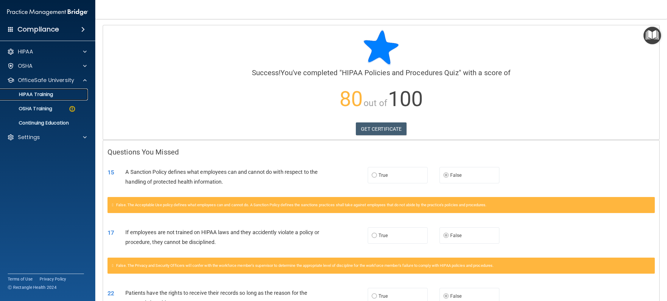
click at [57, 100] on link "HIPAA Training" at bounding box center [41, 95] width 94 height 12
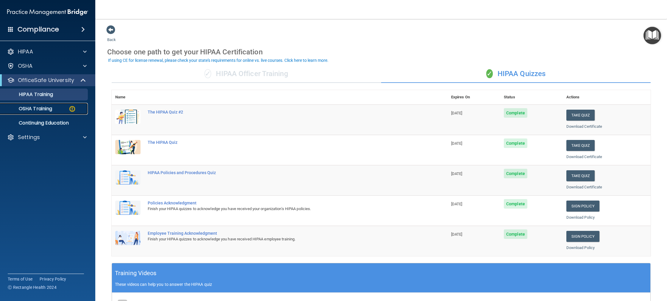
click at [49, 111] on p "OSHA Training" at bounding box center [28, 109] width 48 height 6
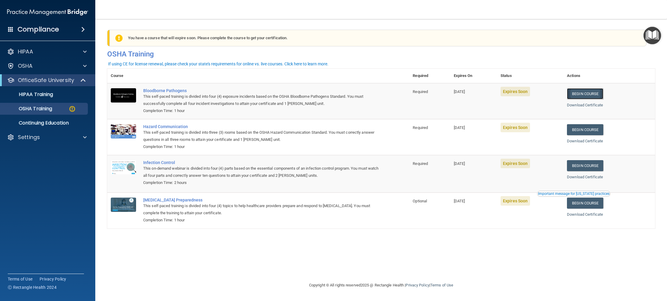
click at [594, 94] on link "Begin Course" at bounding box center [585, 93] width 36 height 11
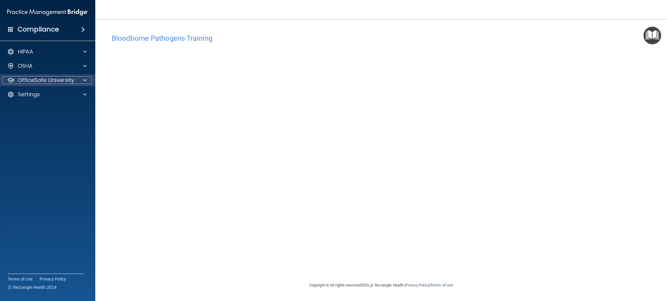
click at [84, 83] on span at bounding box center [85, 80] width 4 height 7
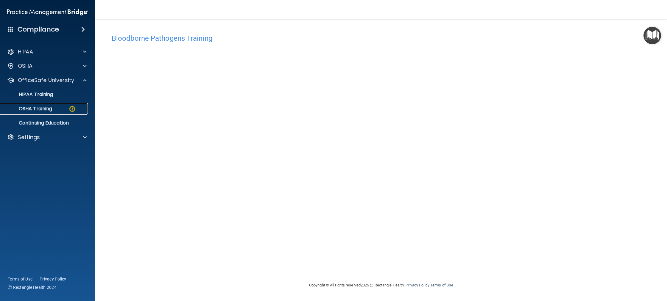
click at [48, 107] on p "OSHA Training" at bounding box center [28, 109] width 48 height 6
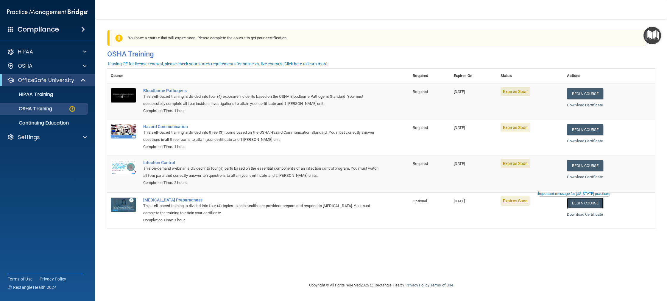
click at [602, 206] on link "Begin Course" at bounding box center [585, 203] width 36 height 11
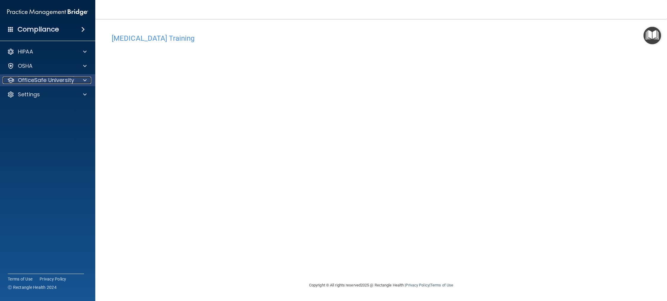
click at [53, 80] on p "OfficeSafe University" at bounding box center [46, 80] width 56 height 7
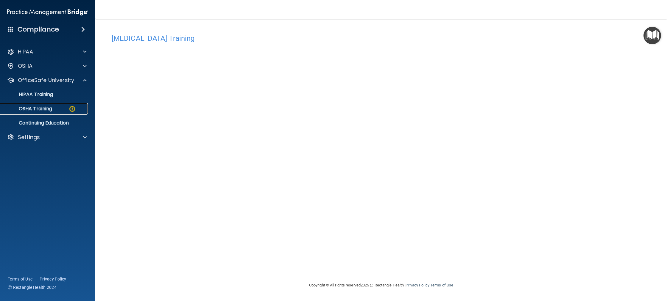
click at [54, 107] on div "OSHA Training" at bounding box center [44, 109] width 81 height 6
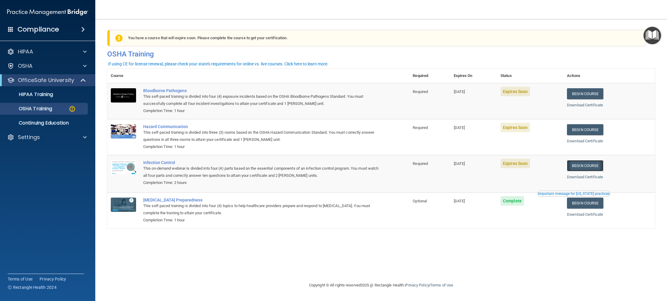
click at [588, 166] on link "Begin Course" at bounding box center [585, 165] width 36 height 11
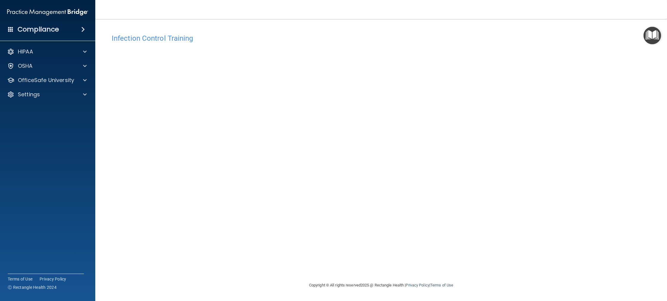
click at [71, 86] on div "HIPAA Documents and Policies Report an Incident Business Associates Emergency P…" at bounding box center [48, 74] width 96 height 62
click at [72, 83] on p "OfficeSafe University" at bounding box center [46, 80] width 56 height 7
click at [63, 112] on div "OSHA Training" at bounding box center [44, 109] width 81 height 6
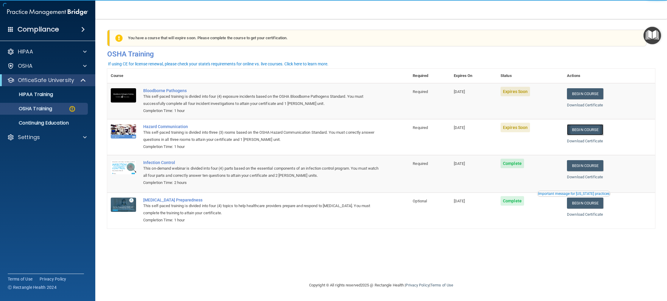
click at [580, 132] on link "Begin Course" at bounding box center [585, 129] width 36 height 11
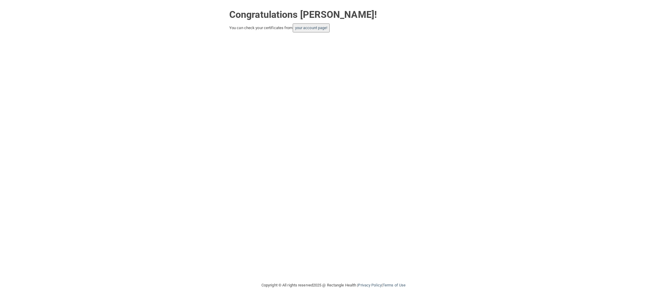
click at [326, 26] on button "your account page!" at bounding box center [310, 28] width 37 height 9
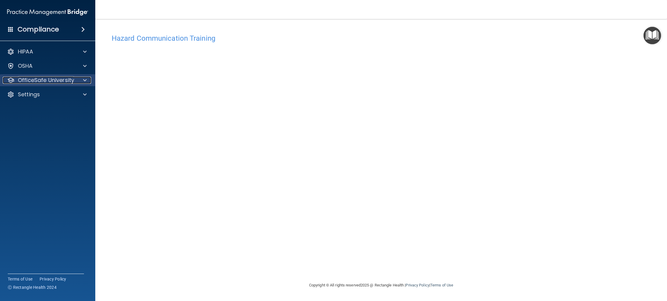
click at [56, 77] on p "OfficeSafe University" at bounding box center [46, 80] width 56 height 7
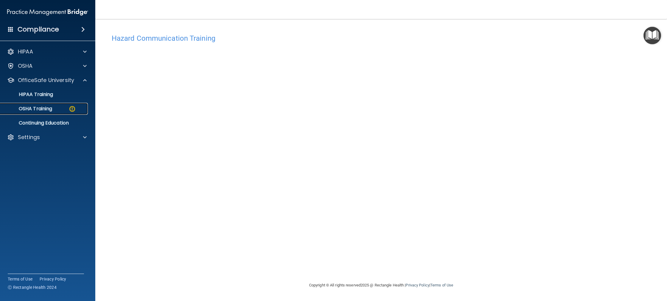
click at [59, 106] on link "OSHA Training" at bounding box center [41, 109] width 94 height 12
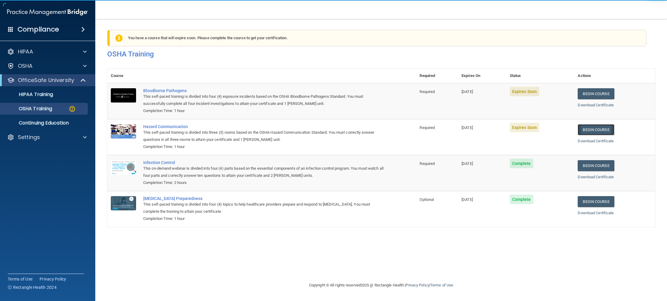
click at [584, 129] on link "Begin Course" at bounding box center [595, 129] width 36 height 11
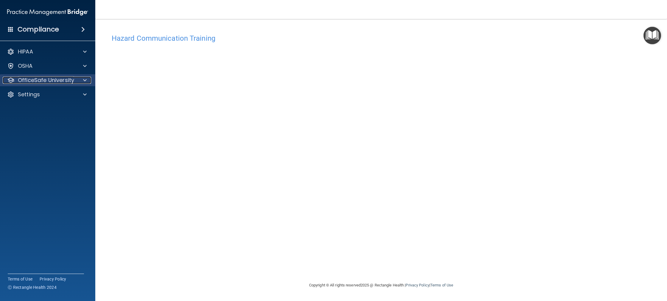
click at [74, 80] on div "OfficeSafe University" at bounding box center [40, 80] width 74 height 7
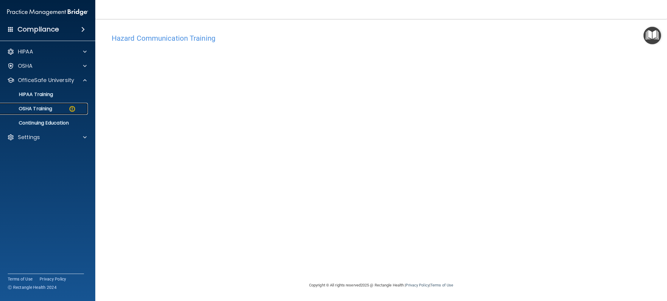
click at [69, 109] on img at bounding box center [71, 108] width 7 height 7
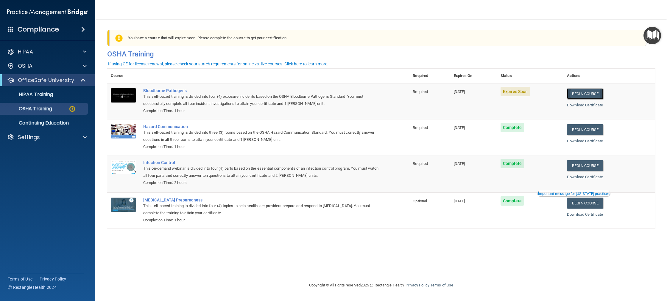
click at [590, 95] on link "Begin Course" at bounding box center [585, 93] width 36 height 11
